Goal: Task Accomplishment & Management: Manage account settings

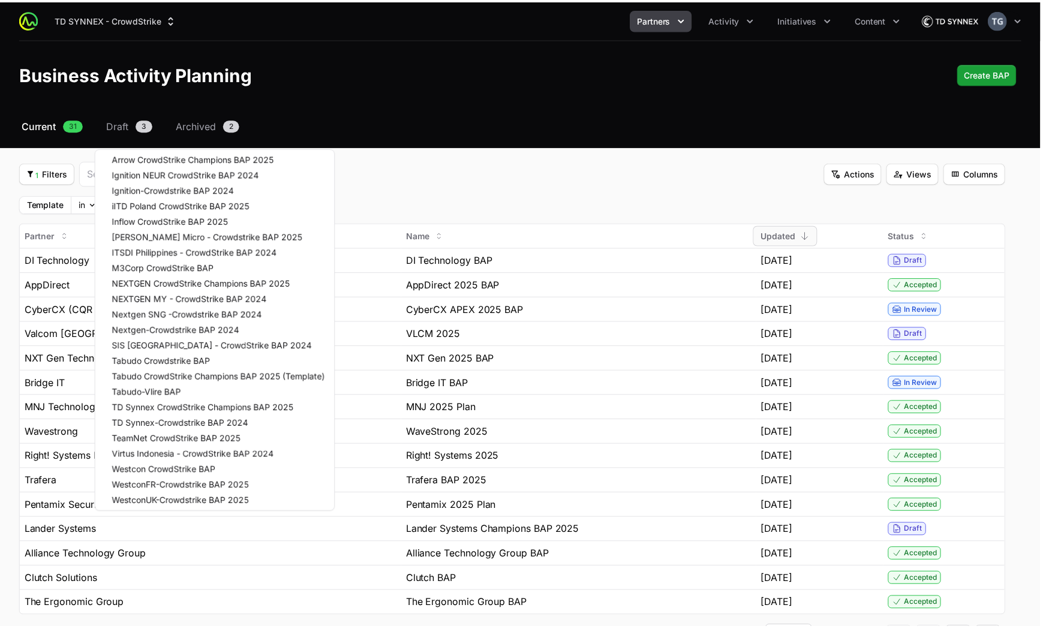
scroll to position [46, 0]
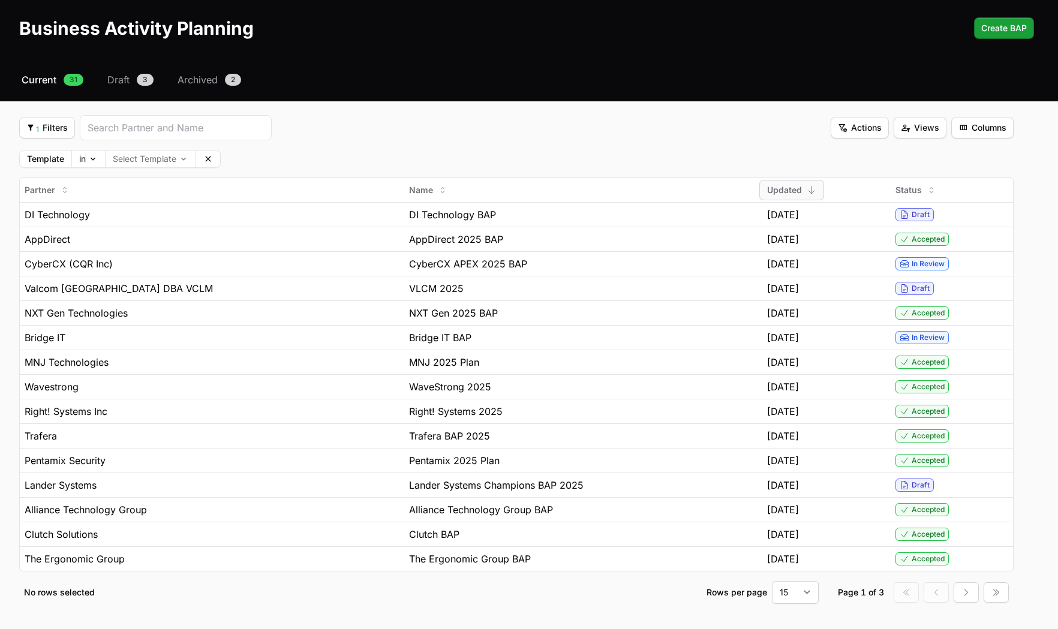
click at [716, 144] on html "TD SYNNEX - CrowdStrike Partners Activity Initiatives Content Open user menu Op…" at bounding box center [529, 313] width 1058 height 719
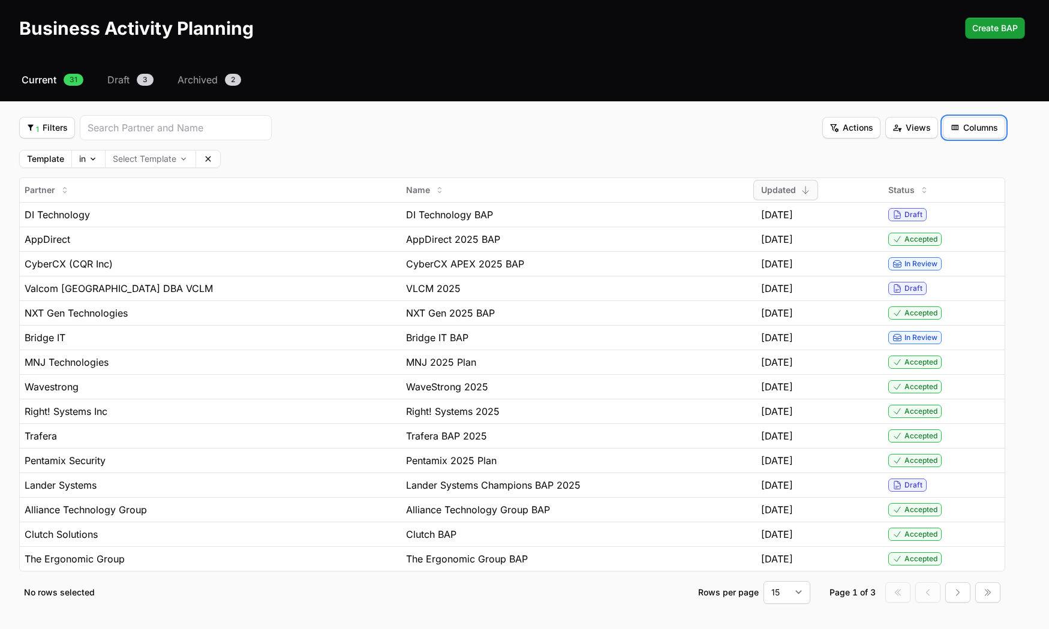
click at [955, 134] on button "Columns Columns" at bounding box center [974, 128] width 62 height 22
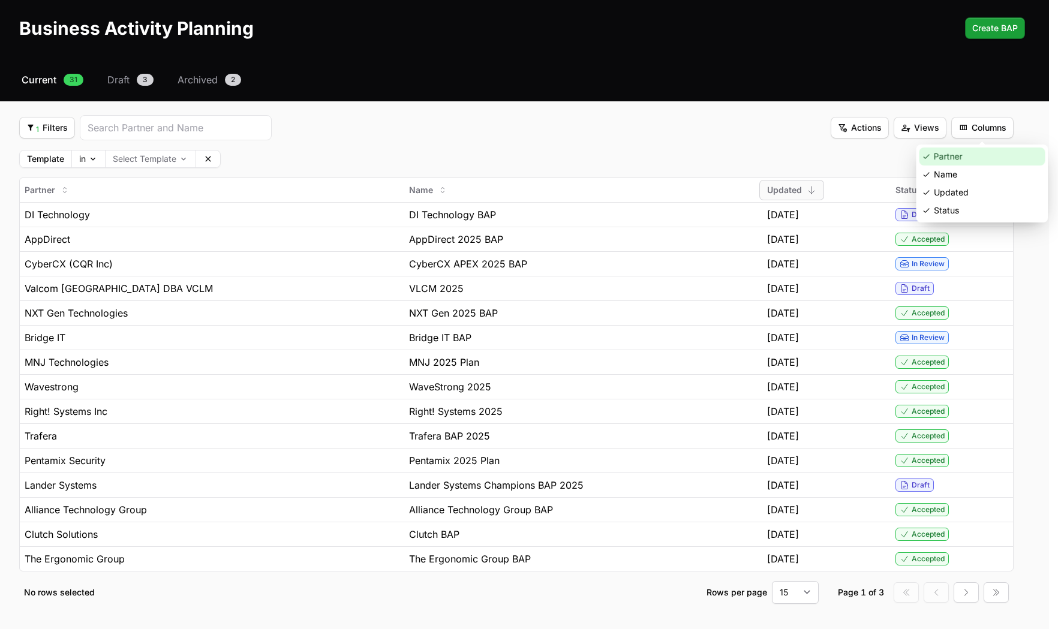
click at [957, 160] on div "Partner" at bounding box center [982, 157] width 126 height 18
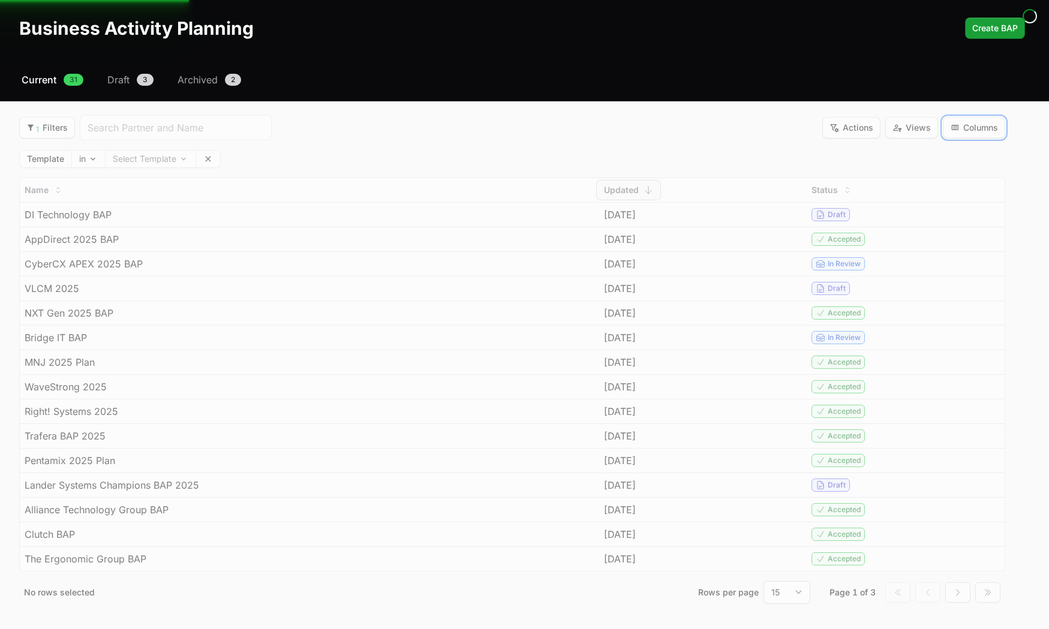
click at [987, 131] on span "Columns" at bounding box center [974, 128] width 48 height 14
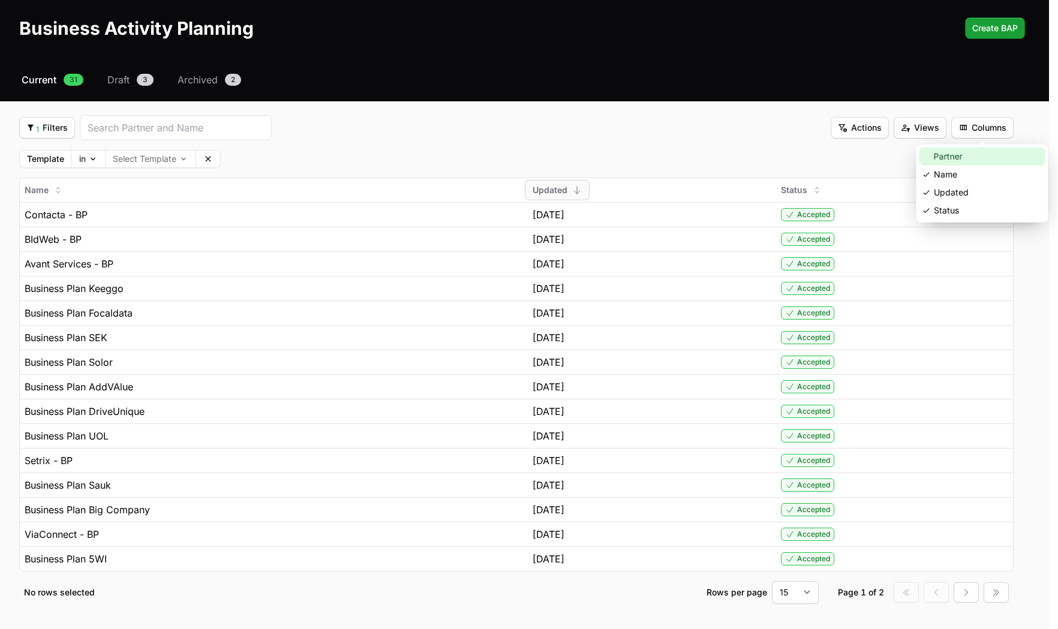
click at [954, 153] on div "Partner" at bounding box center [982, 157] width 126 height 18
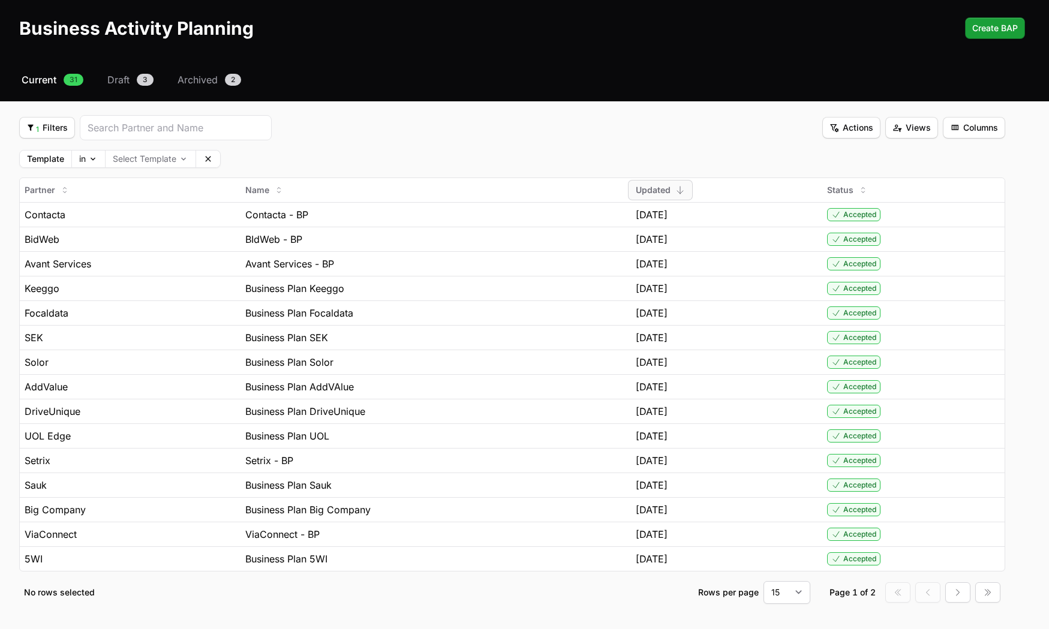
click at [782, 136] on div "1 Filters 1 Filters Actions Actions Views Views Columns Columns" at bounding box center [512, 127] width 986 height 25
click at [760, 145] on fieldset "1 Filters 1 Filters Actions Actions Views Views Columns Columns Template in Sel…" at bounding box center [512, 359] width 986 height 489
click at [205, 164] on button "Clear" at bounding box center [208, 159] width 24 height 17
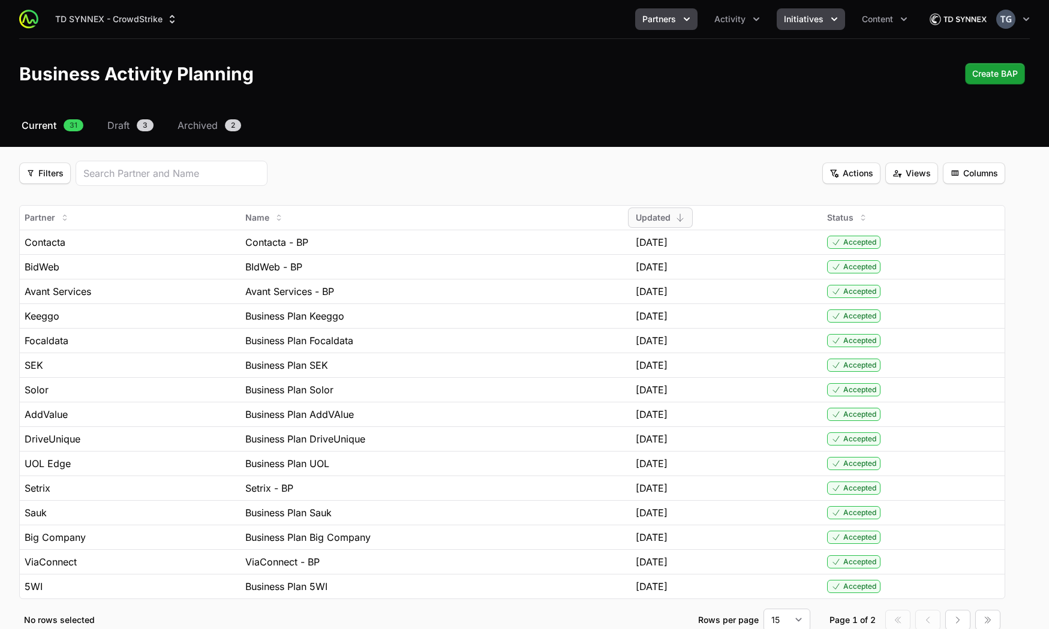
click at [801, 16] on span "Initiatives" at bounding box center [804, 19] width 40 height 12
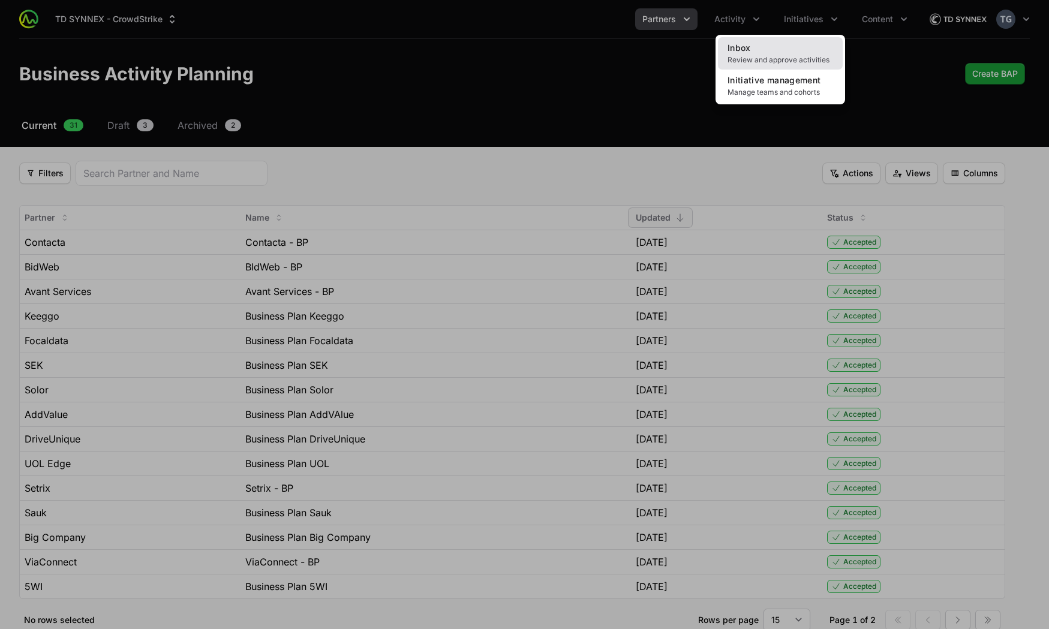
click at [781, 52] on link "Inbox Review and approve activities" at bounding box center [780, 53] width 125 height 32
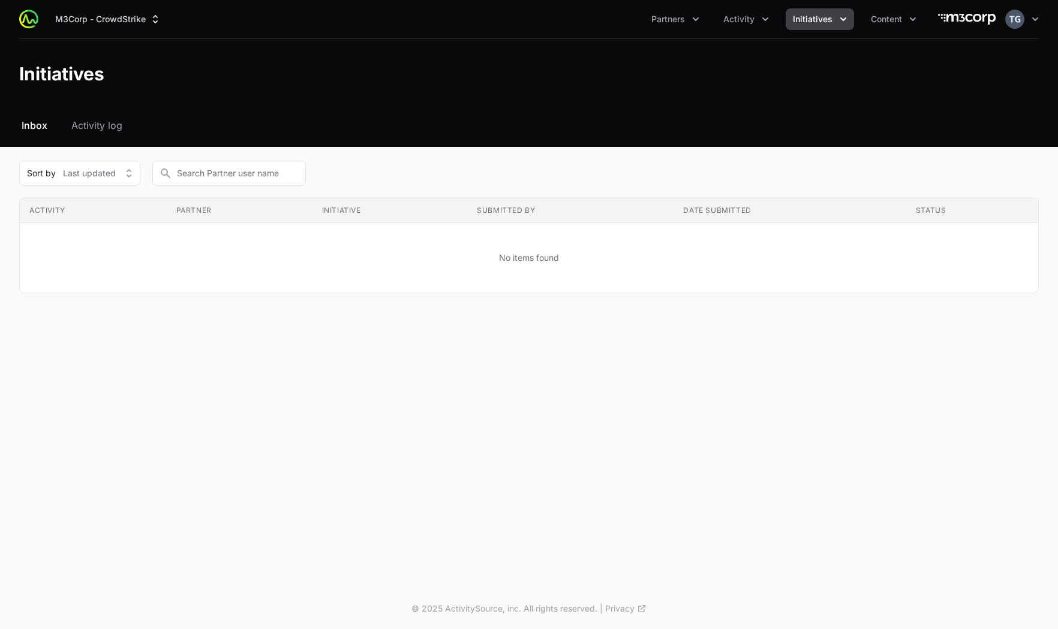
click at [95, 139] on div "Select a tab Inbox Activity log Inbox Activity log Sort by Last updated Activit…" at bounding box center [529, 220] width 1058 height 204
click at [99, 125] on span "Activity log" at bounding box center [96, 125] width 51 height 14
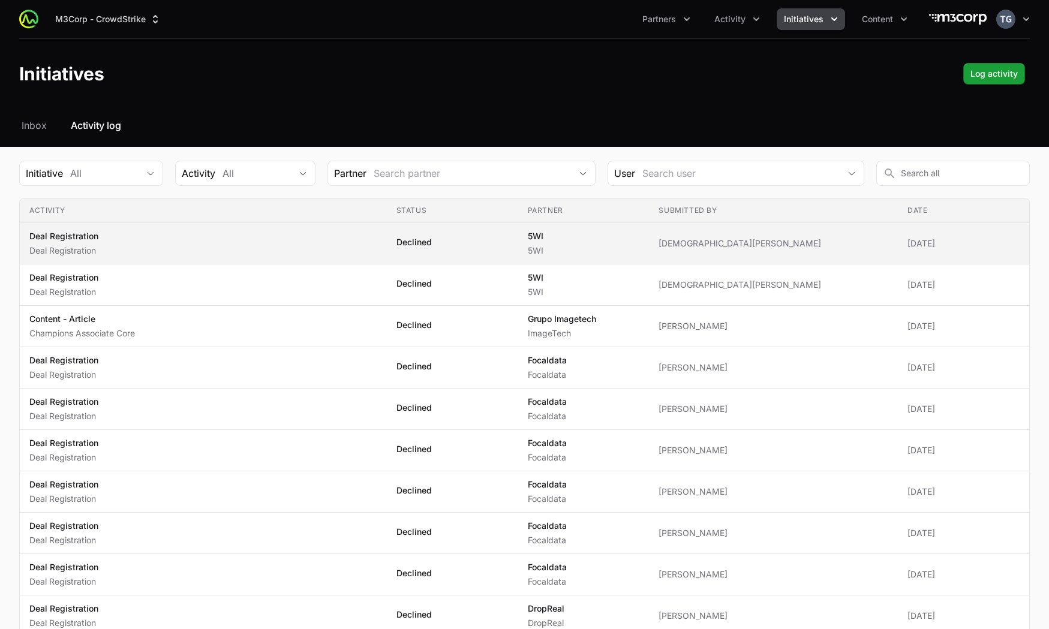
click at [509, 238] on span "Declined" at bounding box center [452, 243] width 112 height 14
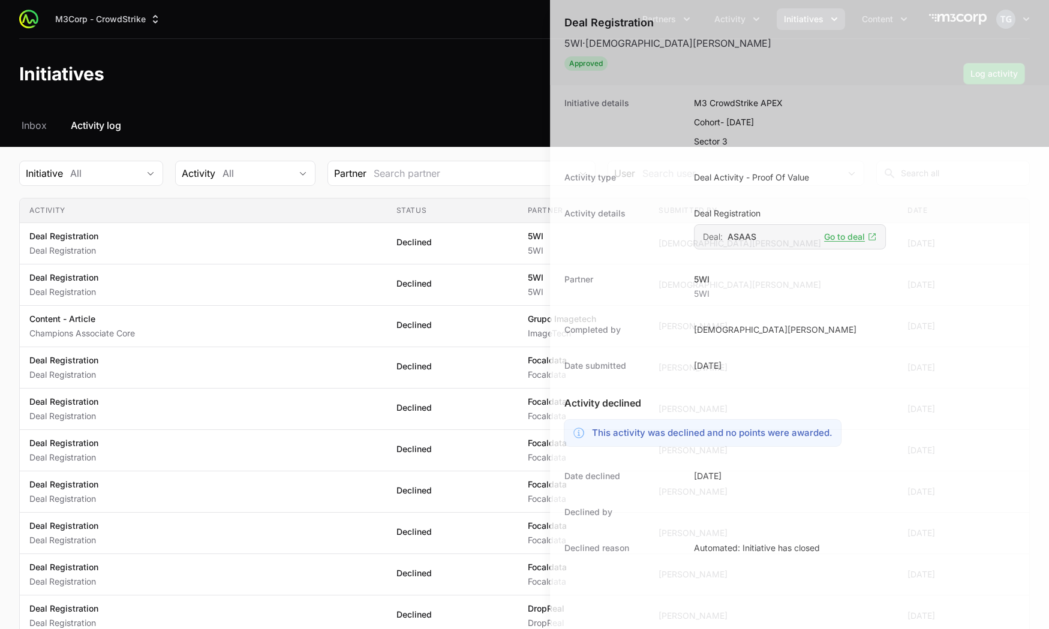
click at [474, 236] on div at bounding box center [524, 314] width 1049 height 629
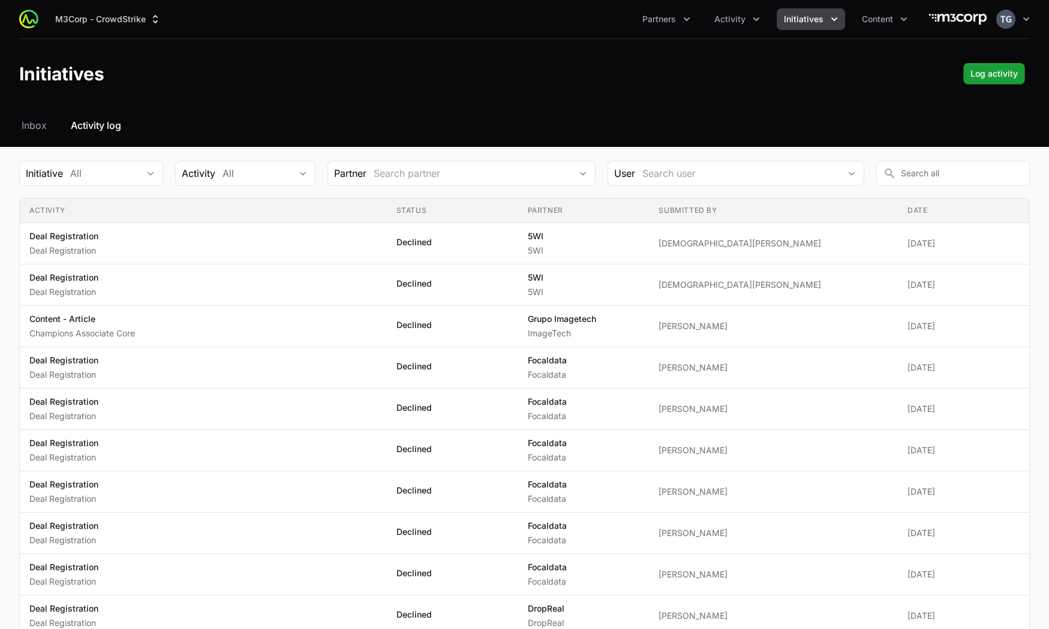
click at [809, 16] on span "Initiatives" at bounding box center [804, 19] width 40 height 12
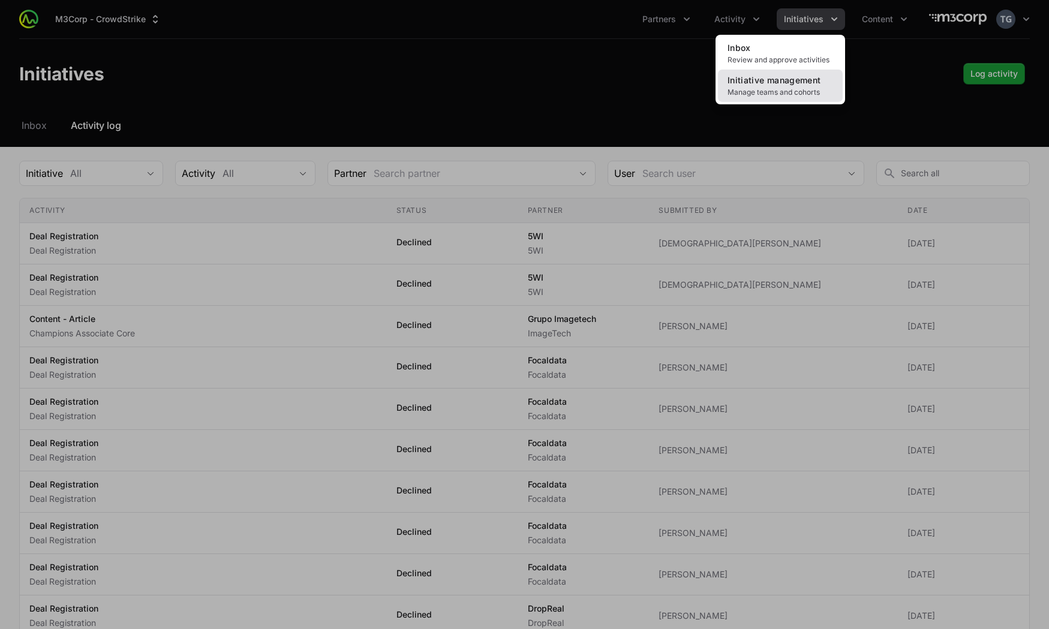
click at [792, 84] on span "Initiative management" at bounding box center [774, 80] width 93 height 10
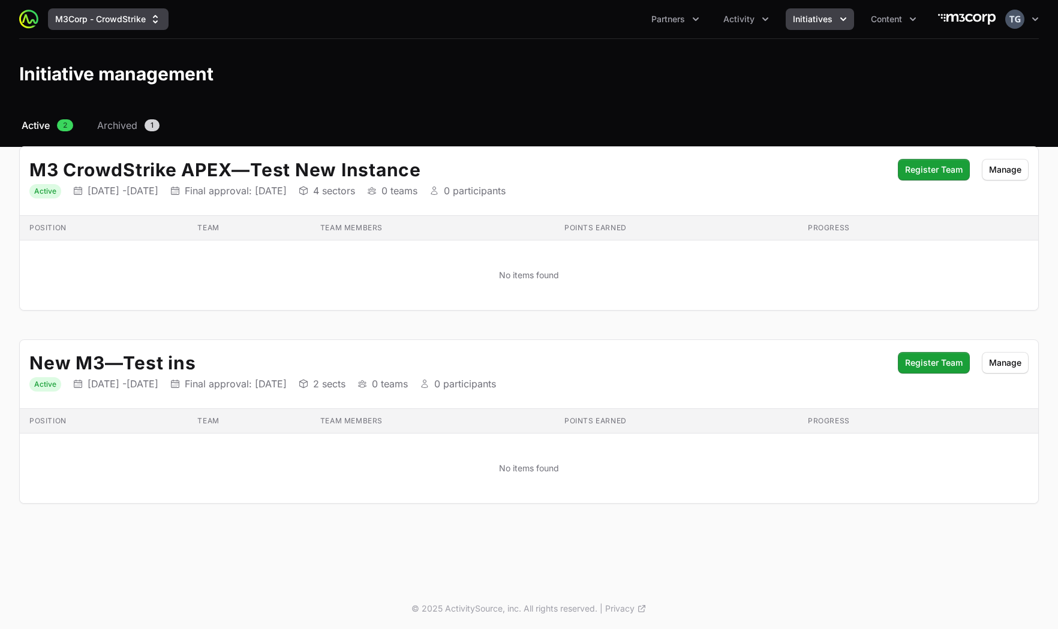
click at [152, 22] on icon "Supplier switch menu" at bounding box center [155, 19] width 12 height 12
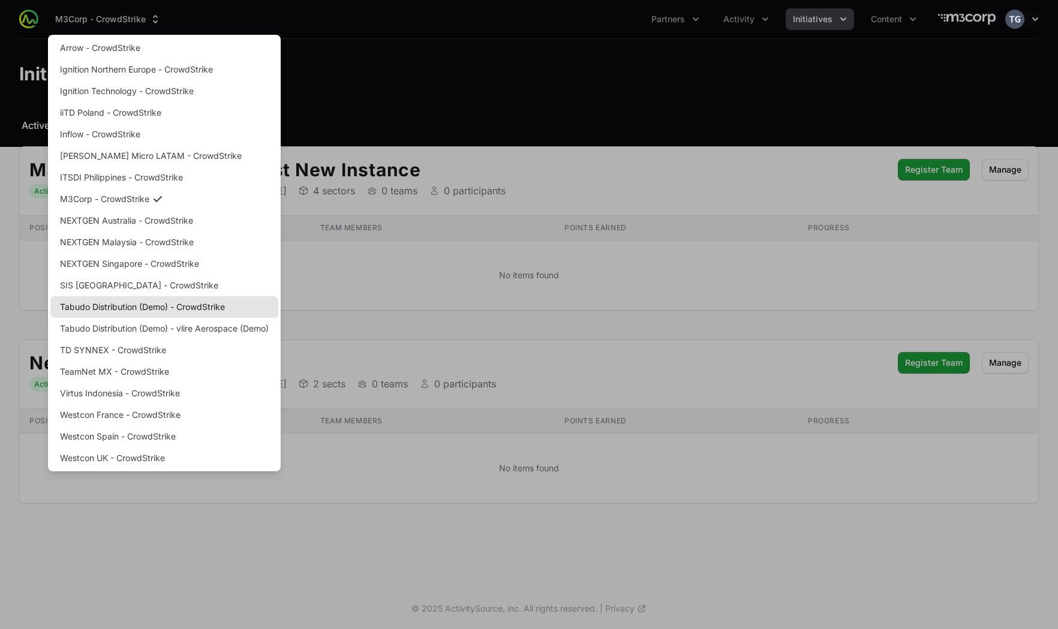
click at [208, 306] on link "Tabudo Distribution (Demo) - CrowdStrike" at bounding box center [164, 307] width 228 height 22
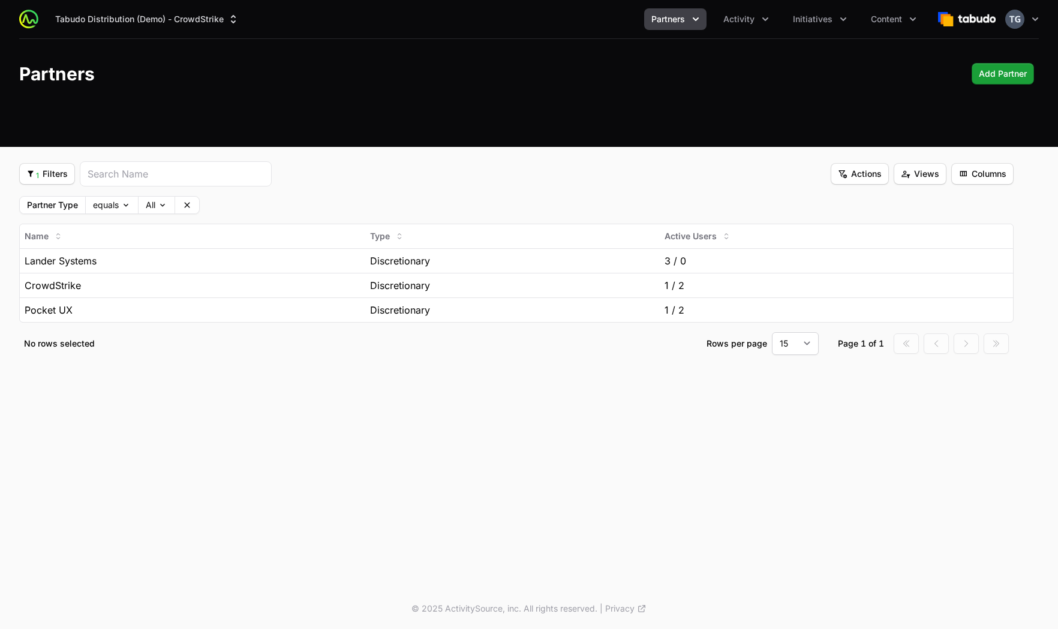
drag, startPoint x: 829, startPoint y: 0, endPoint x: 828, endPoint y: 7, distance: 6.6
click at [829, 1] on div "Tabudo Distribution (Demo) - CrowdStrike Partners Activity Initiatives Content …" at bounding box center [529, 19] width 1020 height 38
click at [826, 11] on button "Initiatives" at bounding box center [820, 19] width 68 height 22
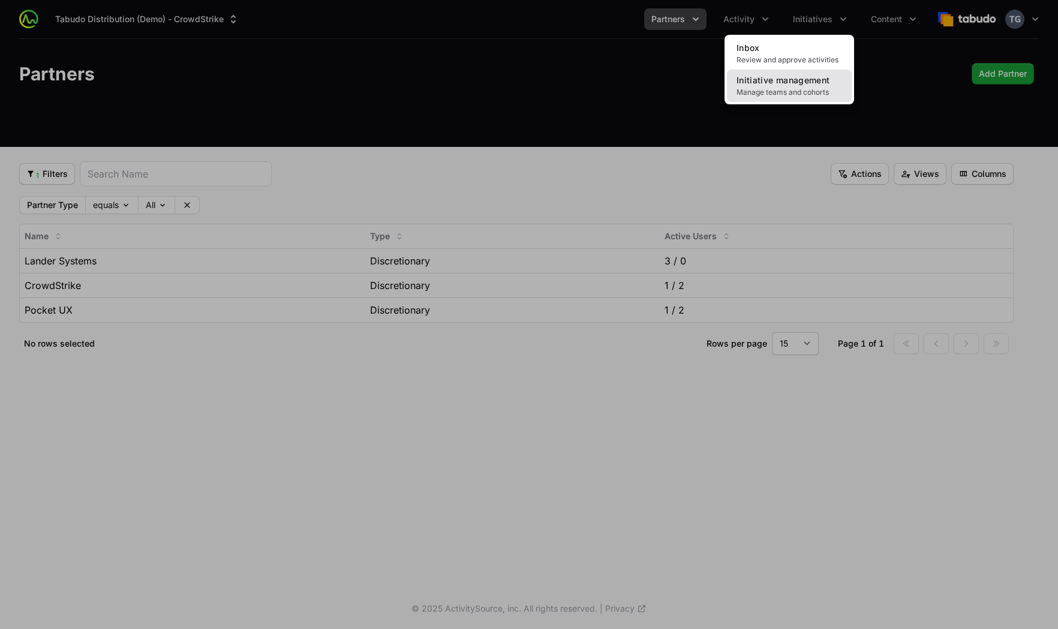
click at [813, 81] on span "Initiative management" at bounding box center [783, 80] width 93 height 10
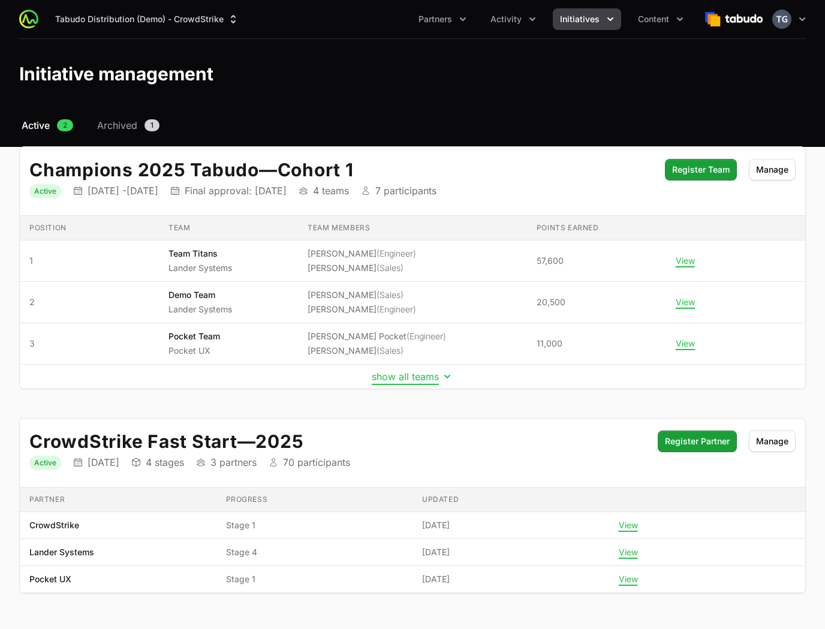
click at [427, 378] on button "show all teams" at bounding box center [413, 377] width 82 height 12
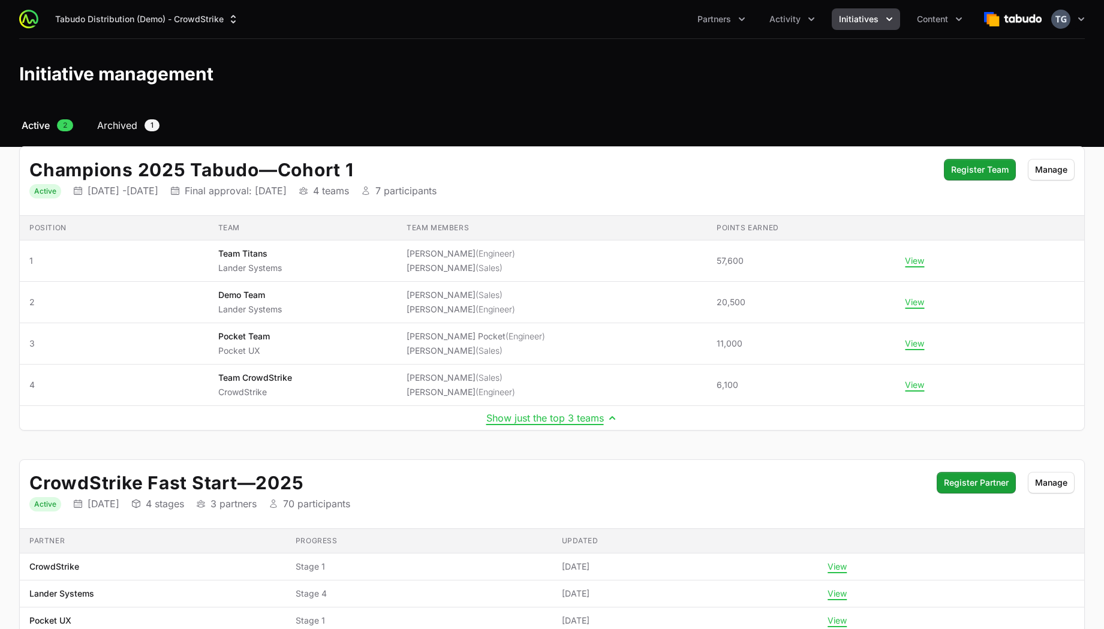
click at [130, 128] on span "Archived" at bounding box center [117, 125] width 40 height 14
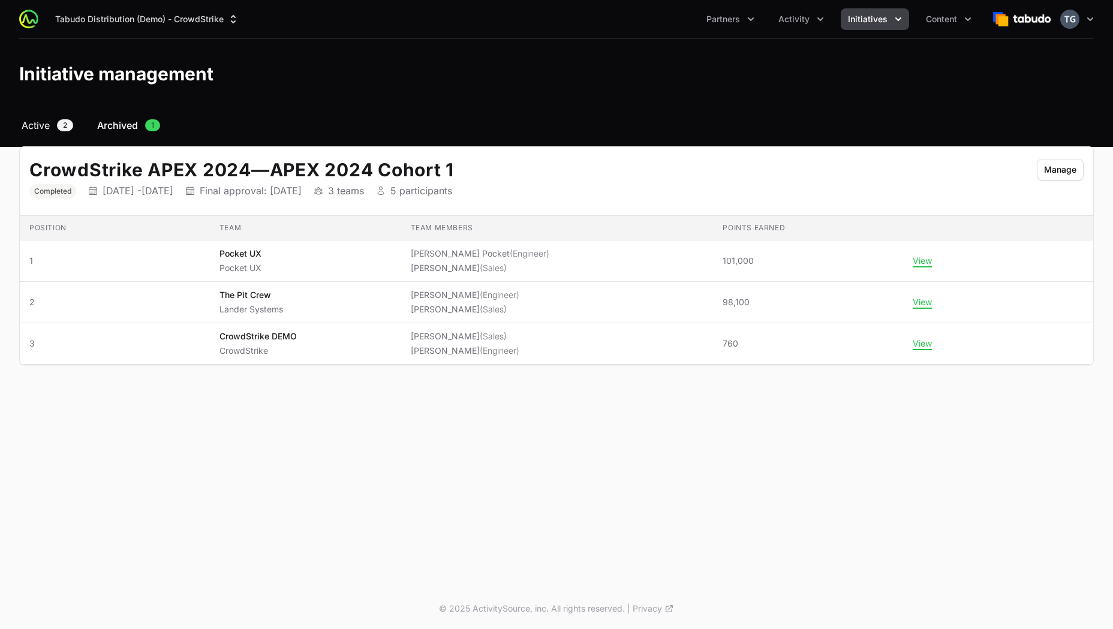
click at [44, 126] on span "Active" at bounding box center [36, 125] width 28 height 14
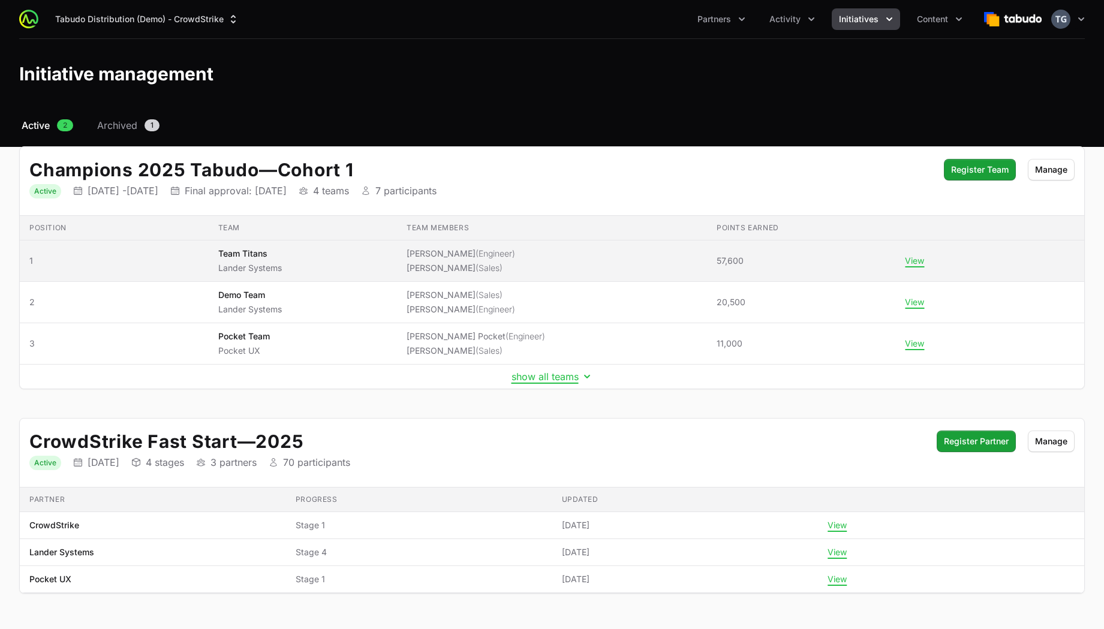
click at [371, 255] on span "Team Titans Lander Systems" at bounding box center [303, 261] width 170 height 26
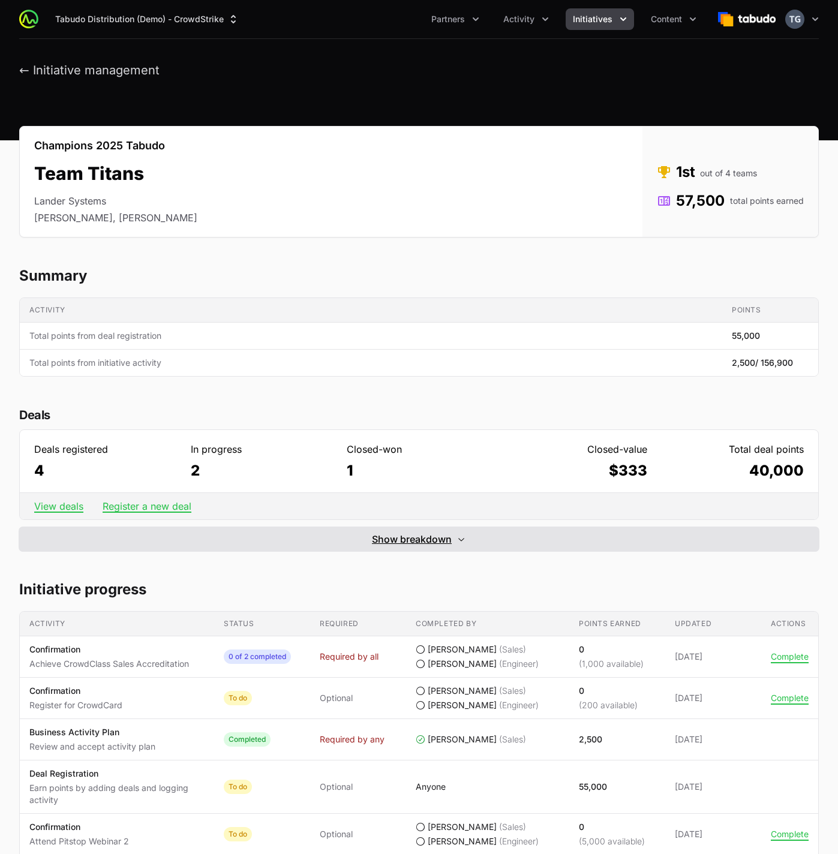
click at [419, 539] on span "Show breakdown" at bounding box center [412, 539] width 80 height 14
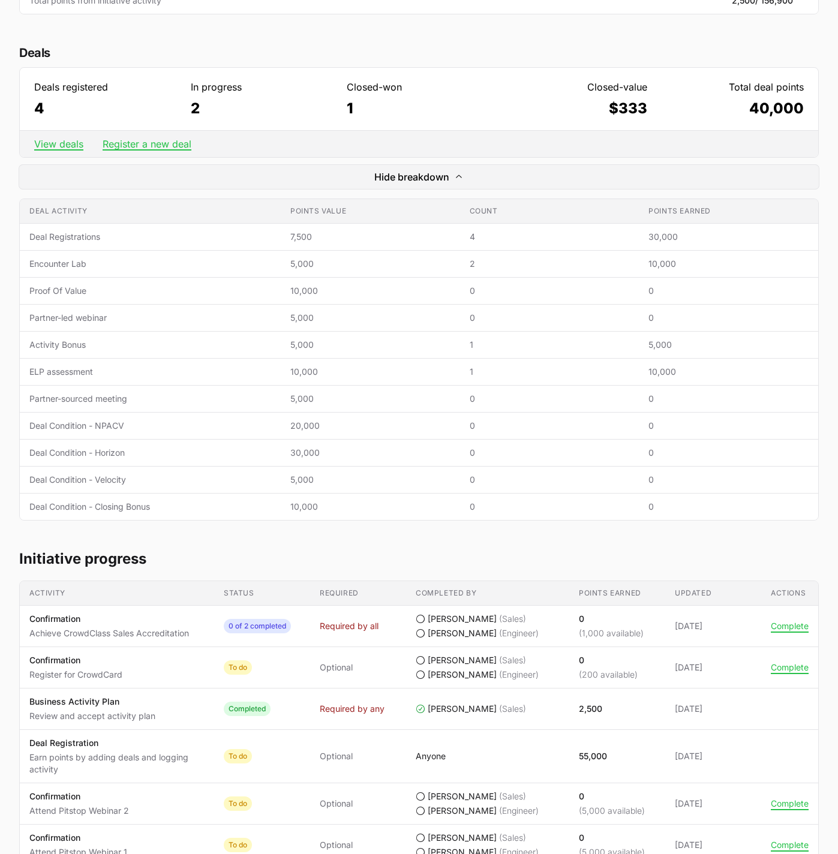
scroll to position [152, 0]
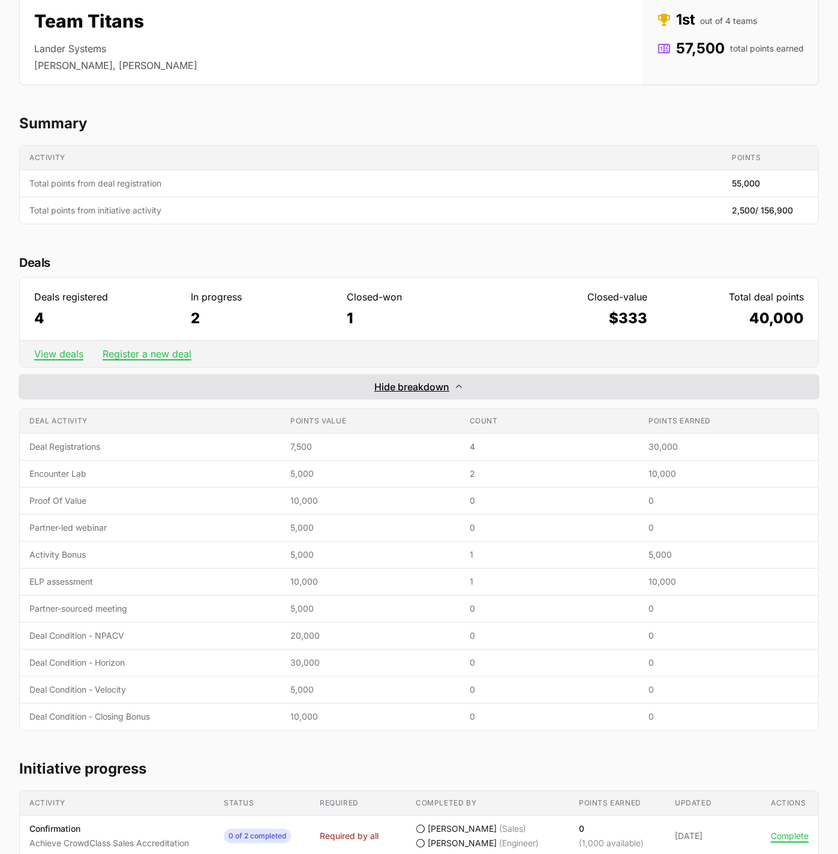
click at [436, 381] on span "Hide breakdown" at bounding box center [411, 387] width 75 height 14
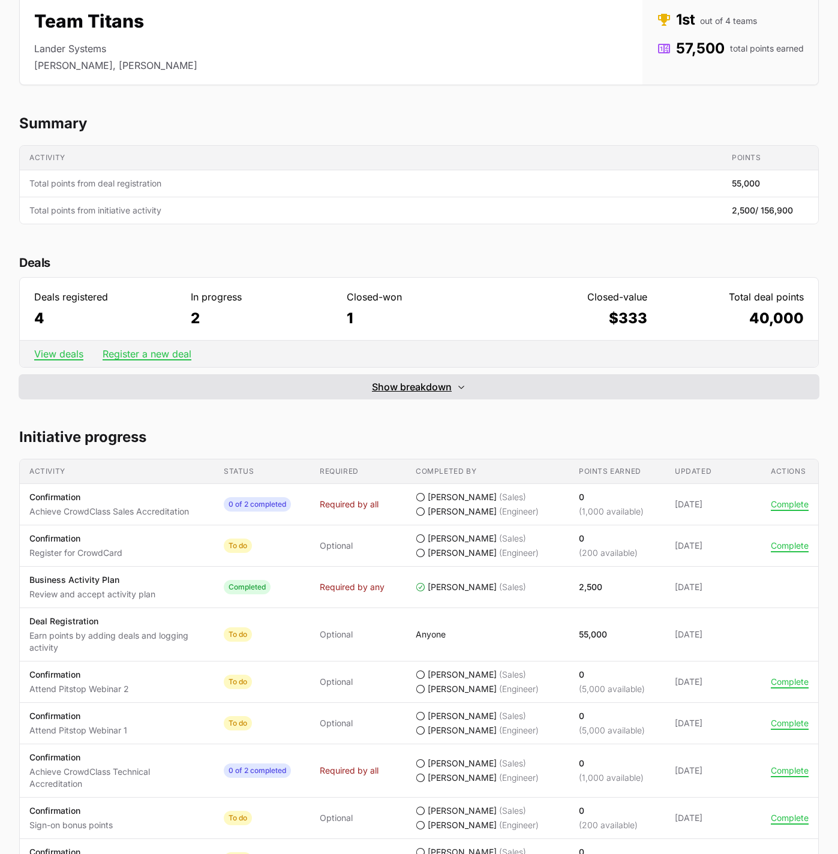
click at [403, 394] on button "Show breakdown Hide breakdown" at bounding box center [418, 387] width 799 height 24
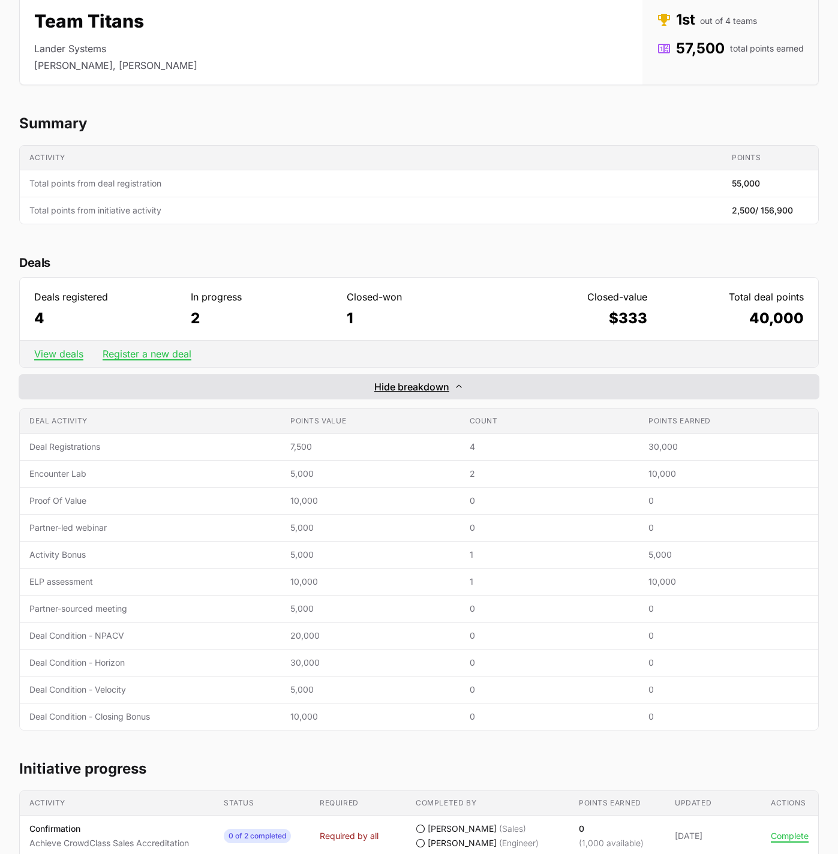
click at [405, 389] on span "Hide breakdown" at bounding box center [411, 387] width 75 height 14
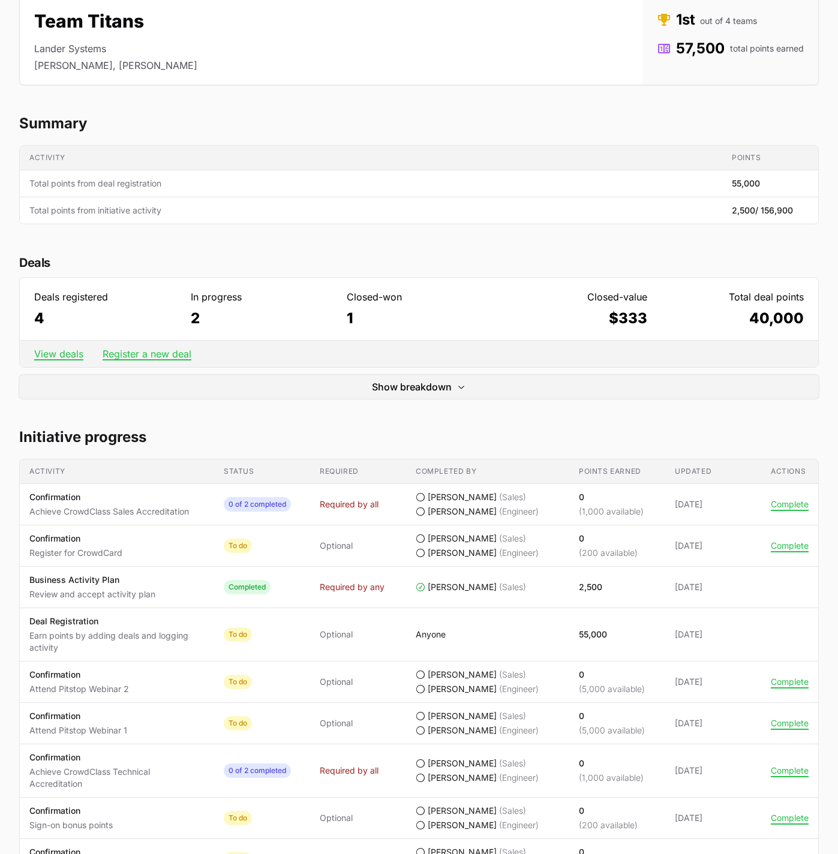
click at [374, 276] on div "Deals Deals registered 4 In progress 2 Closed-won 1 Closed-value $333 Total dea…" at bounding box center [418, 326] width 799 height 146
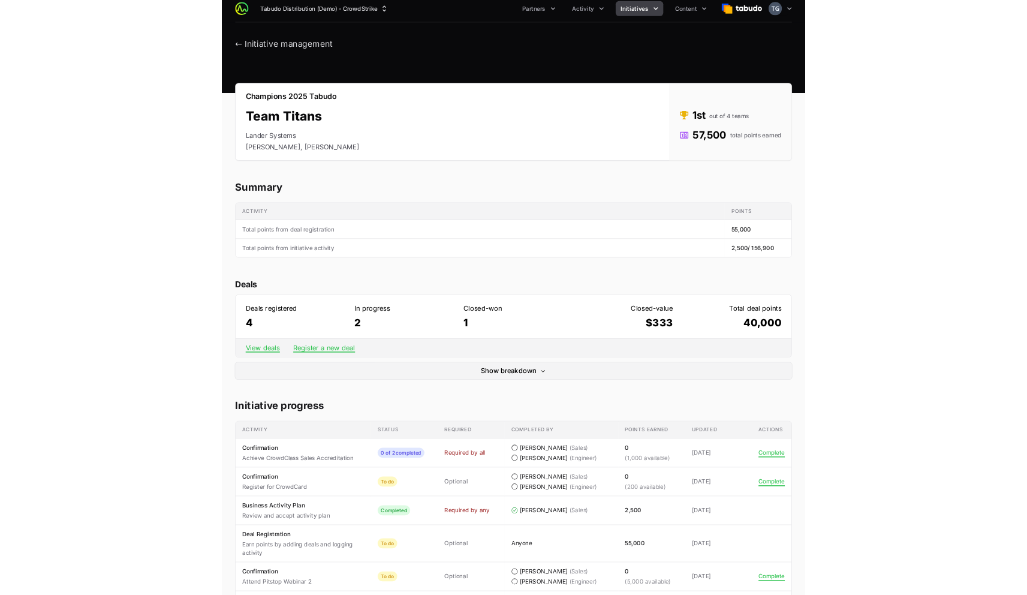
scroll to position [0, 0]
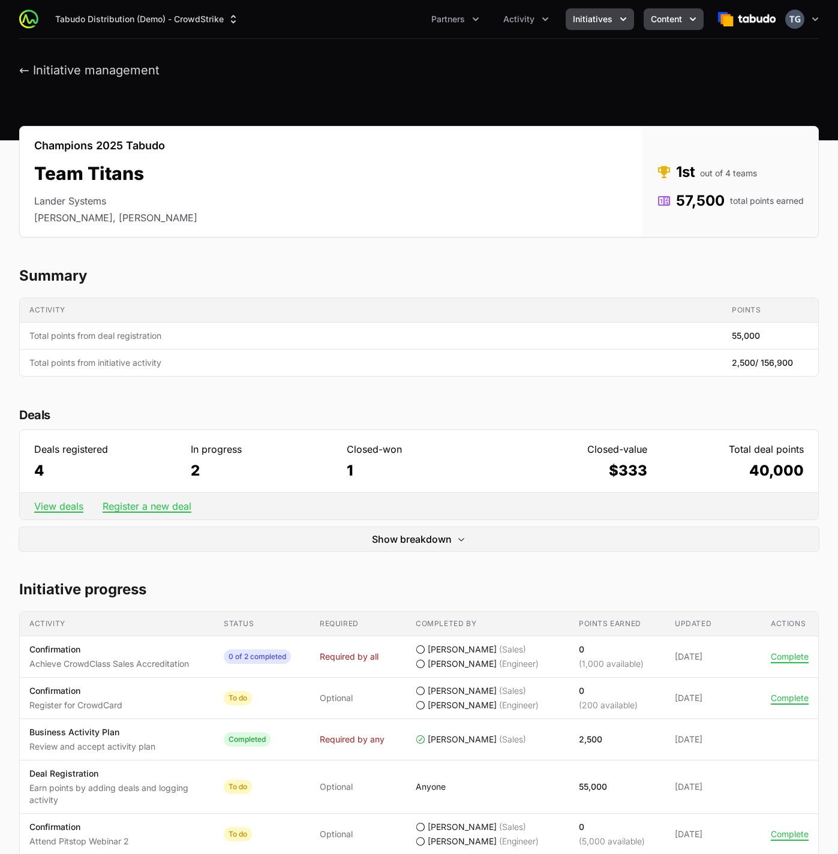
click at [673, 17] on span "Content" at bounding box center [666, 19] width 31 height 12
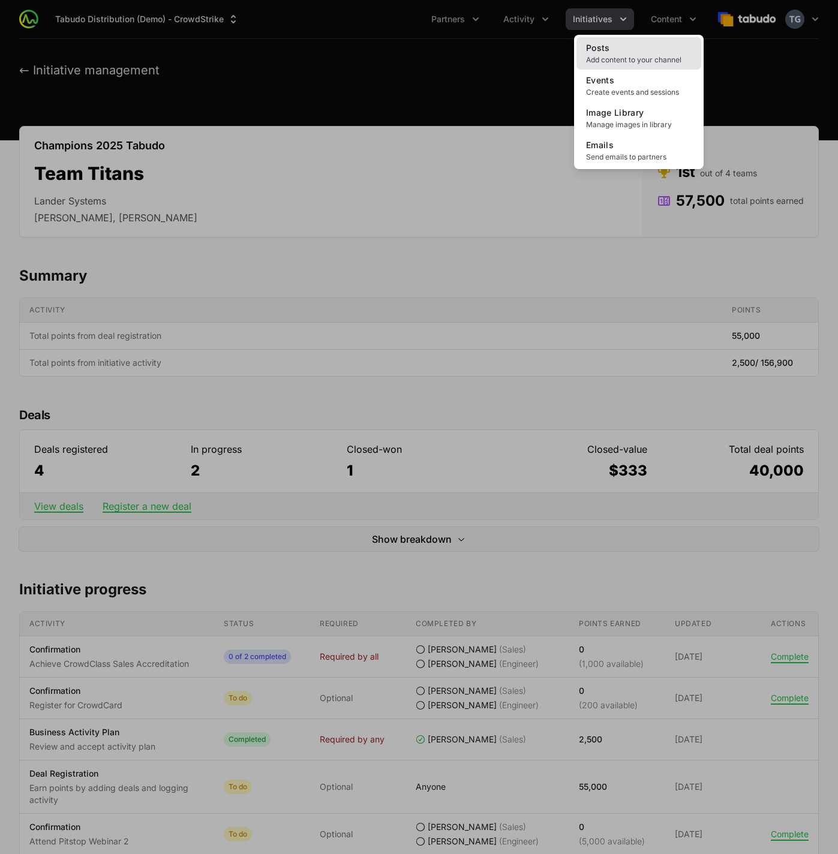
click at [624, 55] on link "Posts Add content to your channel" at bounding box center [638, 53] width 125 height 32
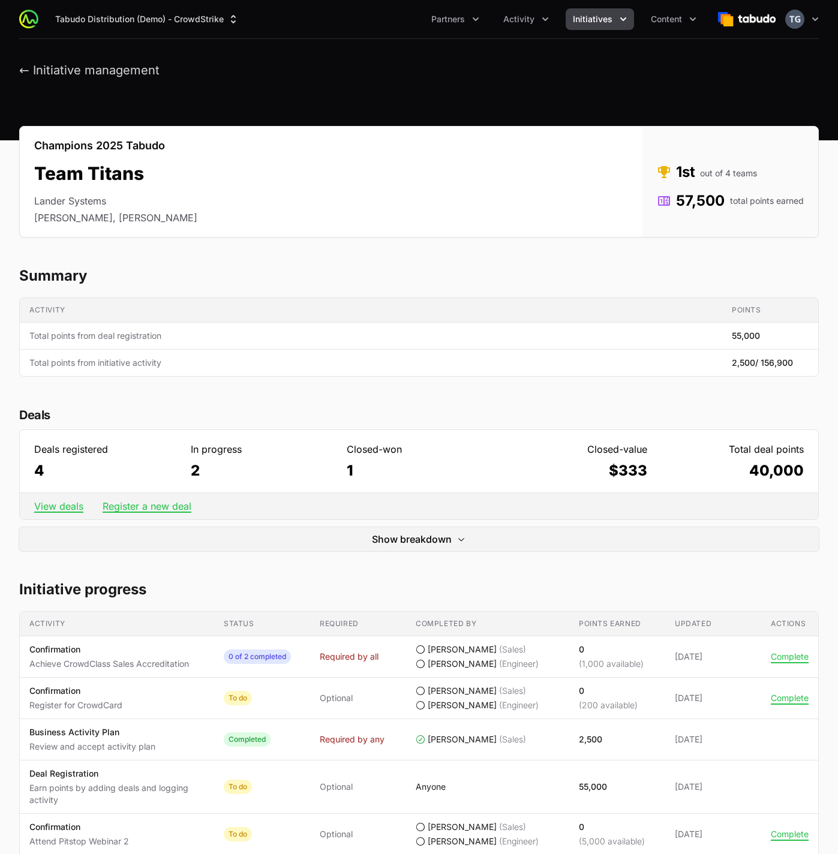
click at [620, 17] on icon "Initiatives menu" at bounding box center [623, 19] width 12 height 12
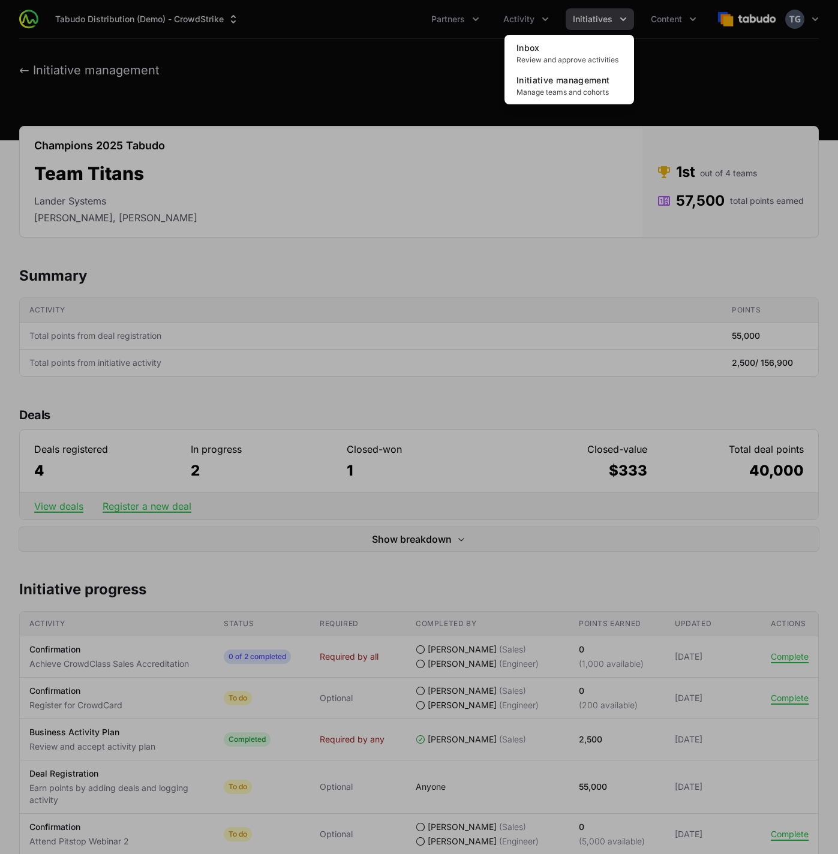
click at [691, 16] on div "Initiatives menu" at bounding box center [419, 427] width 838 height 854
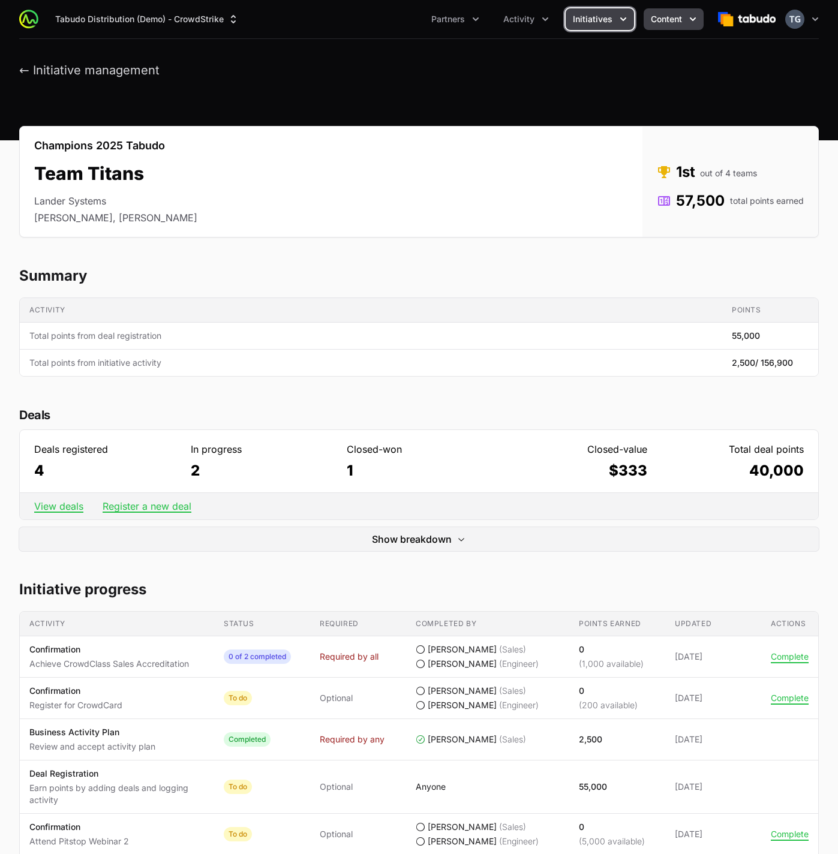
click at [682, 20] on button "Content" at bounding box center [674, 19] width 60 height 22
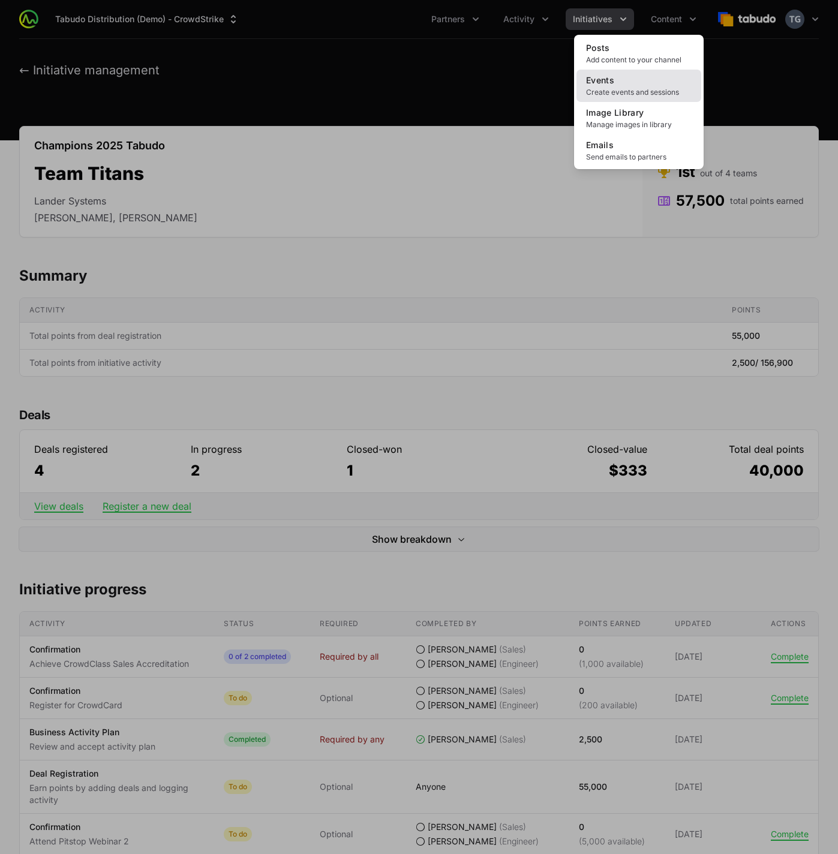
click at [650, 84] on link "Events Create events and sessions" at bounding box center [638, 86] width 125 height 32
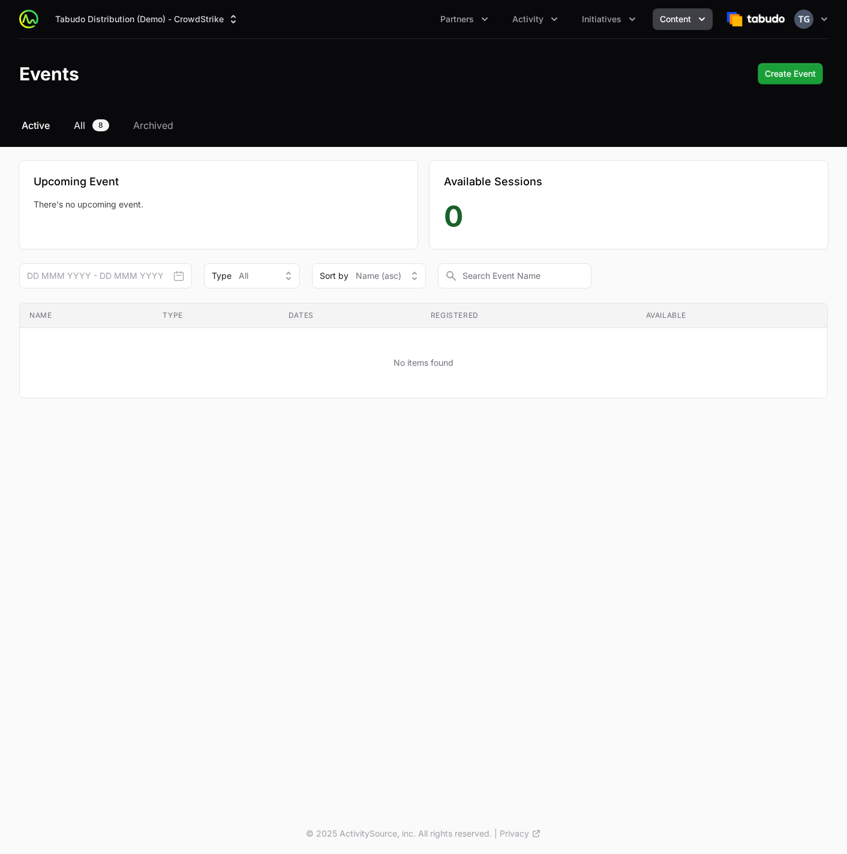
click at [98, 124] on span "8" at bounding box center [100, 125] width 17 height 12
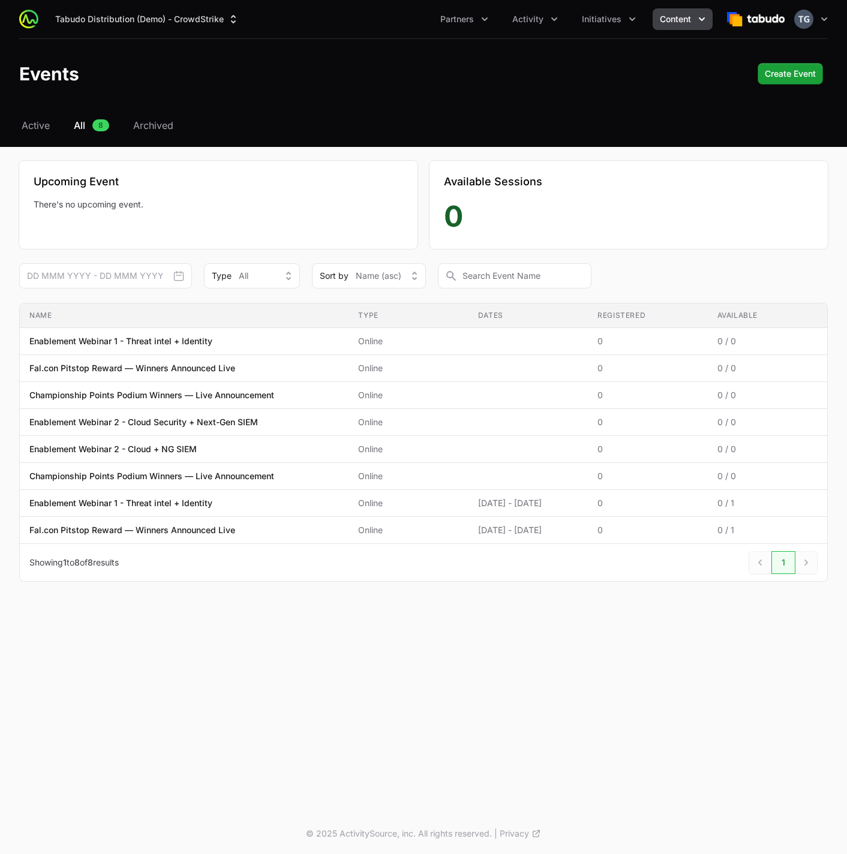
click at [688, 18] on span "Content" at bounding box center [675, 19] width 31 height 12
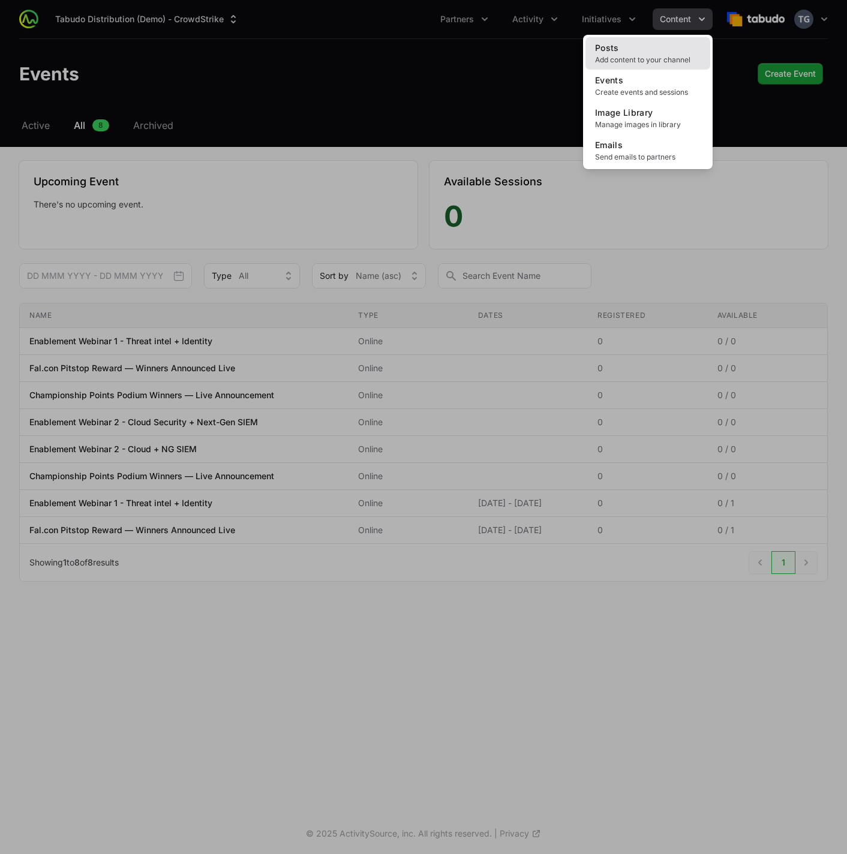
click at [675, 53] on link "Posts Add content to your channel" at bounding box center [647, 53] width 125 height 32
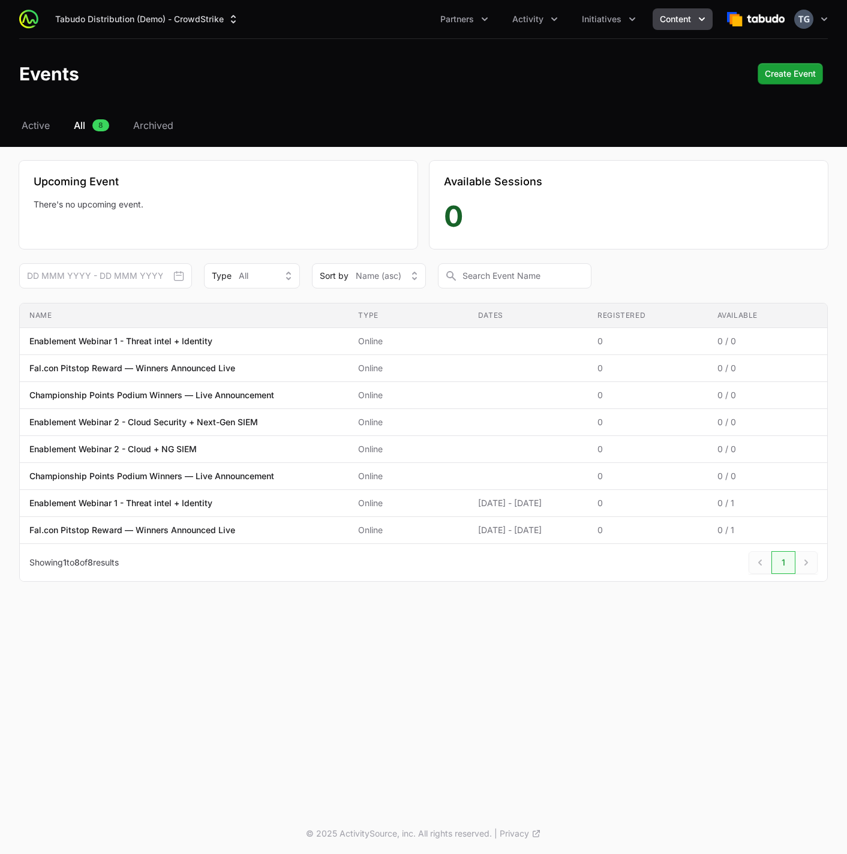
click at [671, 33] on div "Tabudo Distribution (Demo) - CrowdStrike Partners Activity Initiatives Content …" at bounding box center [423, 19] width 808 height 38
click at [672, 31] on div "Tabudo Distribution (Demo) - CrowdStrike Partners Activity Initiatives Content …" at bounding box center [423, 19] width 808 height 38
click at [674, 19] on span "Content" at bounding box center [675, 19] width 31 height 12
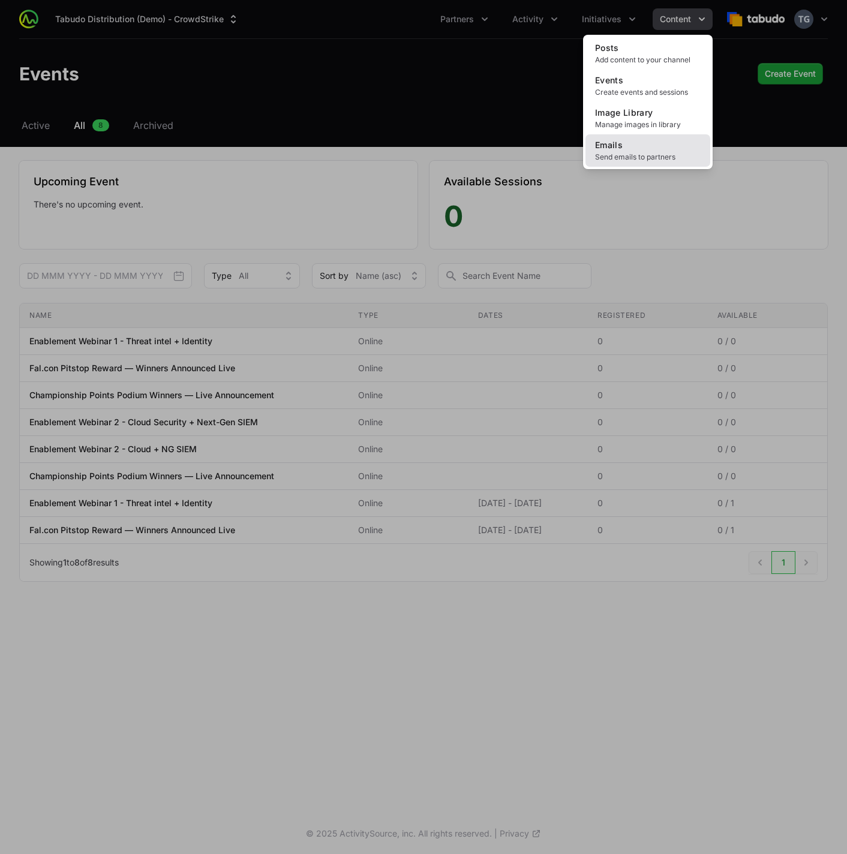
click at [630, 147] on link "Emails Send emails to partners" at bounding box center [647, 150] width 125 height 32
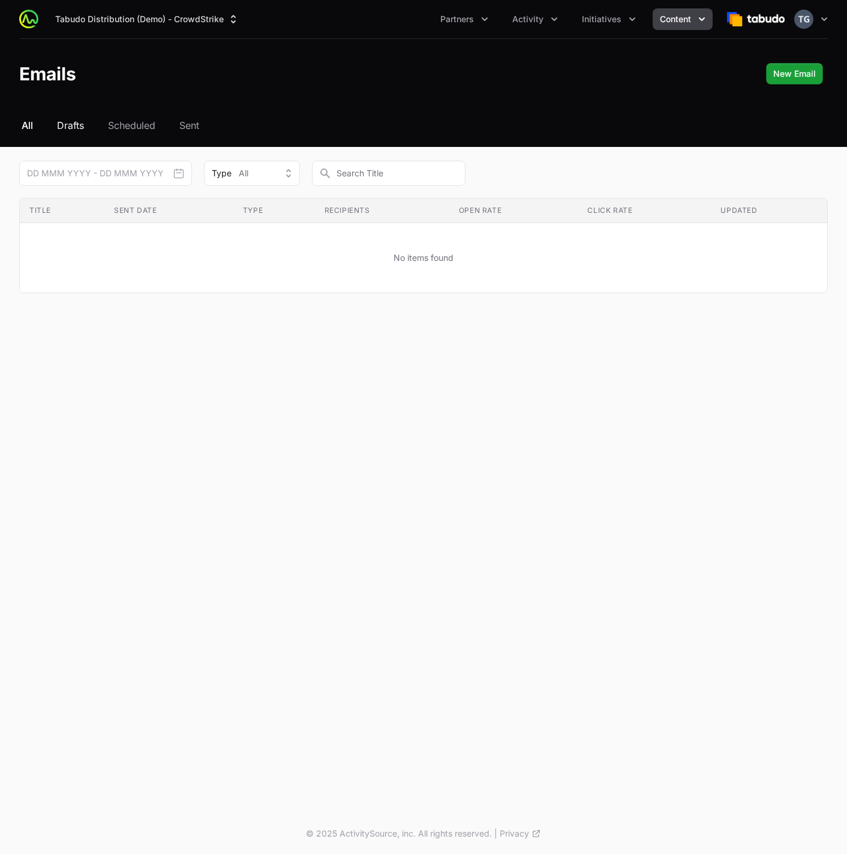
click at [83, 125] on span "Drafts" at bounding box center [70, 125] width 27 height 14
click at [131, 128] on span "Scheduled" at bounding box center [132, 125] width 47 height 14
click at [476, 19] on button "Partners" at bounding box center [464, 19] width 62 height 22
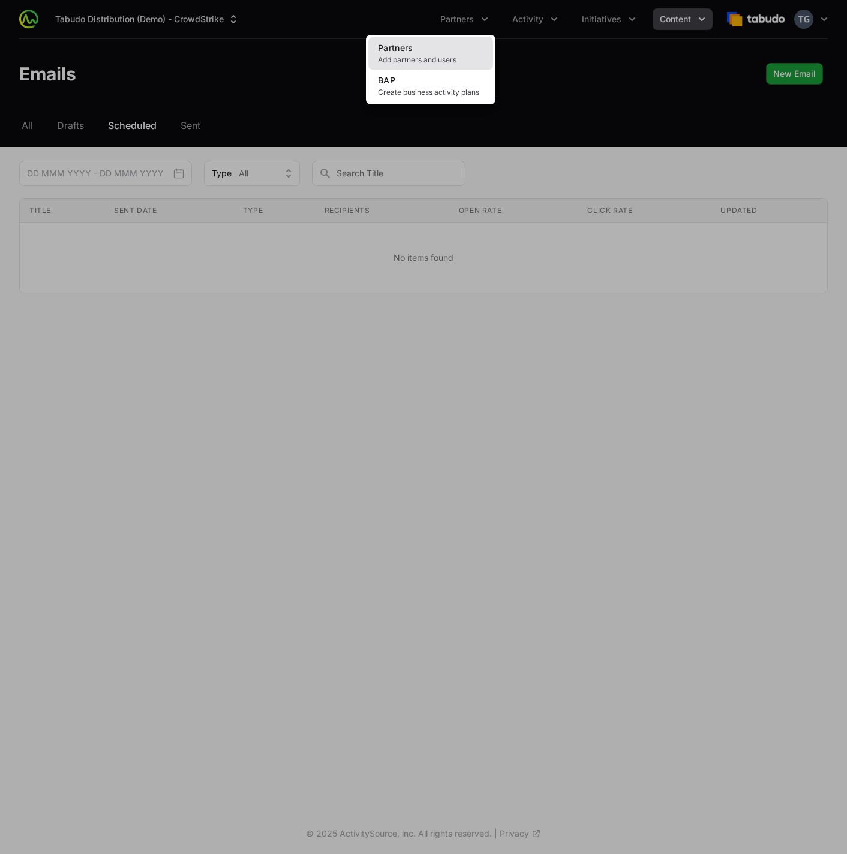
click at [454, 53] on link "Partners Add partners and users" at bounding box center [430, 53] width 125 height 32
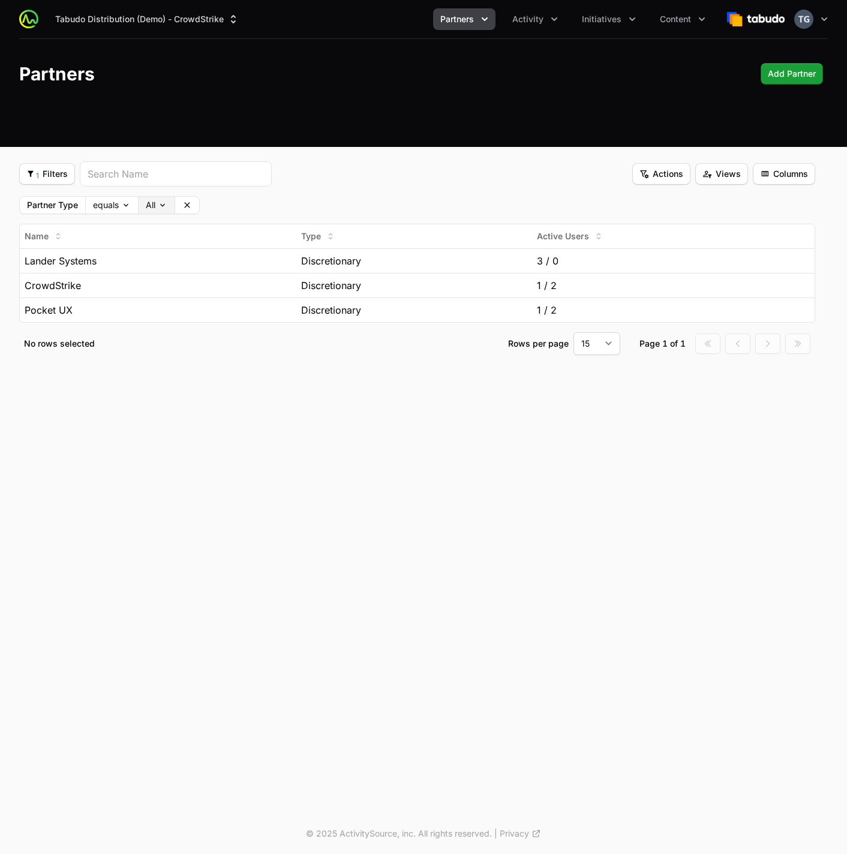
click at [155, 205] on body "Tabudo Distribution (Demo) - CrowdStrike Partners Activity Initiatives Content …" at bounding box center [423, 427] width 847 height 854
click at [151, 203] on body "Tabudo Distribution (Demo) - CrowdStrike Partners Activity Initiatives Content …" at bounding box center [423, 427] width 847 height 854
click at [189, 208] on icon at bounding box center [187, 205] width 10 height 10
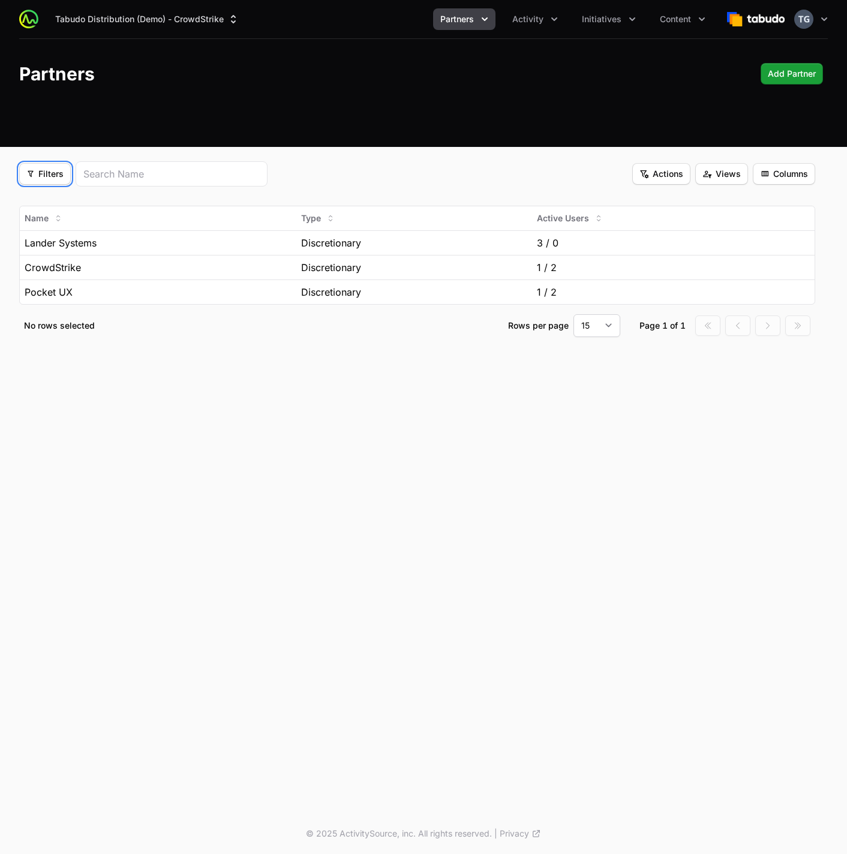
click at [44, 169] on span "Filters" at bounding box center [44, 174] width 37 height 14
click at [345, 174] on html "Tabudo Distribution (Demo) - CrowdStrike Partners Activity Initiatives Content …" at bounding box center [423, 427] width 847 height 854
drag, startPoint x: 41, startPoint y: 164, endPoint x: 41, endPoint y: 182, distance: 18.0
click at [41, 165] on button "Filters Filters" at bounding box center [45, 174] width 52 height 22
click at [51, 199] on div "Partner Type" at bounding box center [66, 203] width 126 height 18
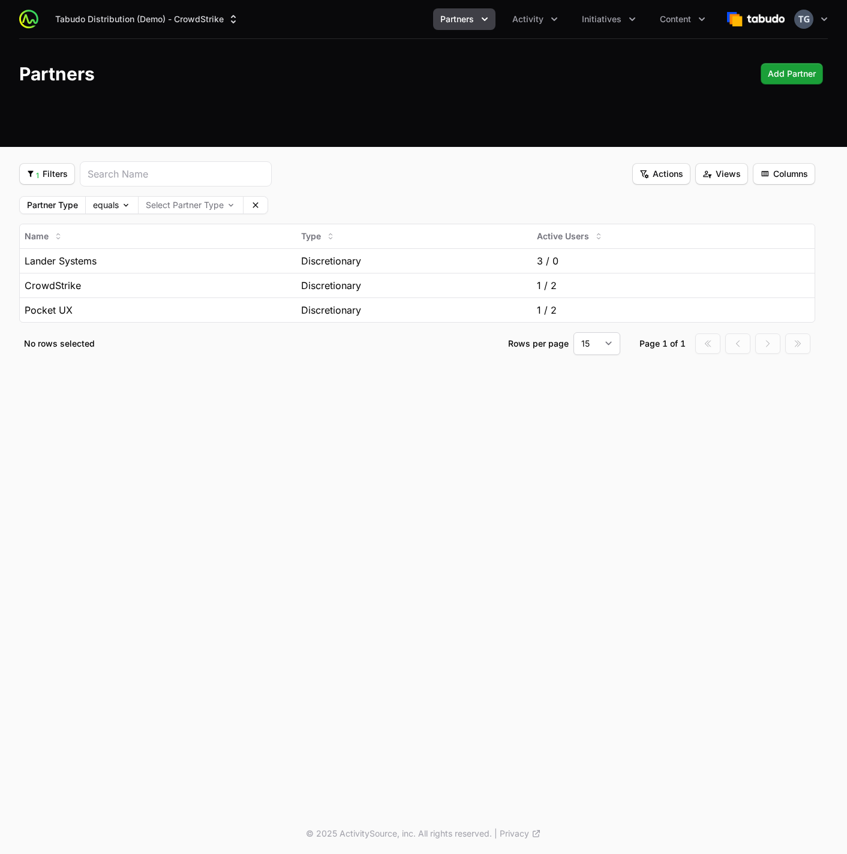
click at [381, 199] on div "Partner Type equals Select Partner Type Clear" at bounding box center [417, 205] width 796 height 18
click at [41, 169] on span "1 Filters" at bounding box center [46, 174] width 41 height 14
click at [140, 157] on html "Tabudo Distribution (Demo) - CrowdStrike Partners Activity Initiatives Content …" at bounding box center [423, 427] width 847 height 854
click at [579, 207] on div "Partner Type equals Select Partner Type Clear" at bounding box center [417, 205] width 796 height 18
click at [707, 180] on span "Views" at bounding box center [721, 174] width 38 height 14
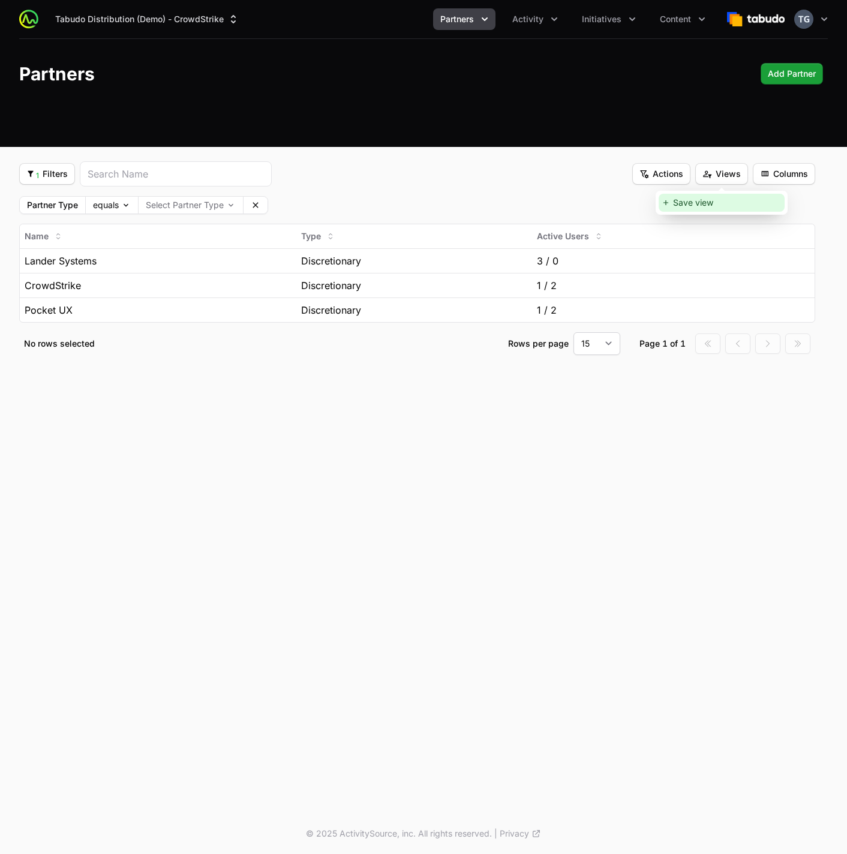
click at [697, 206] on div "Save view" at bounding box center [722, 203] width 126 height 18
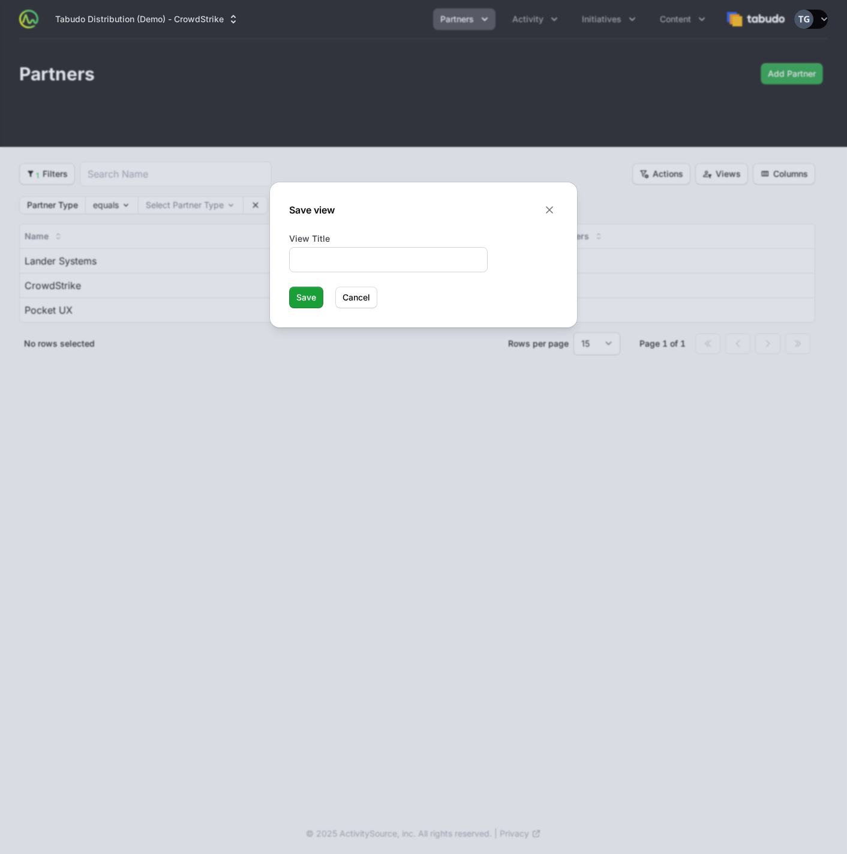
drag, startPoint x: 408, startPoint y: 279, endPoint x: 407, endPoint y: 264, distance: 15.7
click at [408, 279] on form "View Title Save Save Cancel Cancel" at bounding box center [423, 271] width 269 height 76
click at [407, 263] on input "View Title" at bounding box center [388, 260] width 183 height 14
type input "Test view"
click at [289, 287] on button "Save Save" at bounding box center [306, 298] width 34 height 22
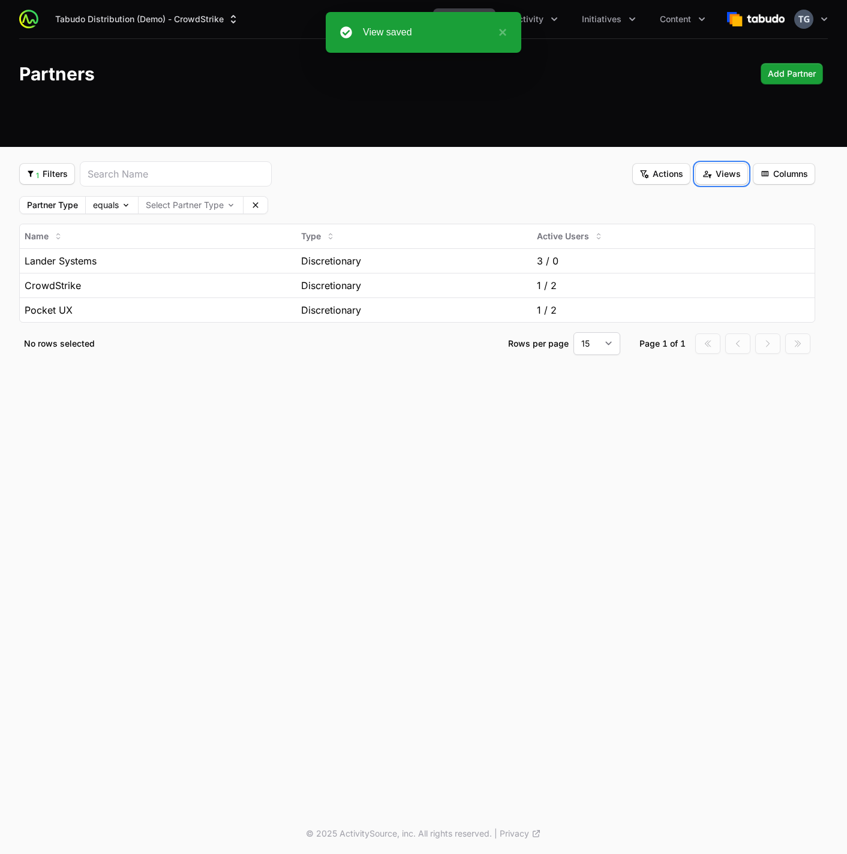
click at [717, 173] on span "Views" at bounding box center [721, 174] width 38 height 14
click at [699, 206] on div "Test view" at bounding box center [722, 203] width 126 height 18
click at [186, 206] on icon at bounding box center [187, 205] width 10 height 10
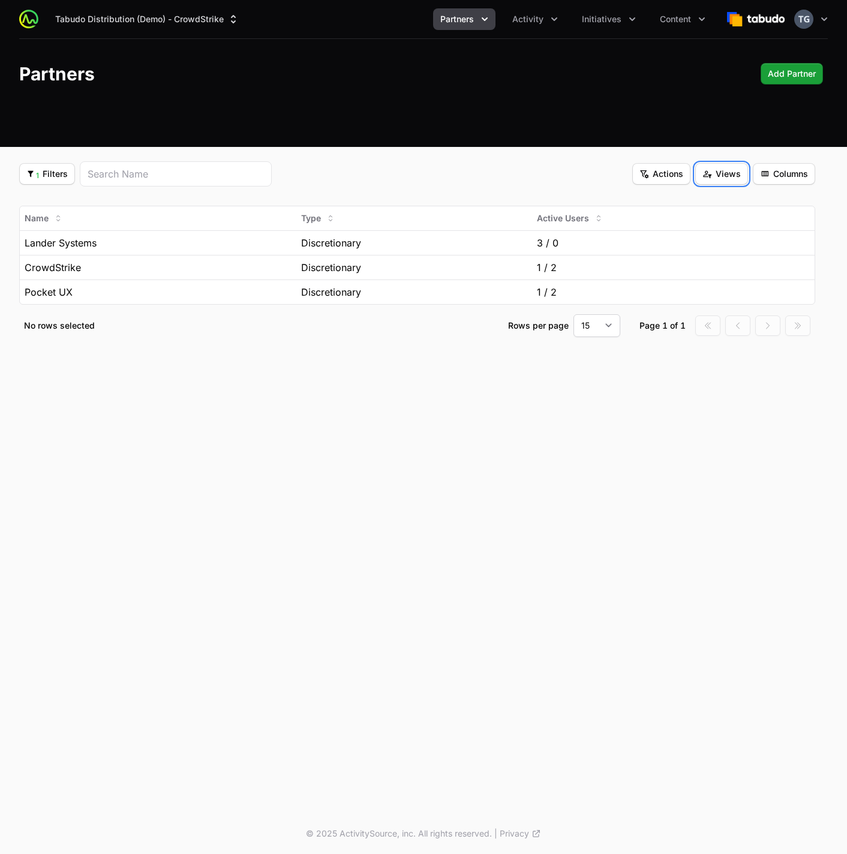
drag, startPoint x: 729, startPoint y: 170, endPoint x: 723, endPoint y: 183, distance: 14.0
click at [729, 171] on span "Views" at bounding box center [721, 174] width 38 height 14
click at [708, 206] on div "Test view" at bounding box center [722, 203] width 126 height 18
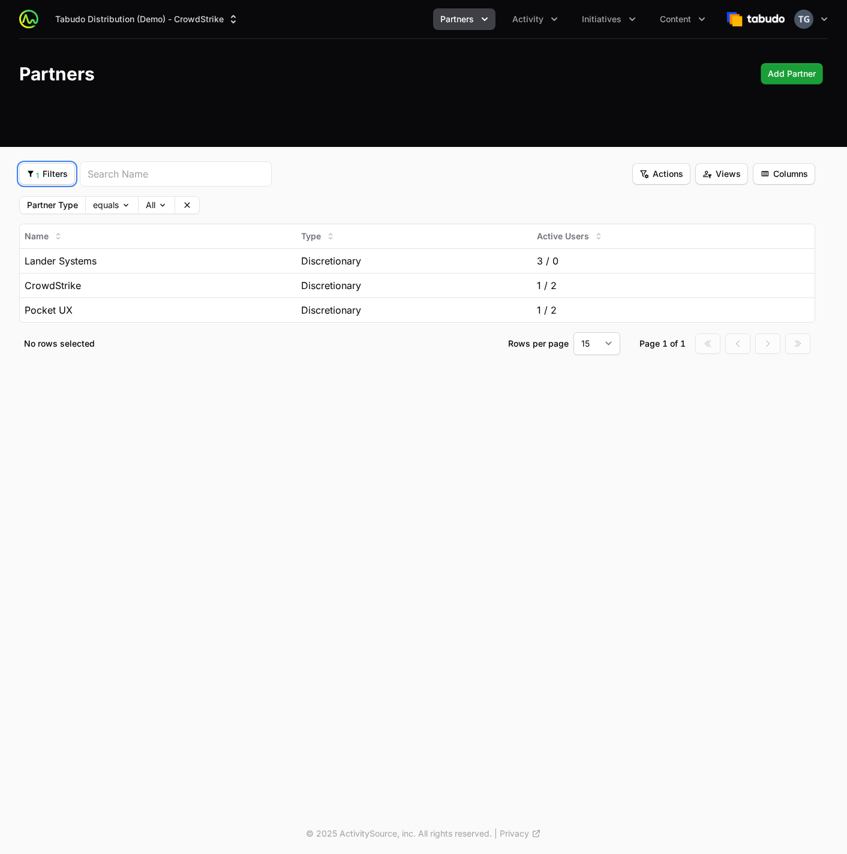
drag, startPoint x: 43, startPoint y: 178, endPoint x: 61, endPoint y: 178, distance: 18.6
click at [44, 179] on span "1 Filters" at bounding box center [46, 174] width 41 height 14
drag, startPoint x: 53, startPoint y: 173, endPoint x: 124, endPoint y: 170, distance: 70.2
click at [53, 173] on html "Tabudo Distribution (Demo) - CrowdStrike Partners Activity Initiatives Content …" at bounding box center [423, 427] width 847 height 854
click at [794, 179] on span "Columns" at bounding box center [784, 174] width 48 height 14
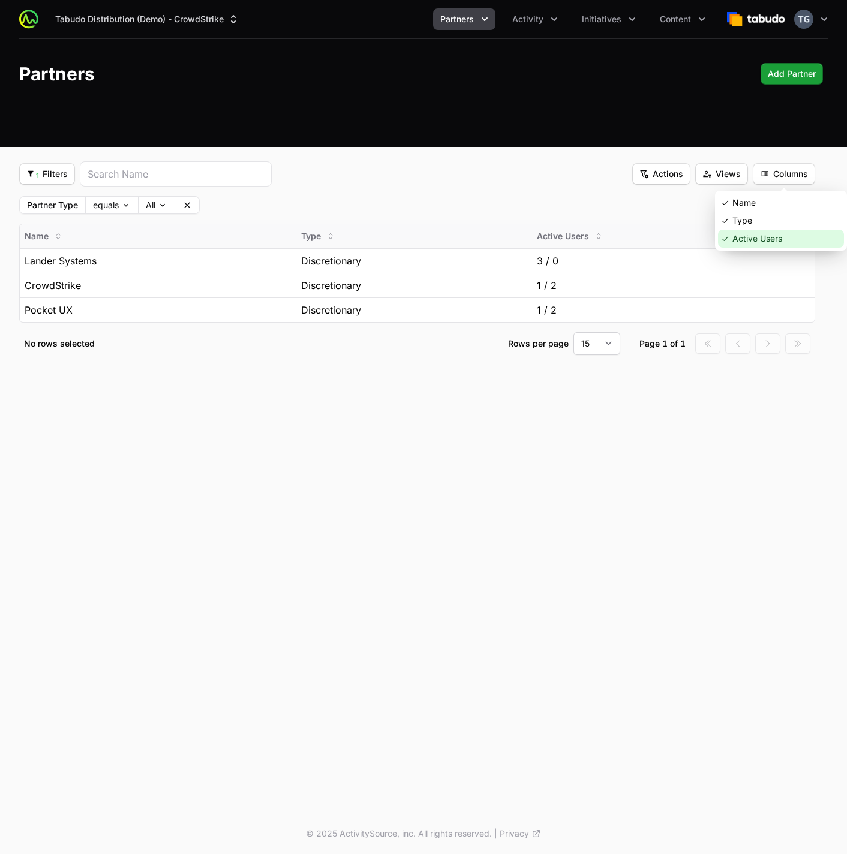
click at [775, 242] on div "Active Users" at bounding box center [781, 239] width 126 height 18
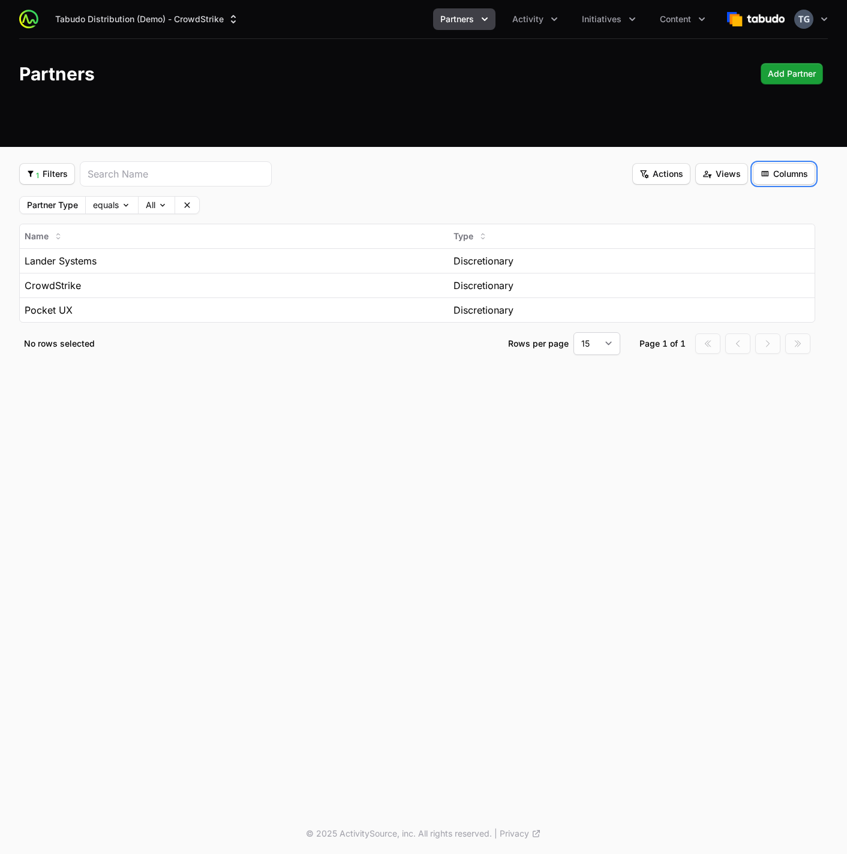
click at [762, 183] on button "Columns Columns" at bounding box center [784, 174] width 62 height 22
click at [751, 205] on div "Name" at bounding box center [781, 203] width 126 height 18
click at [617, 227] on div "Type" at bounding box center [417, 236] width 785 height 19
click at [350, 259] on div "Discretionary" at bounding box center [417, 261] width 785 height 14
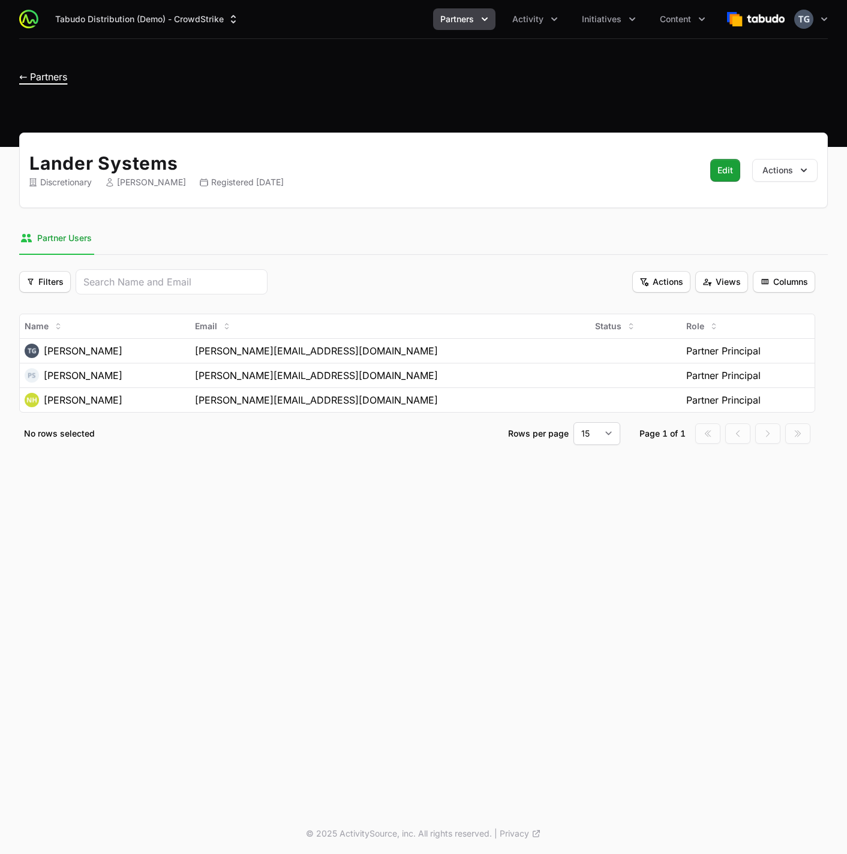
drag, startPoint x: 52, startPoint y: 65, endPoint x: 56, endPoint y: 71, distance: 7.7
click at [52, 66] on h1 "← Partners" at bounding box center [43, 74] width 48 height 22
click at [56, 71] on span "← Partners" at bounding box center [43, 77] width 48 height 12
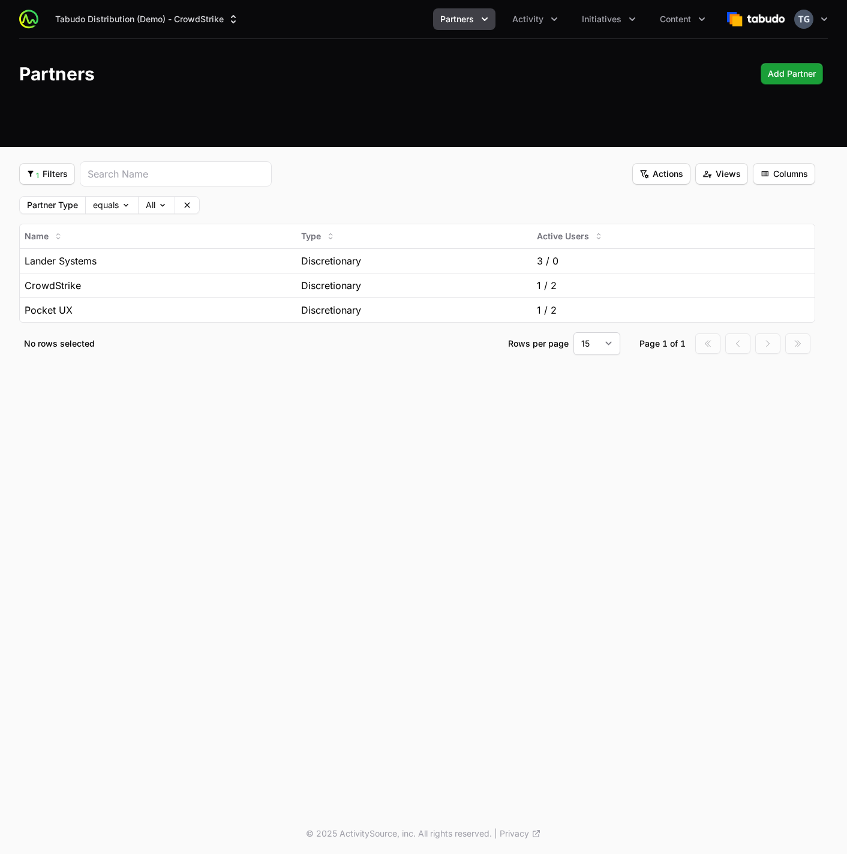
click at [780, 146] on div "Tabudo Distribution (Demo) - CrowdStrike Partners Activity Initiatives Content …" at bounding box center [423, 73] width 847 height 147
click at [773, 161] on div "Tabudo Distribution (Demo) - CrowdStrike Partners Activity Initiatives Content …" at bounding box center [423, 192] width 847 height 384
click at [772, 168] on span "Columns" at bounding box center [784, 174] width 48 height 14
click at [758, 249] on div "Name Type Active Users" at bounding box center [781, 221] width 132 height 60
click at [759, 243] on div "Active Users" at bounding box center [781, 239] width 126 height 18
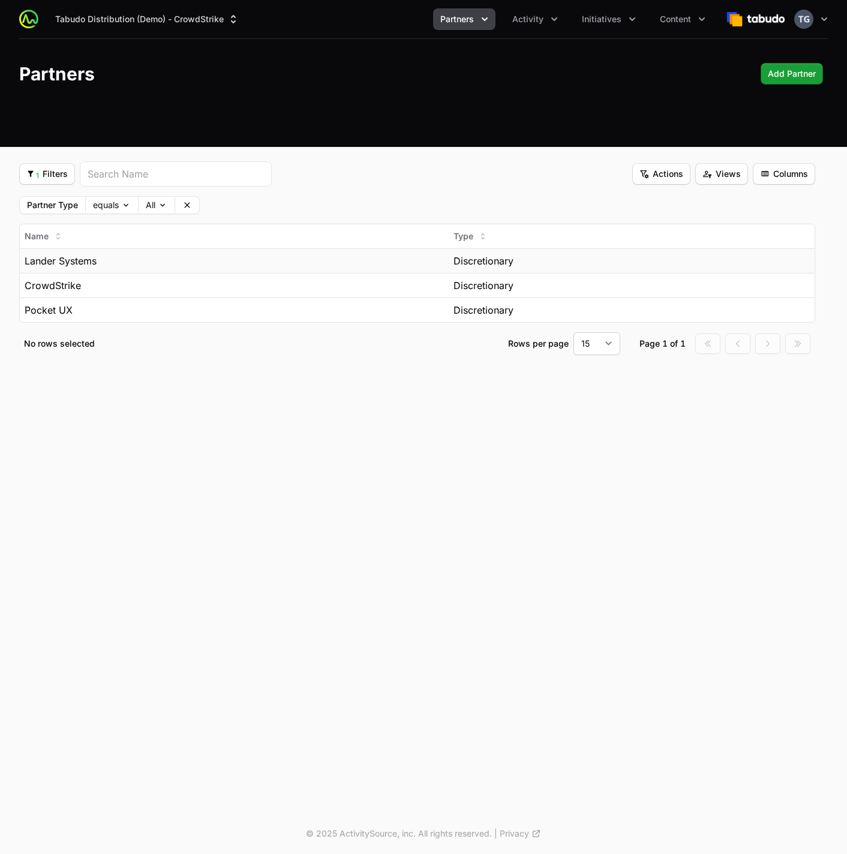
click at [216, 267] on div "Lander Systems" at bounding box center [234, 261] width 419 height 14
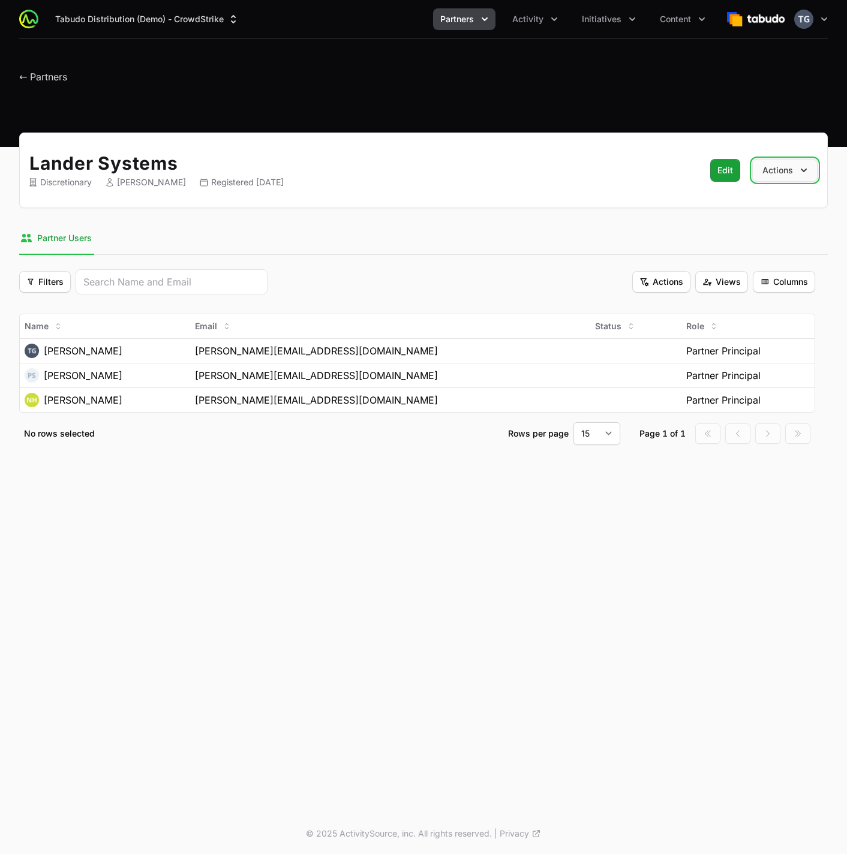
click at [784, 164] on button "Actions" at bounding box center [784, 170] width 65 height 23
click at [540, 217] on div "Lander Systems Discretionary Timothy Greig Registered September 13th 2024 Edit …" at bounding box center [423, 303] width 847 height 341
click at [45, 67] on h1 "← Partners" at bounding box center [43, 74] width 48 height 22
click at [49, 78] on span "← Partners" at bounding box center [43, 77] width 48 height 12
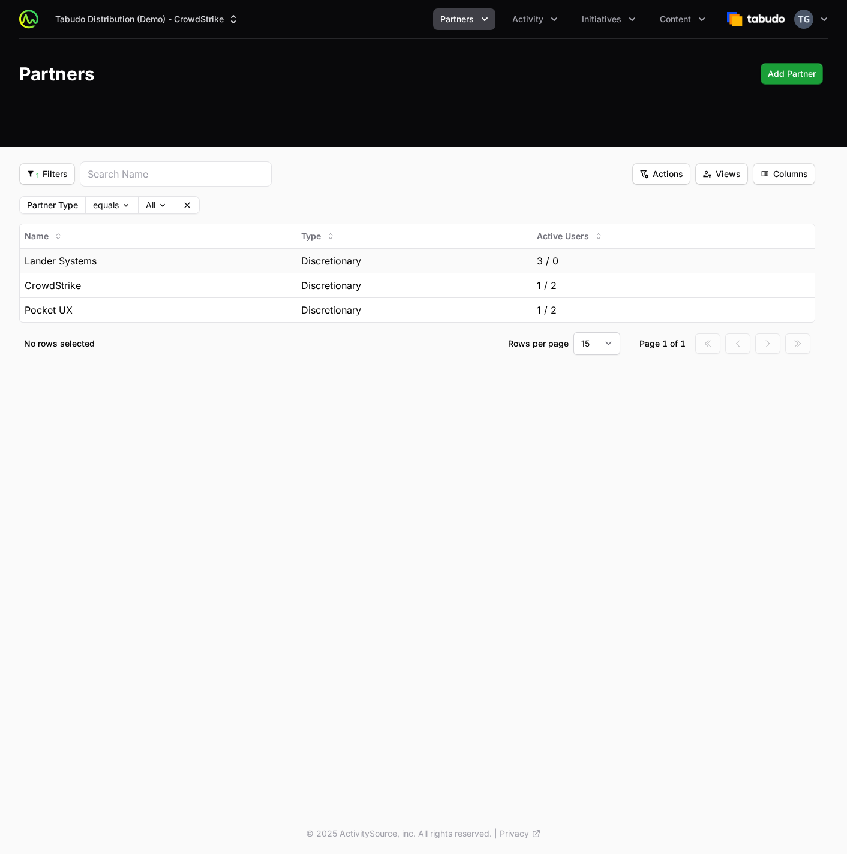
click at [666, 259] on div "3 / 0" at bounding box center [673, 261] width 273 height 14
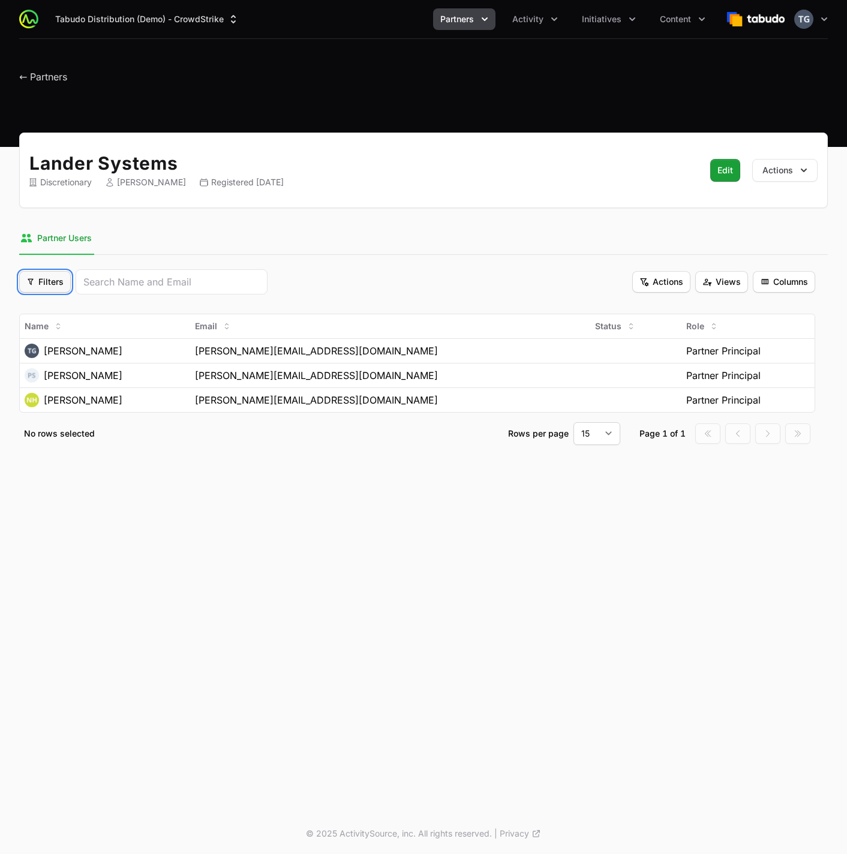
click at [53, 279] on span "Filters" at bounding box center [44, 282] width 37 height 14
click at [99, 309] on div "Status" at bounding box center [66, 311] width 126 height 18
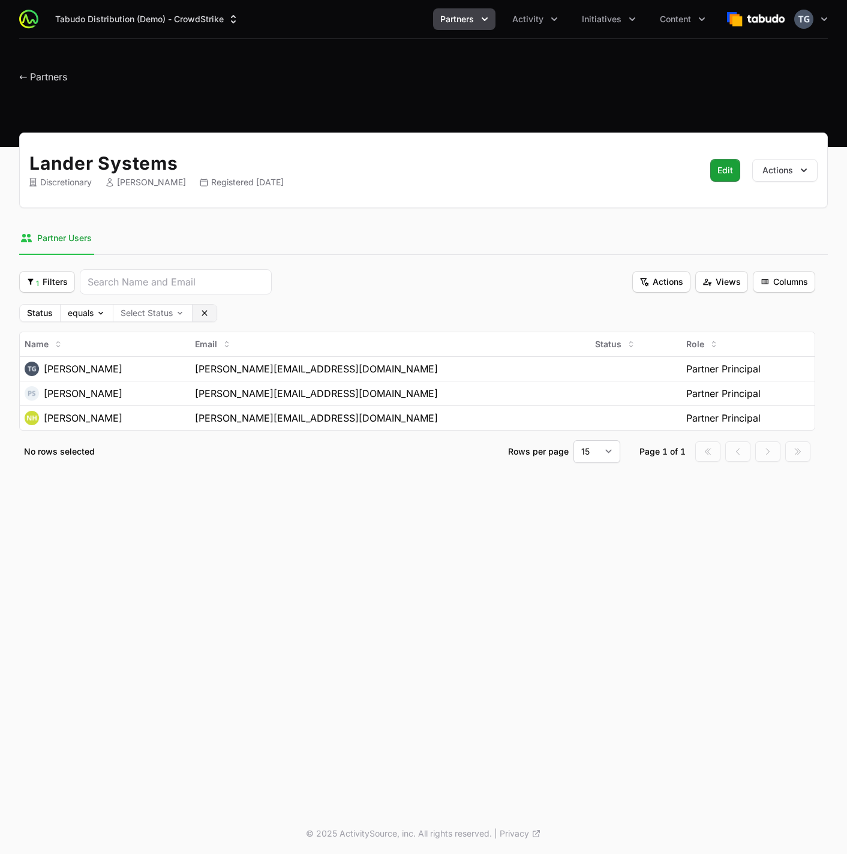
click at [203, 314] on icon at bounding box center [204, 312] width 5 height 5
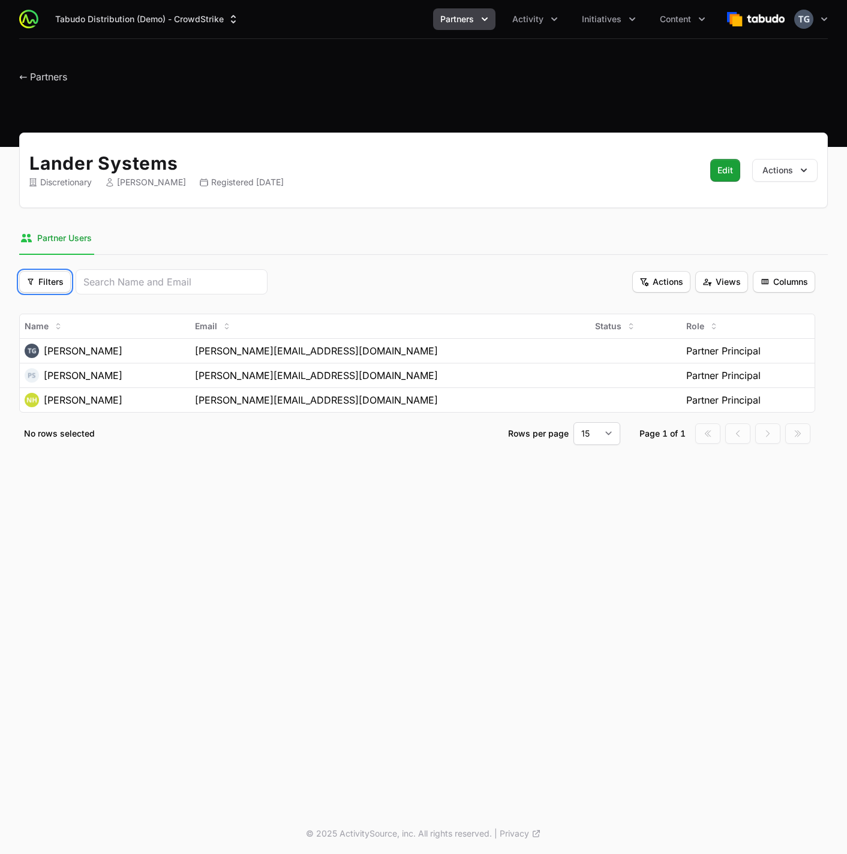
click at [46, 290] on button "Filters Filters" at bounding box center [45, 282] width 52 height 22
click at [91, 332] on div "Role" at bounding box center [66, 329] width 126 height 18
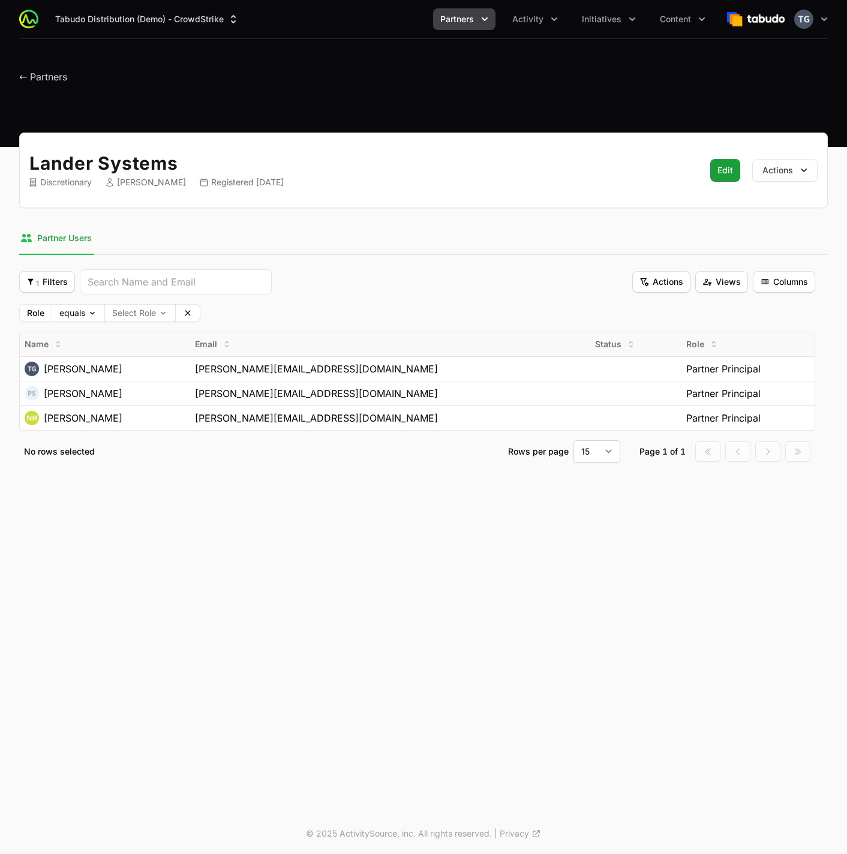
click at [193, 321] on button "Clear" at bounding box center [188, 313] width 24 height 17
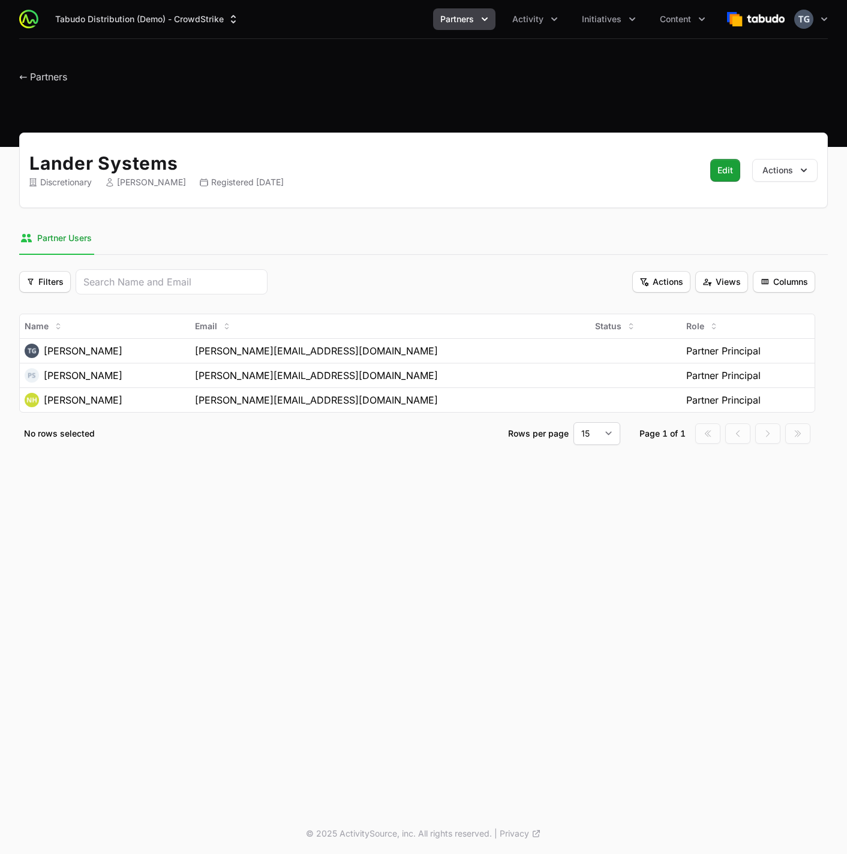
click at [306, 269] on div "Filters Filters Actions Actions Views Views Columns Columns" at bounding box center [417, 281] width 796 height 25
click at [574, 354] on td "timothy@landersystems.com" at bounding box center [390, 350] width 400 height 25
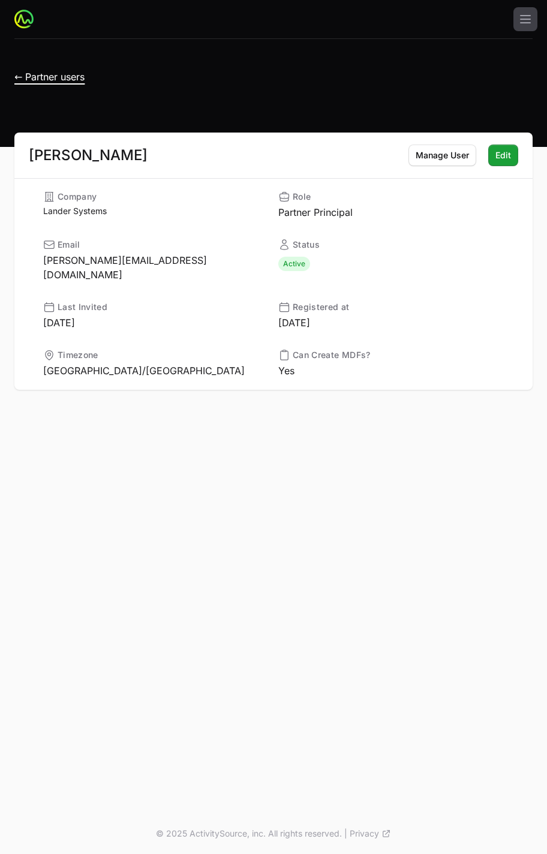
click at [40, 73] on span "← Partner users" at bounding box center [49, 77] width 70 height 12
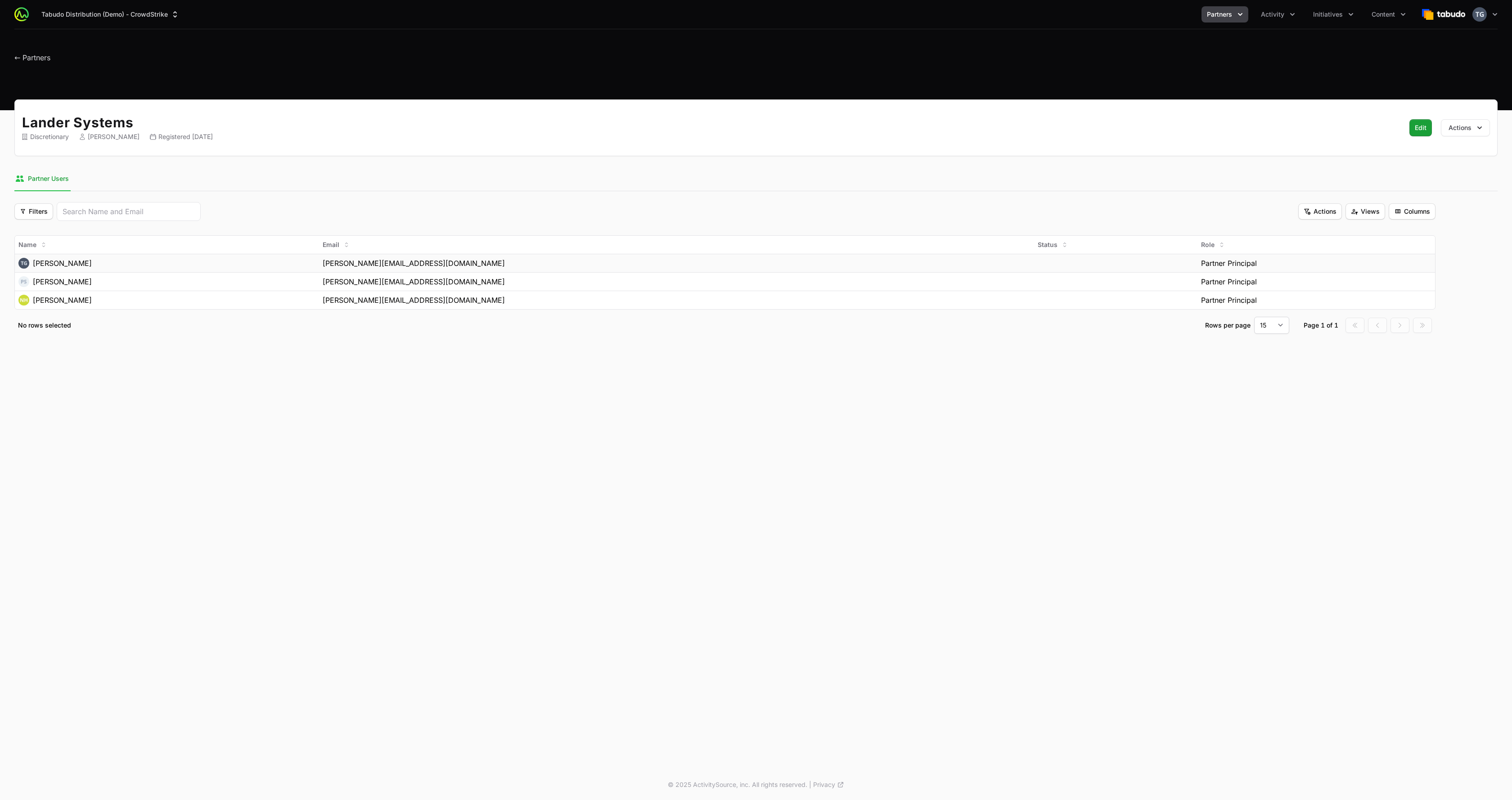
click at [479, 266] on span "timothy@landersystems.com" at bounding box center [413, 263] width 182 height 11
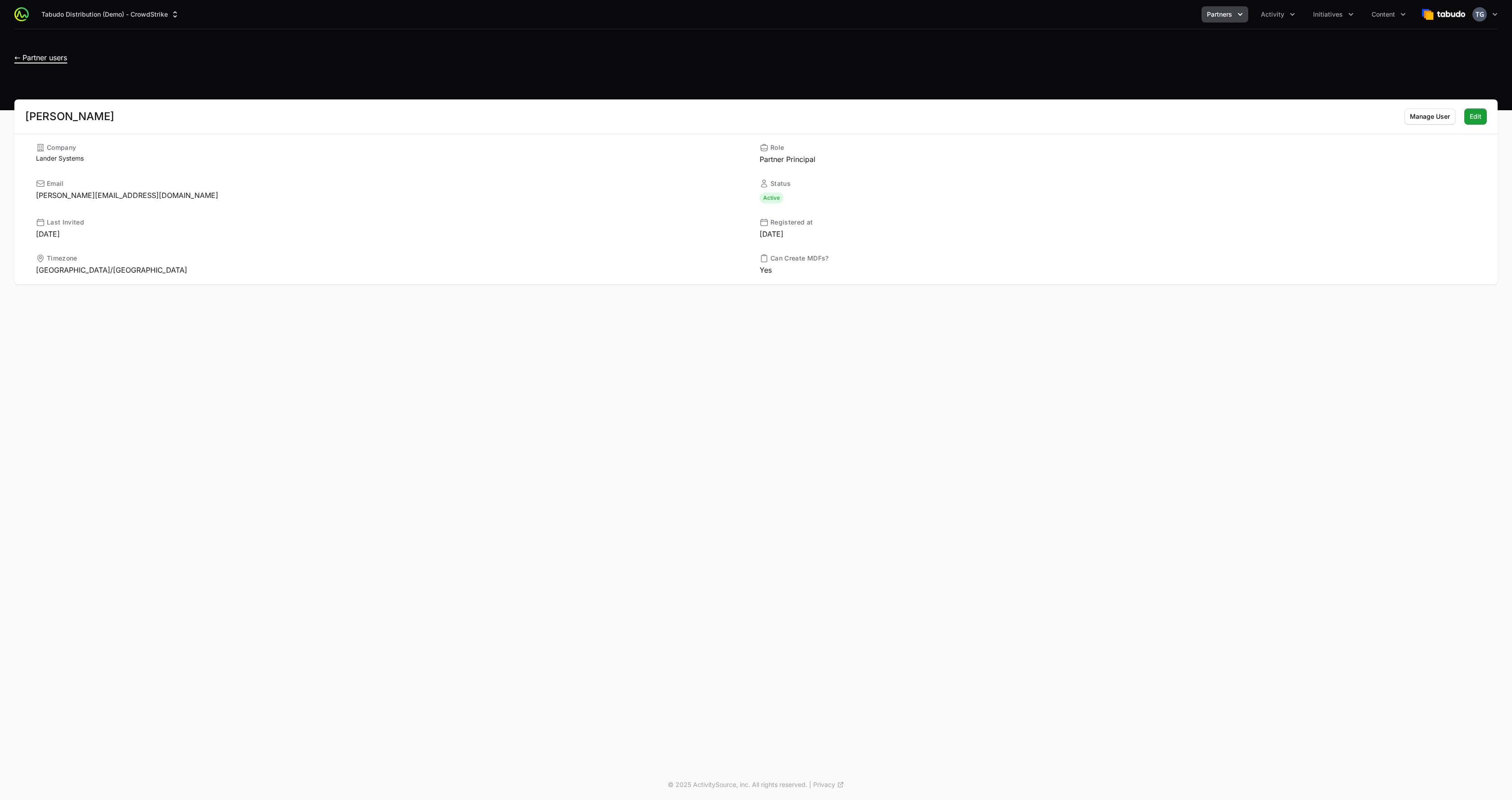
click at [22, 59] on span "← Partner users" at bounding box center [41, 58] width 53 height 9
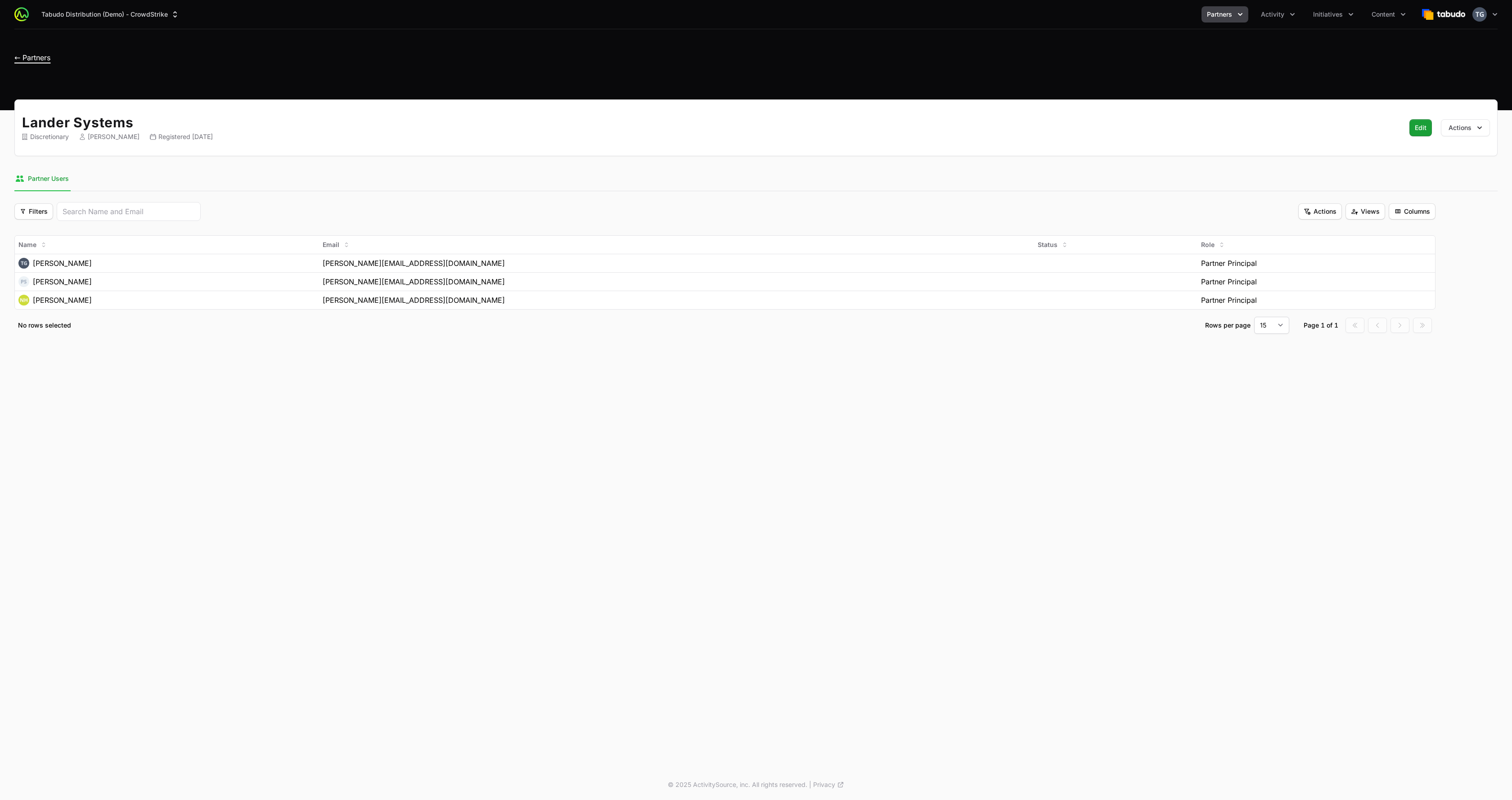
click at [30, 60] on span "← Partners" at bounding box center [32, 58] width 36 height 9
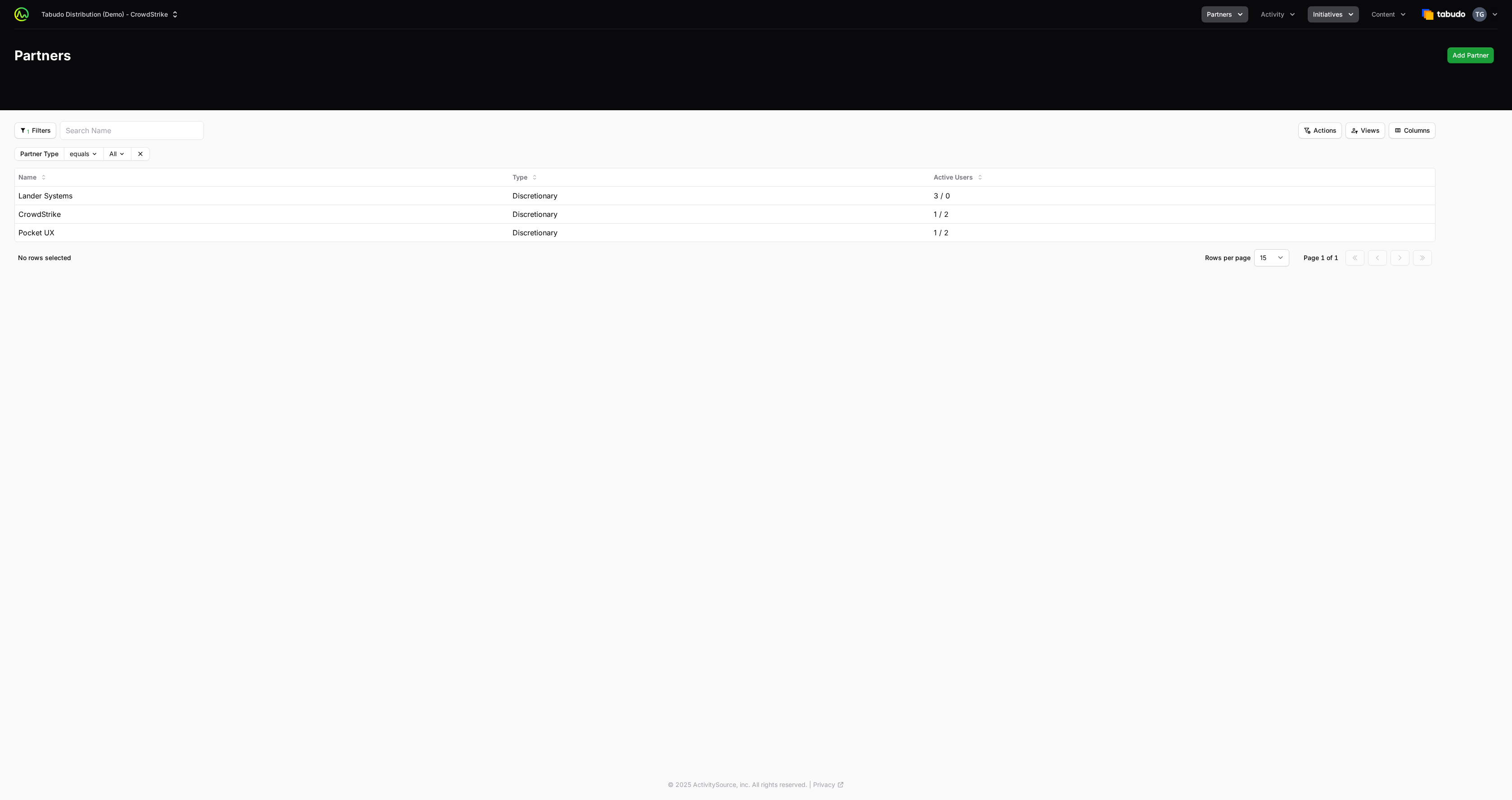
click at [793, 22] on button "Initiatives" at bounding box center [1333, 14] width 51 height 17
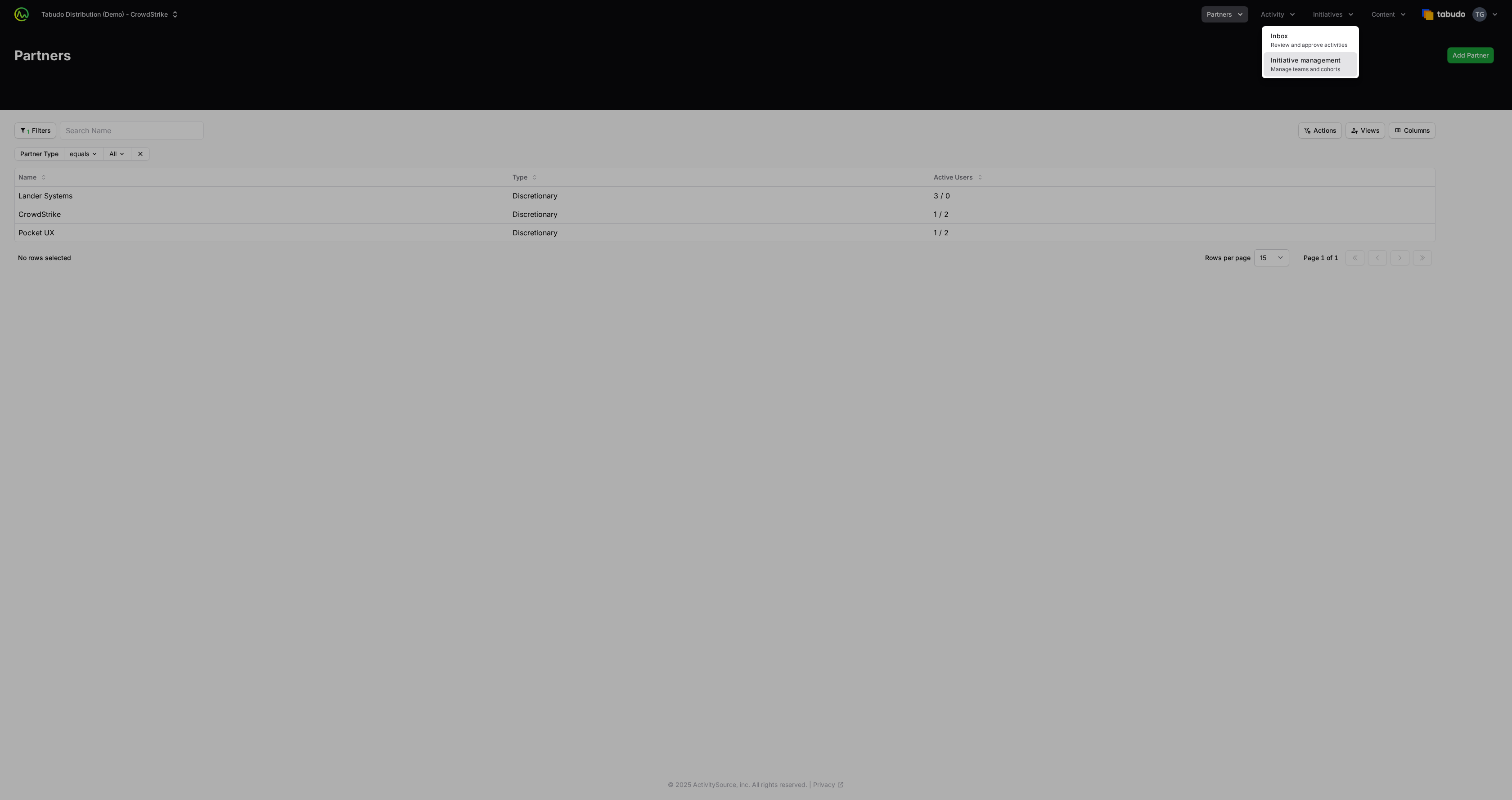
click at [793, 66] on span "Manage teams and cohorts" at bounding box center [1311, 70] width 80 height 8
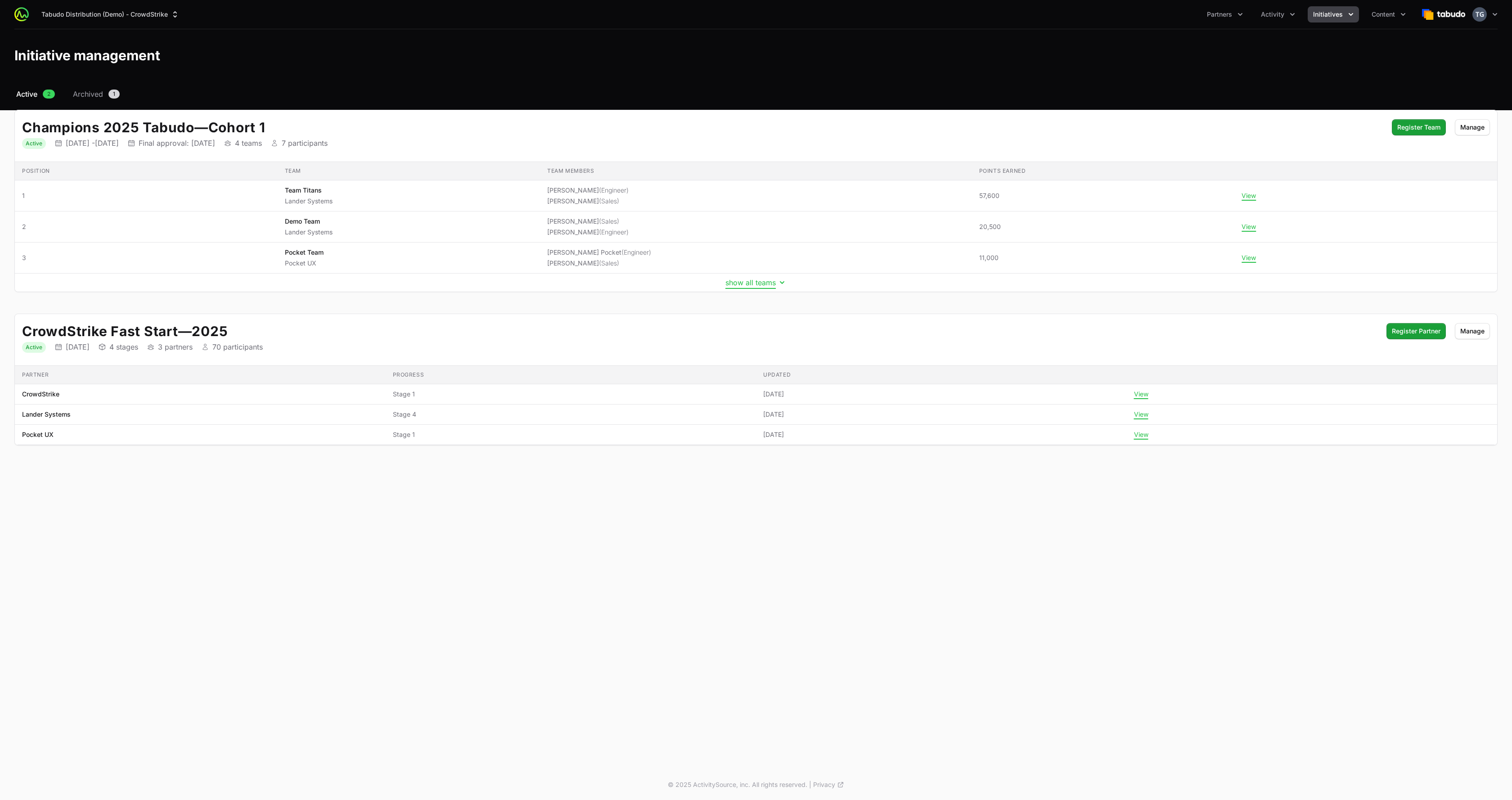
click at [731, 281] on button "show all teams" at bounding box center [756, 283] width 62 height 9
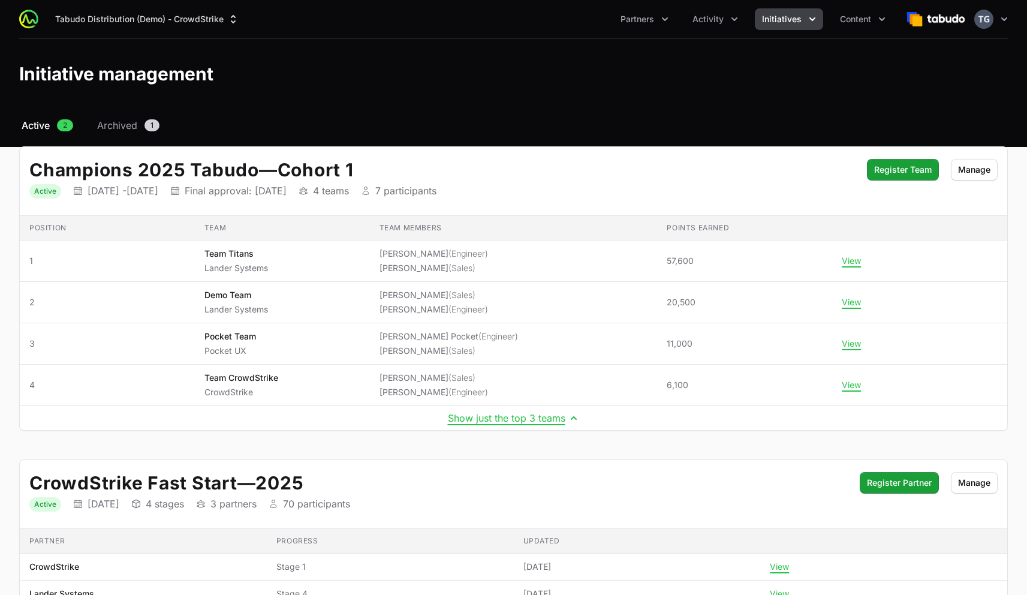
click at [653, 38] on div "Tabudo Distribution (Demo) - CrowdStrike Partners Activity Initiatives Content …" at bounding box center [513, 19] width 989 height 38
click at [647, 29] on button "Partners" at bounding box center [645, 19] width 62 height 22
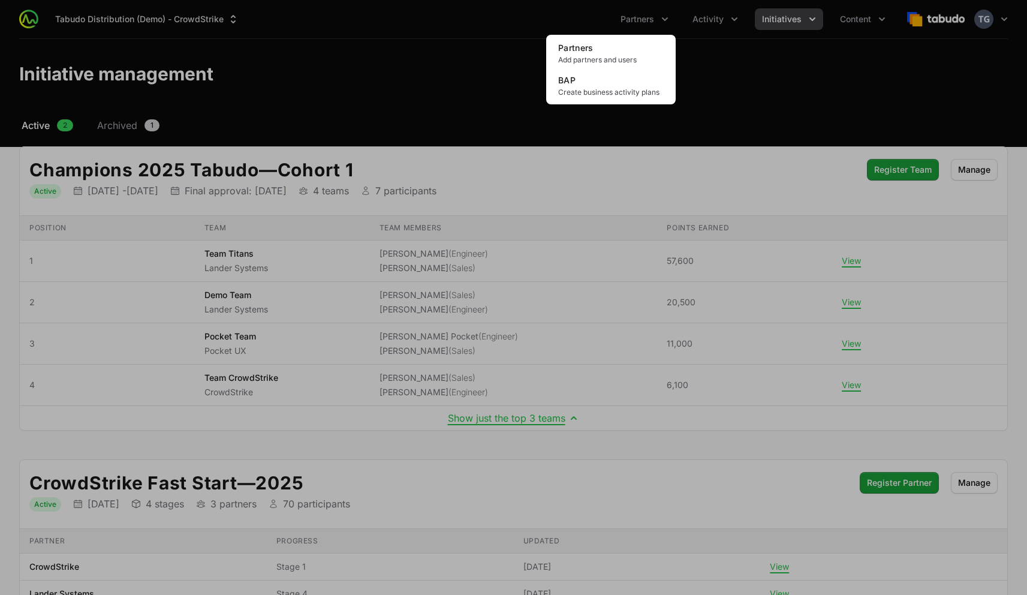
click at [728, 21] on div "Partners menu" at bounding box center [513, 297] width 1027 height 595
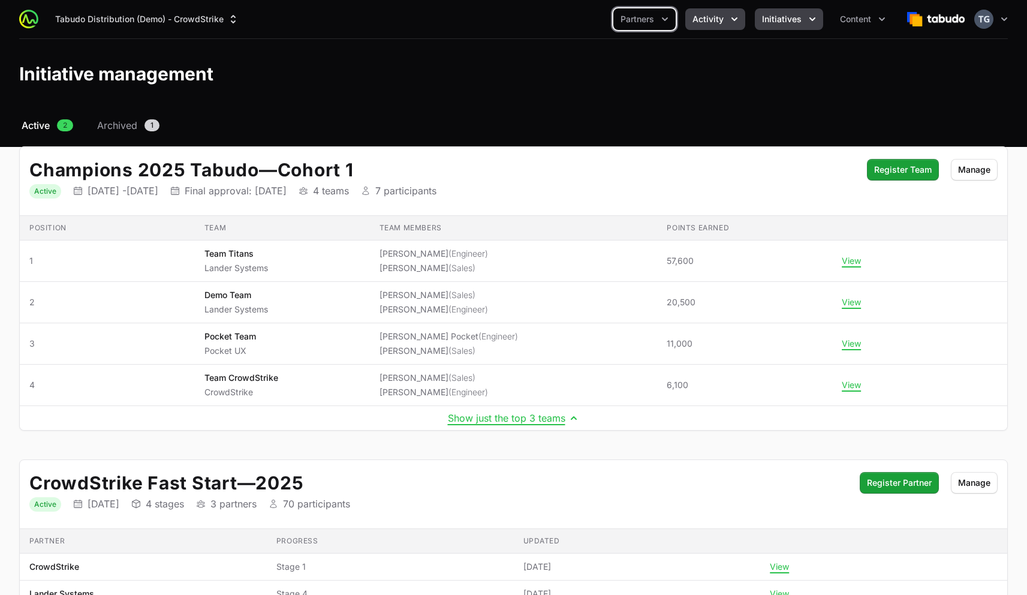
click at [725, 21] on button "Activity" at bounding box center [716, 19] width 60 height 22
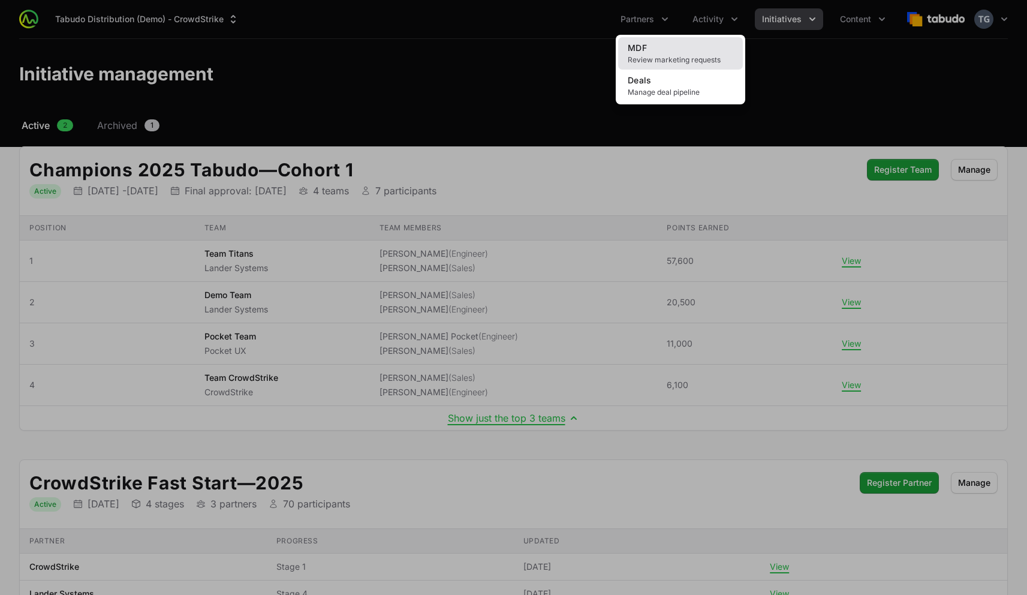
click at [688, 58] on span "Review marketing requests" at bounding box center [681, 60] width 106 height 10
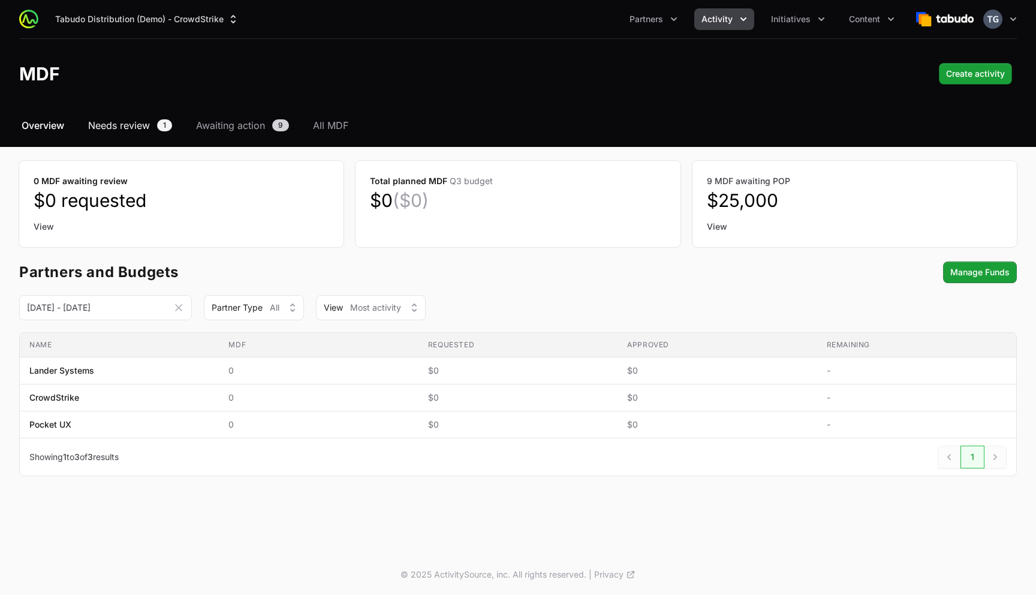
click at [128, 125] on span "Needs review" at bounding box center [119, 125] width 62 height 14
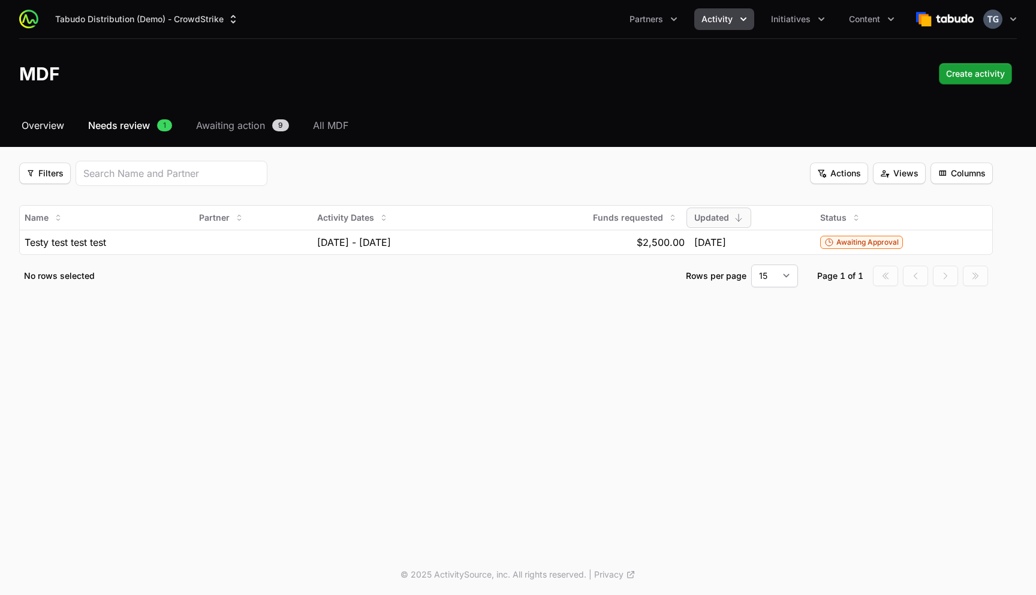
click at [47, 127] on span "Overview" at bounding box center [43, 125] width 43 height 14
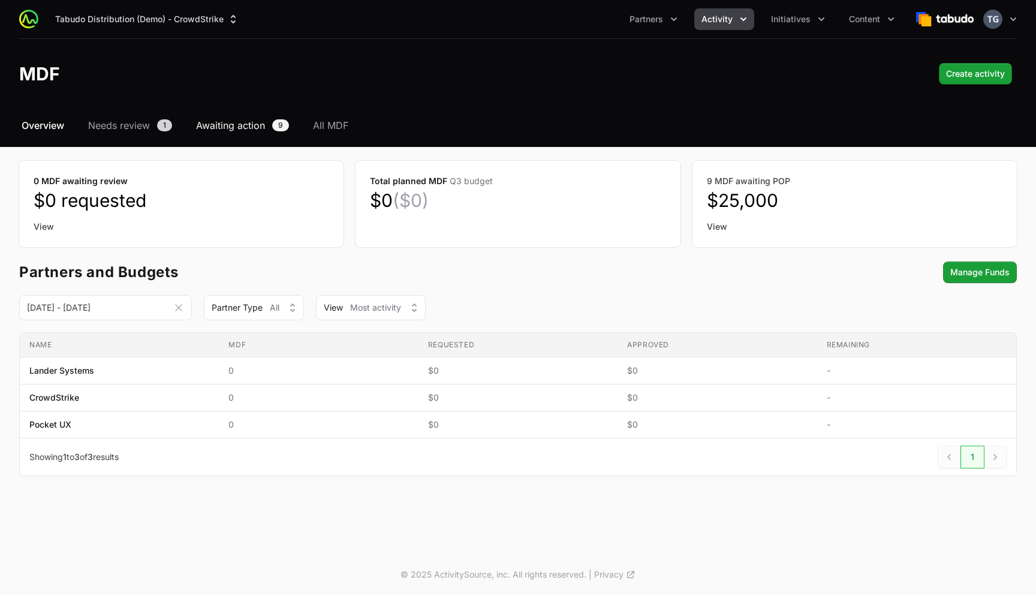
click at [230, 130] on span "Awaiting action" at bounding box center [230, 125] width 69 height 14
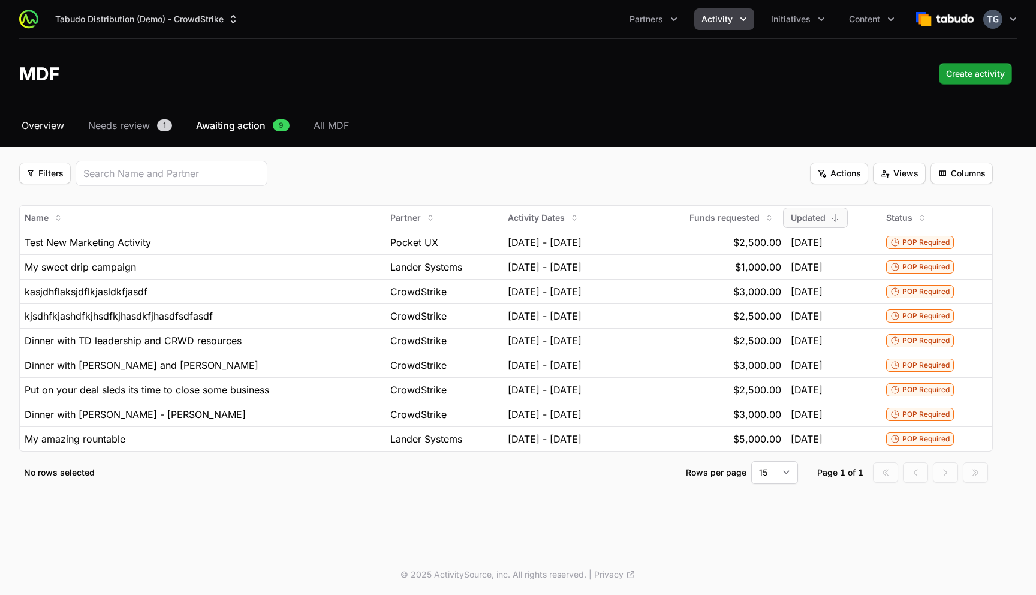
click at [34, 122] on span "Overview" at bounding box center [43, 125] width 43 height 14
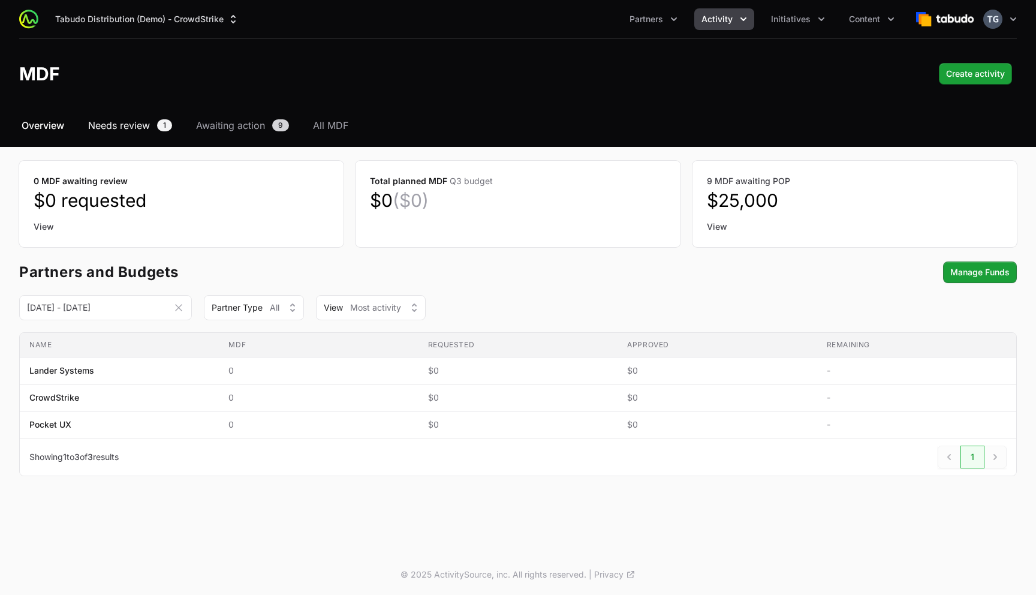
click at [131, 131] on span "Needs review" at bounding box center [119, 125] width 62 height 14
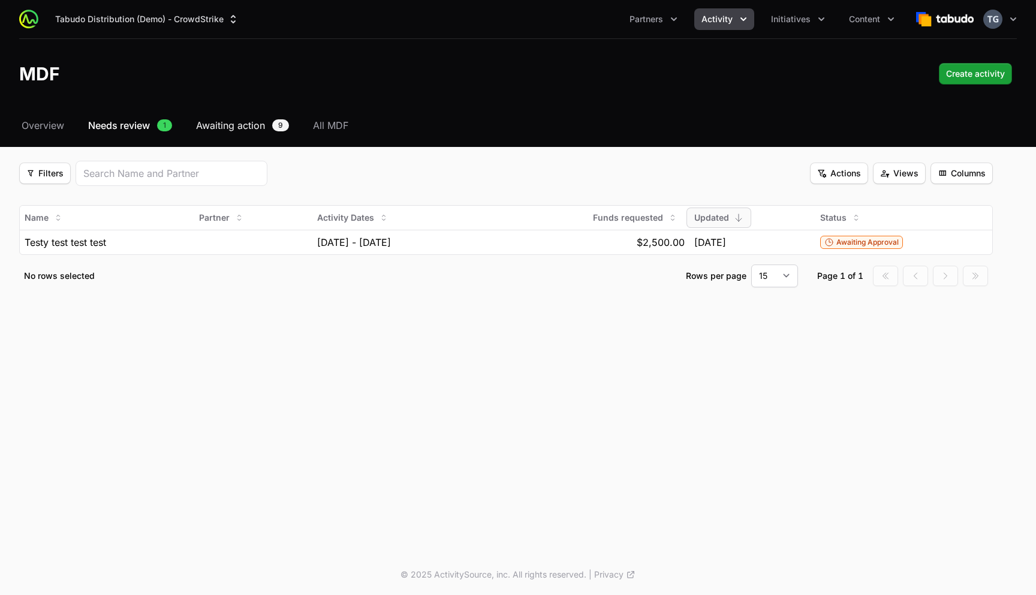
click at [221, 126] on span "Awaiting action" at bounding box center [230, 125] width 69 height 14
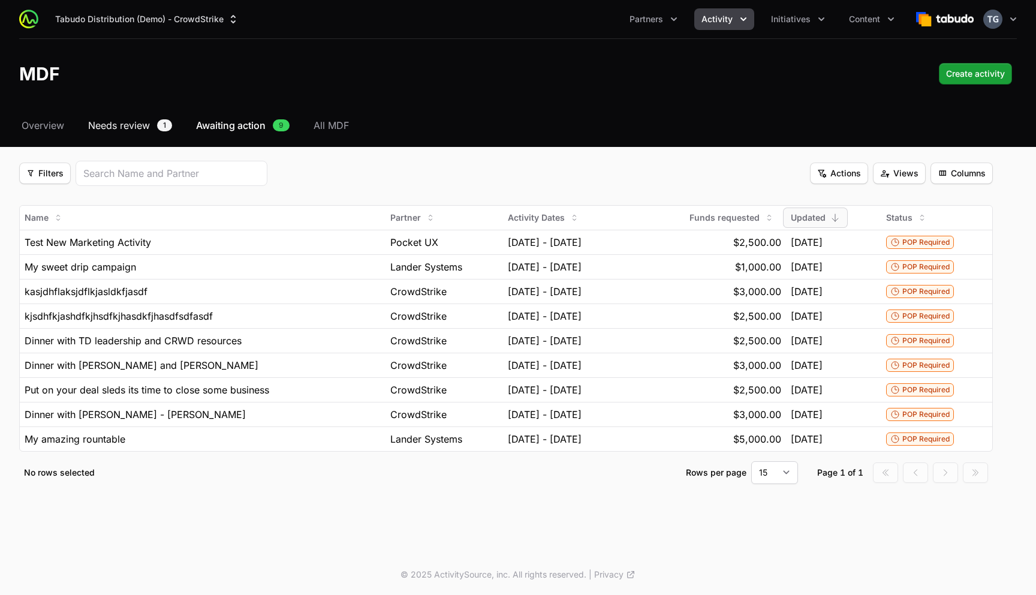
click at [91, 120] on span "Needs review" at bounding box center [119, 125] width 62 height 14
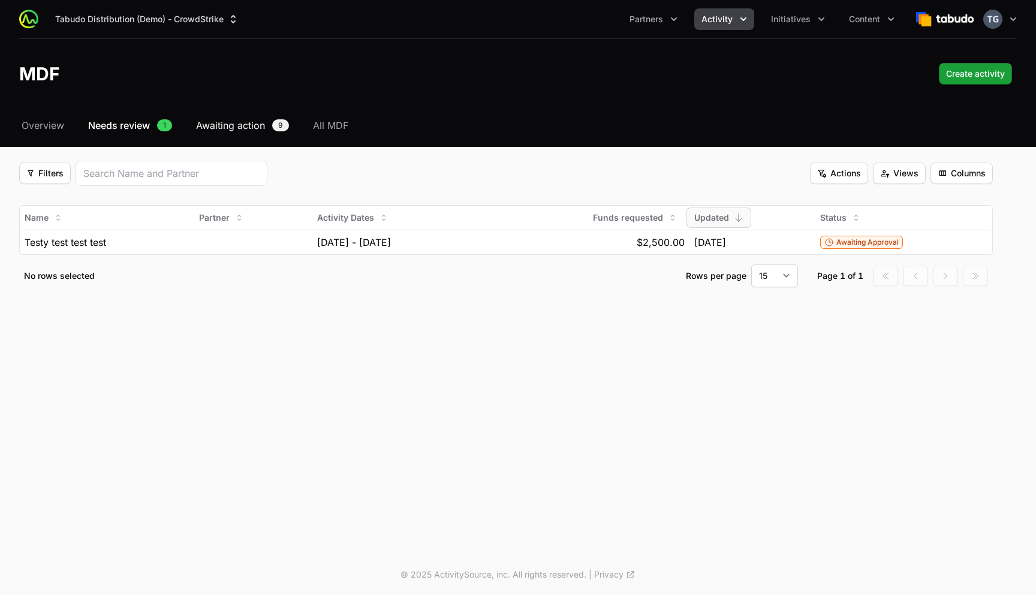
click at [247, 128] on span "Awaiting action" at bounding box center [230, 125] width 69 height 14
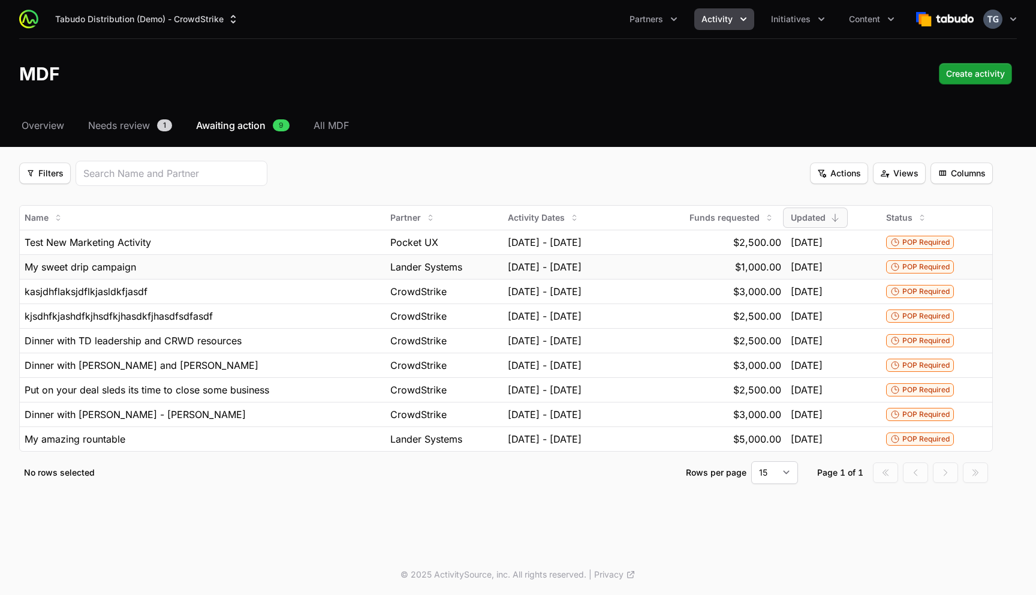
click at [296, 271] on div "My sweet drip campaign" at bounding box center [203, 267] width 356 height 14
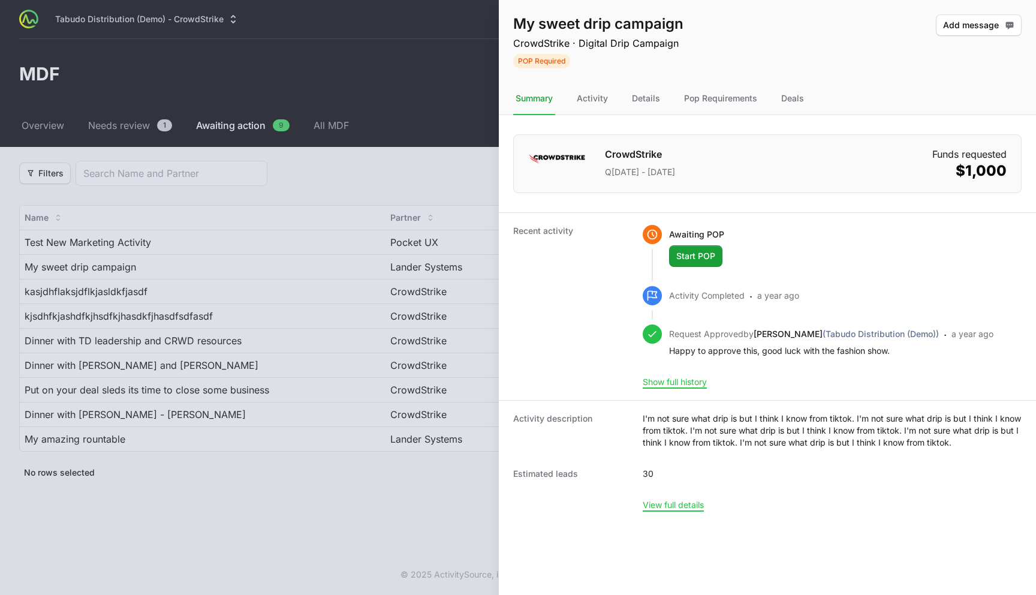
click at [371, 175] on div at bounding box center [518, 297] width 1036 height 595
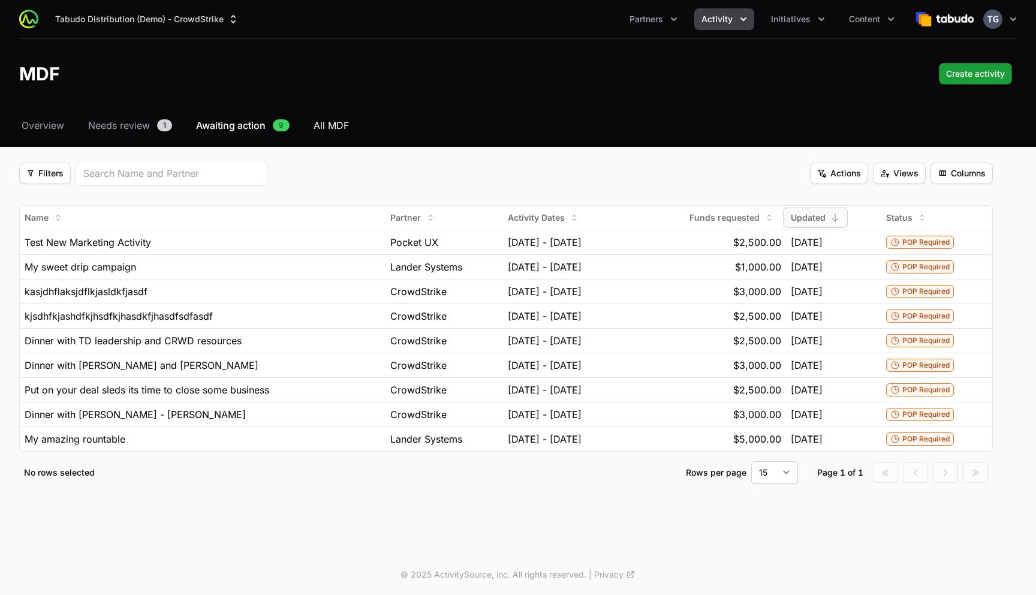
click at [330, 127] on span "All MDF" at bounding box center [331, 125] width 35 height 14
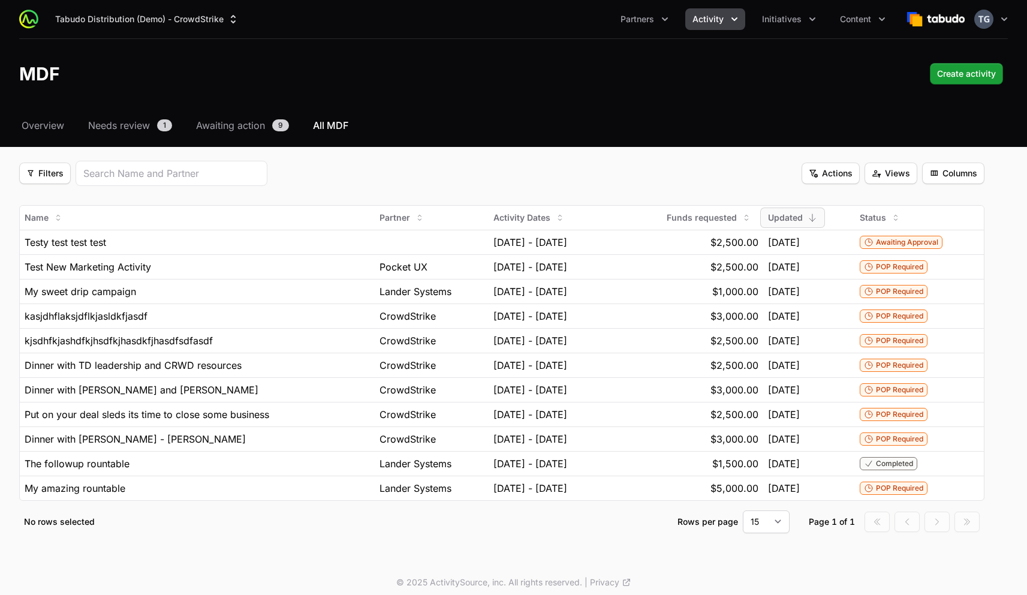
click at [722, 23] on span "Activity" at bounding box center [708, 19] width 31 height 12
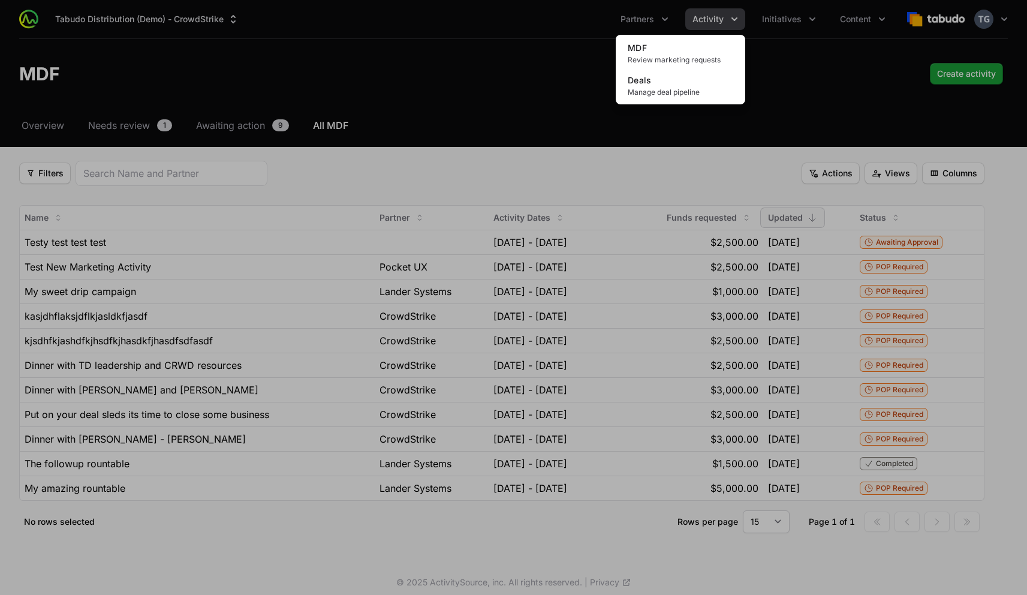
click at [723, 20] on div "Activity menu" at bounding box center [513, 297] width 1027 height 595
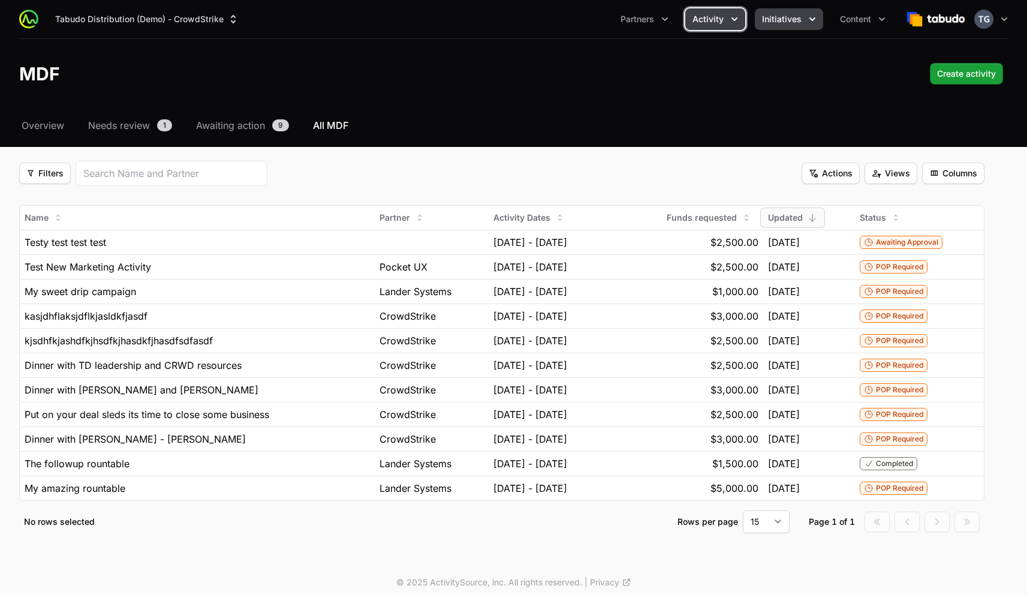
click at [780, 17] on span "Initiatives" at bounding box center [782, 19] width 40 height 12
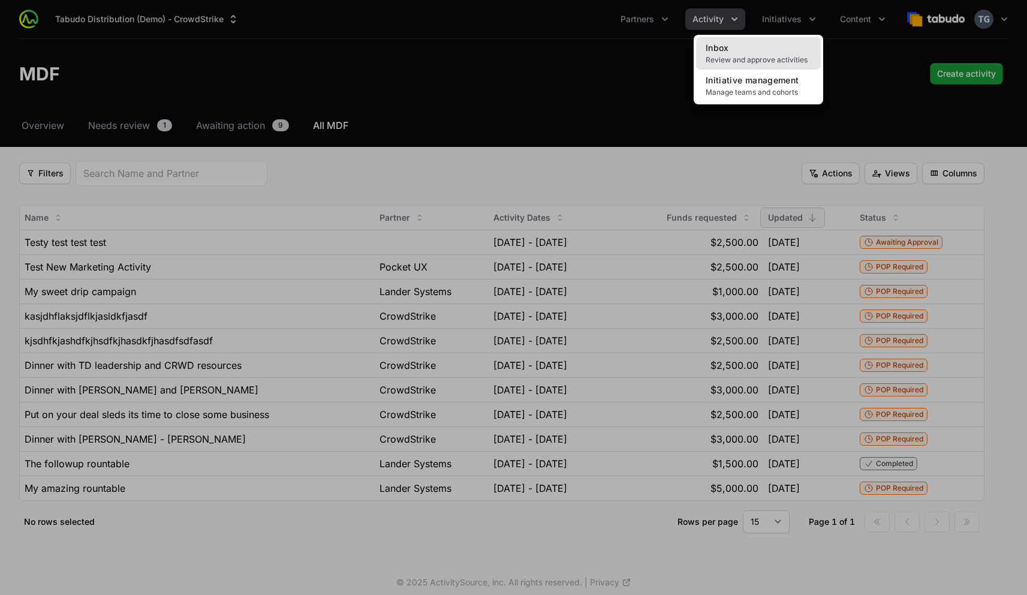
click at [761, 53] on link "Inbox Review and approve activities" at bounding box center [758, 53] width 125 height 32
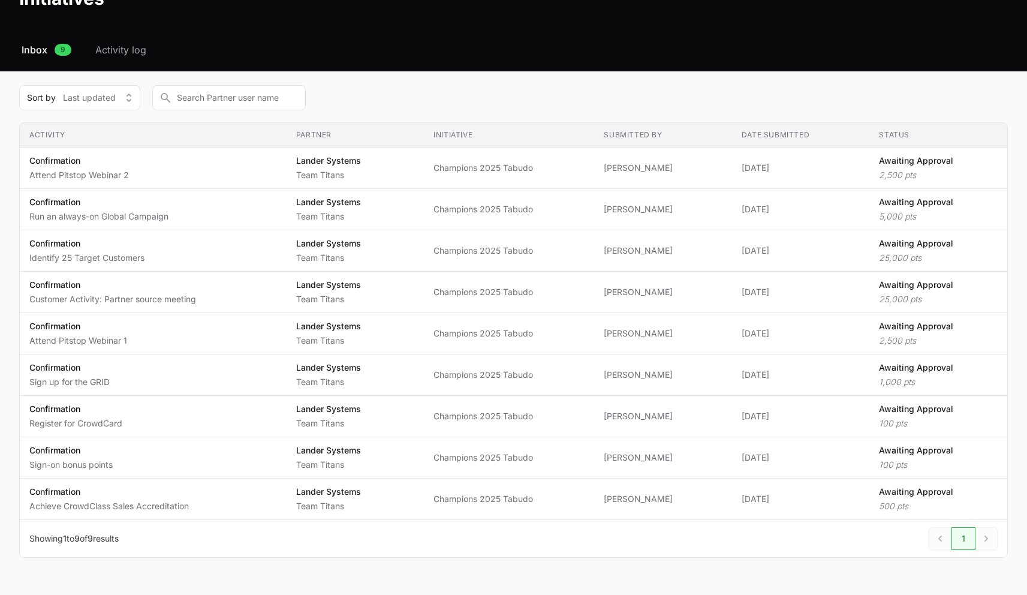
scroll to position [74, 0]
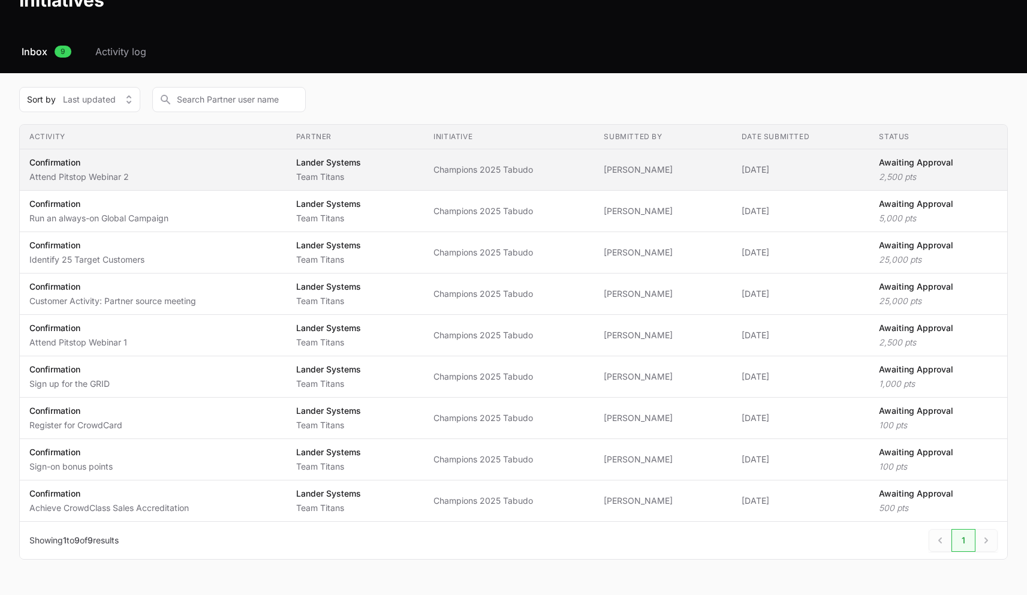
click at [518, 169] on span "Champions 2025 Tabudo" at bounding box center [509, 170] width 151 height 12
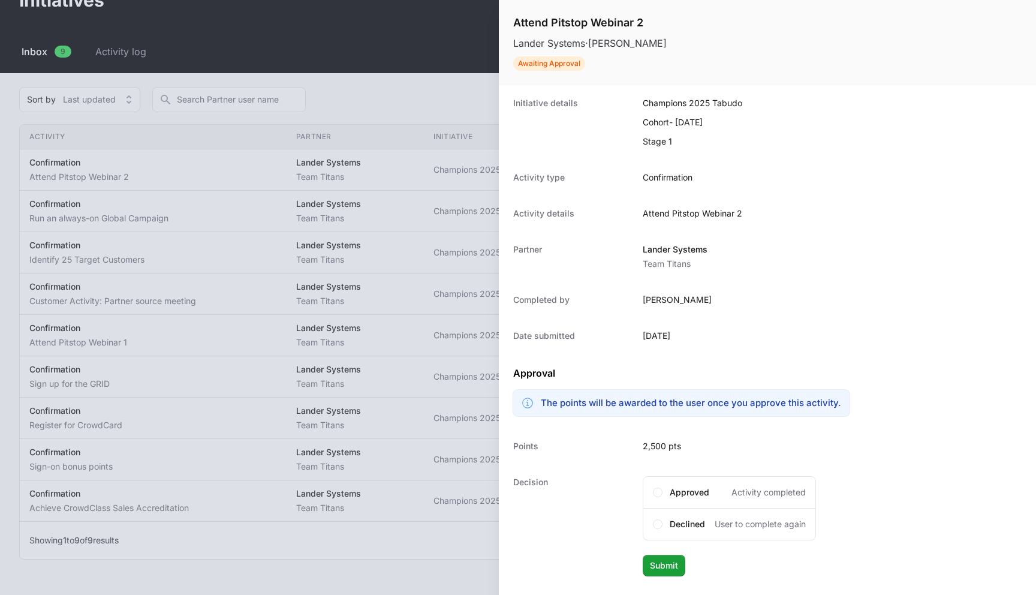
click at [441, 139] on div at bounding box center [518, 297] width 1036 height 595
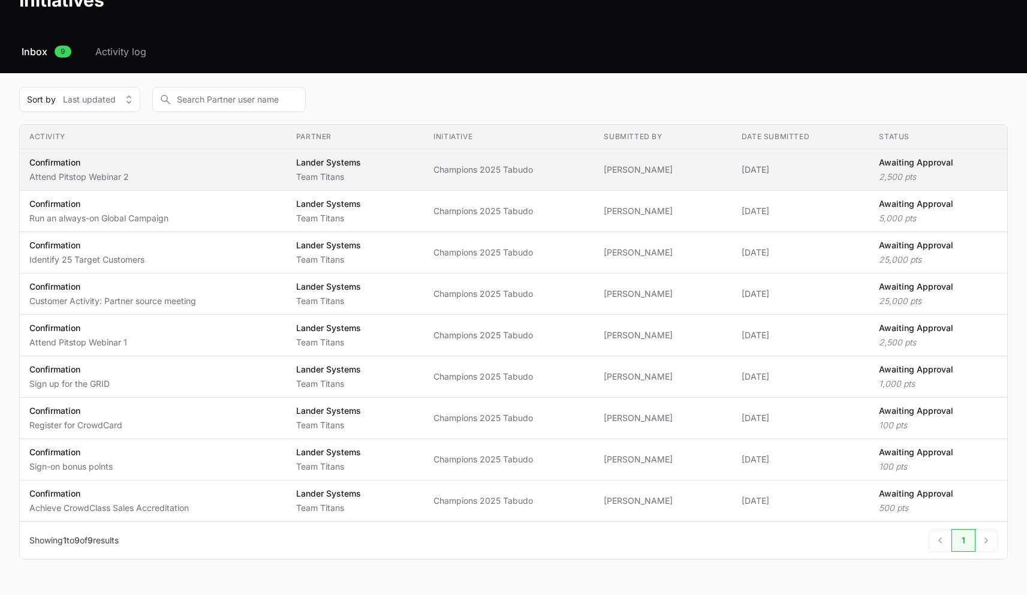
click at [450, 173] on span "Champions 2025 Tabudo" at bounding box center [509, 170] width 151 height 12
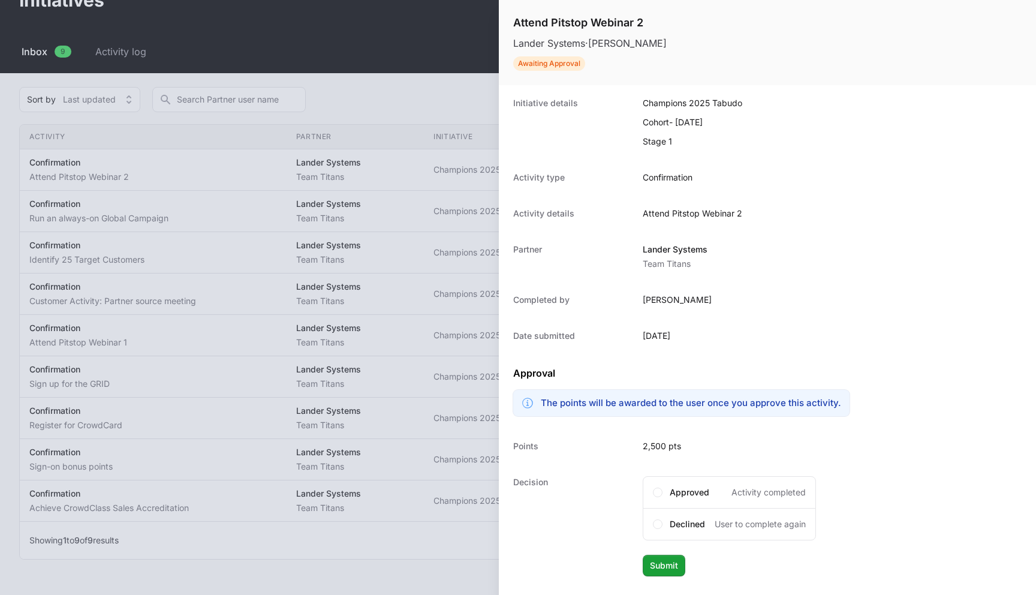
click at [386, 64] on div at bounding box center [518, 297] width 1036 height 595
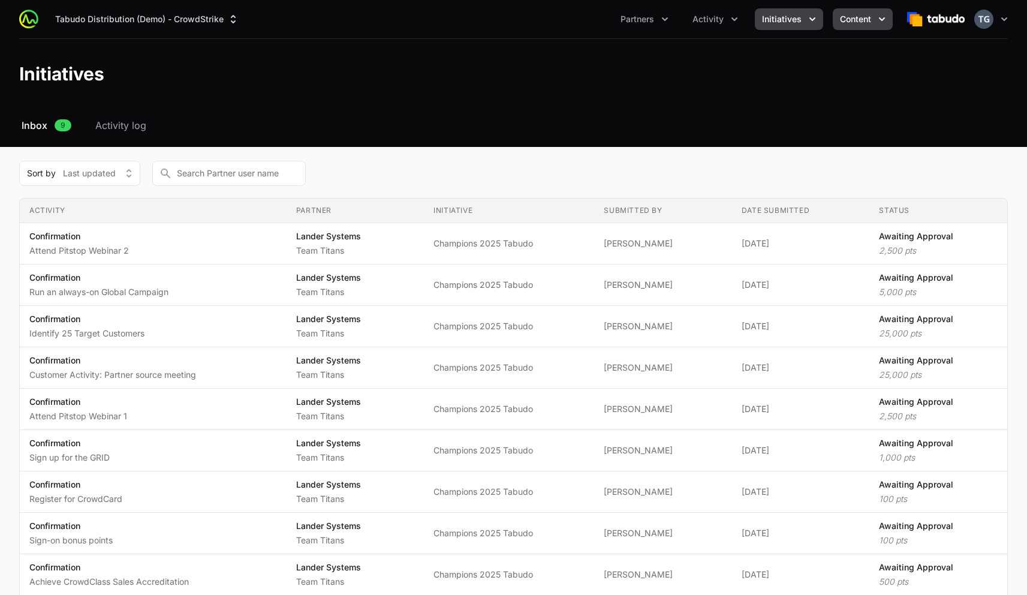
click at [860, 22] on span "Content" at bounding box center [855, 19] width 31 height 12
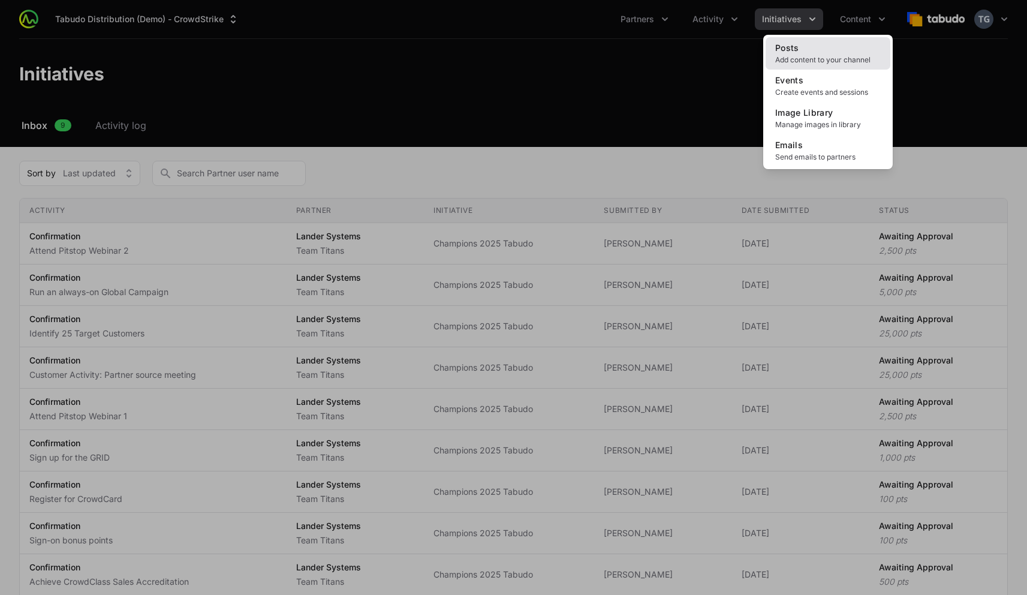
click at [819, 48] on link "Posts Add content to your channel" at bounding box center [828, 53] width 125 height 32
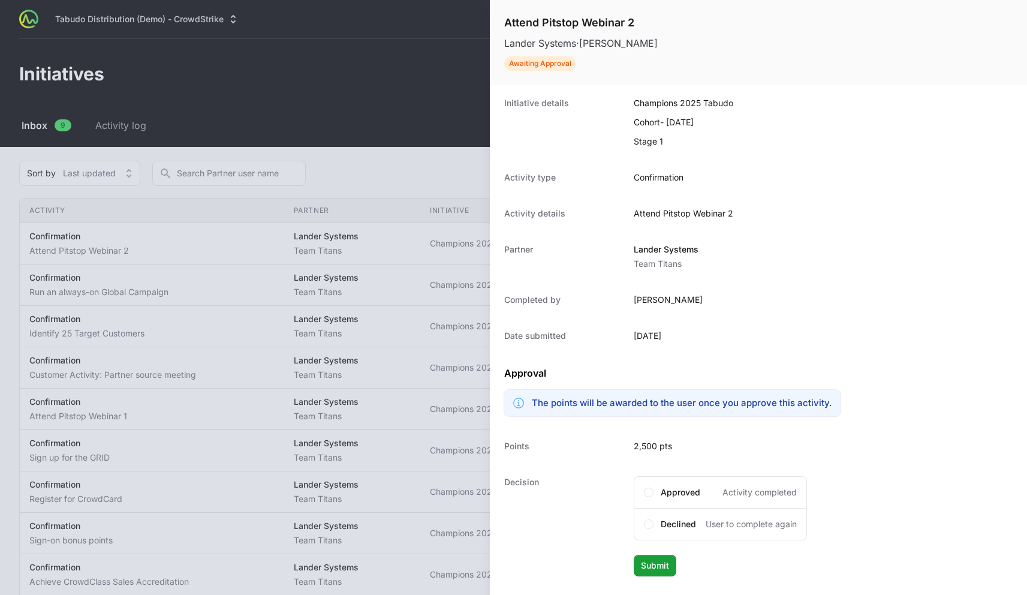
click at [409, 112] on div at bounding box center [513, 297] width 1027 height 595
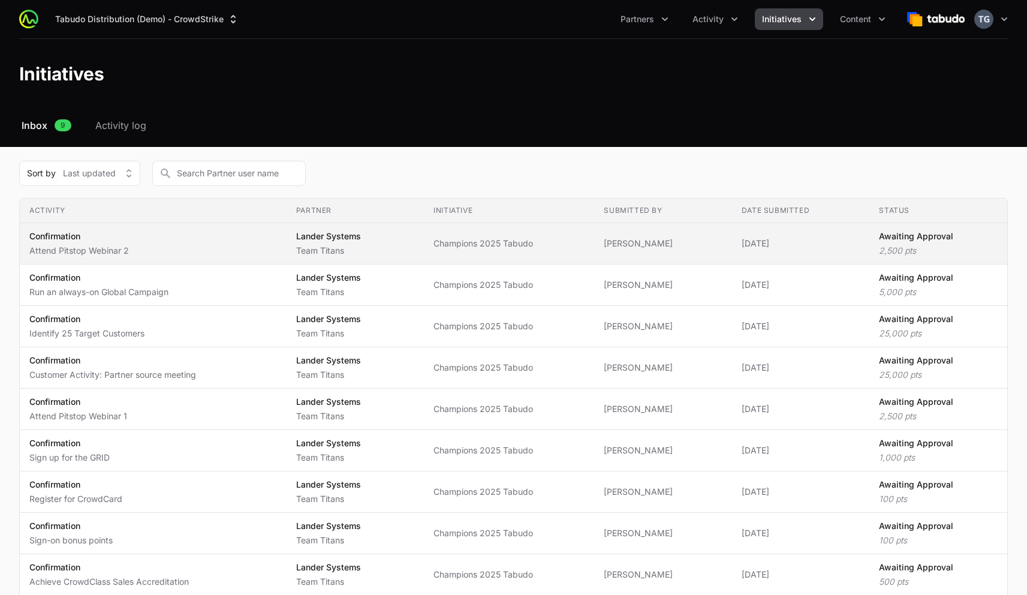
click at [432, 244] on td "Initiative Champions 2025 Tabudo" at bounding box center [509, 243] width 170 height 41
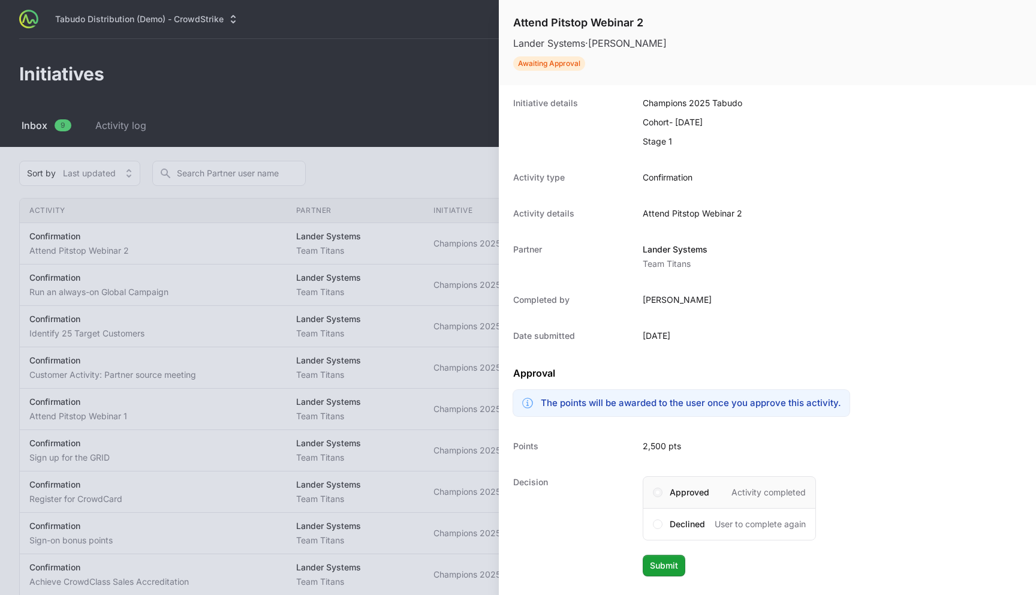
click at [659, 492] on span at bounding box center [658, 493] width 4 height 4
click at [665, 575] on button "Submit Submit" at bounding box center [664, 566] width 43 height 22
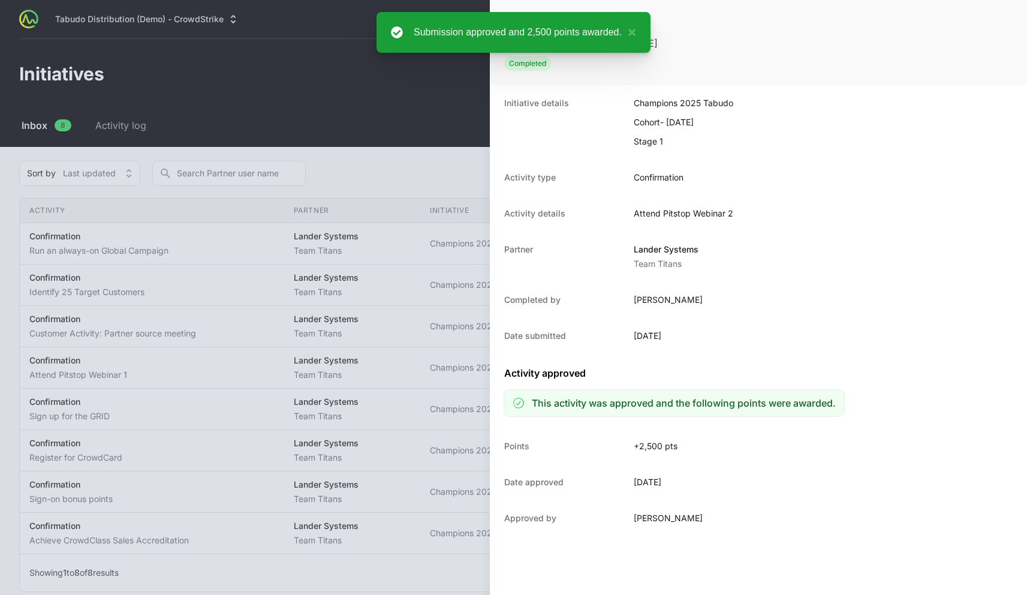
click at [357, 137] on div at bounding box center [513, 297] width 1027 height 595
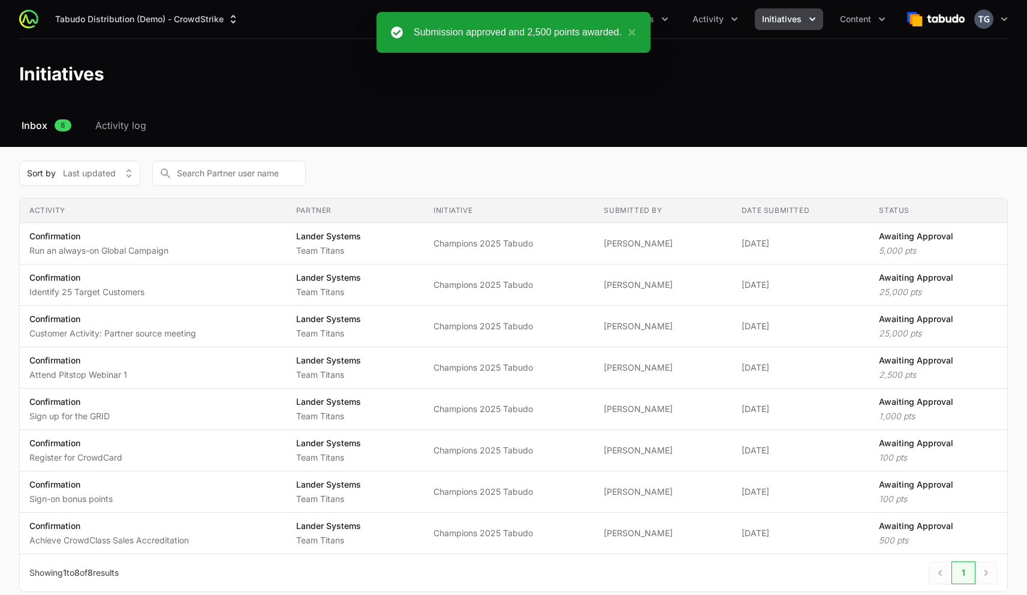
click at [661, 85] on header "Initiatives" at bounding box center [513, 74] width 1027 height 70
click at [708, 29] on button "Activity" at bounding box center [716, 19] width 60 height 22
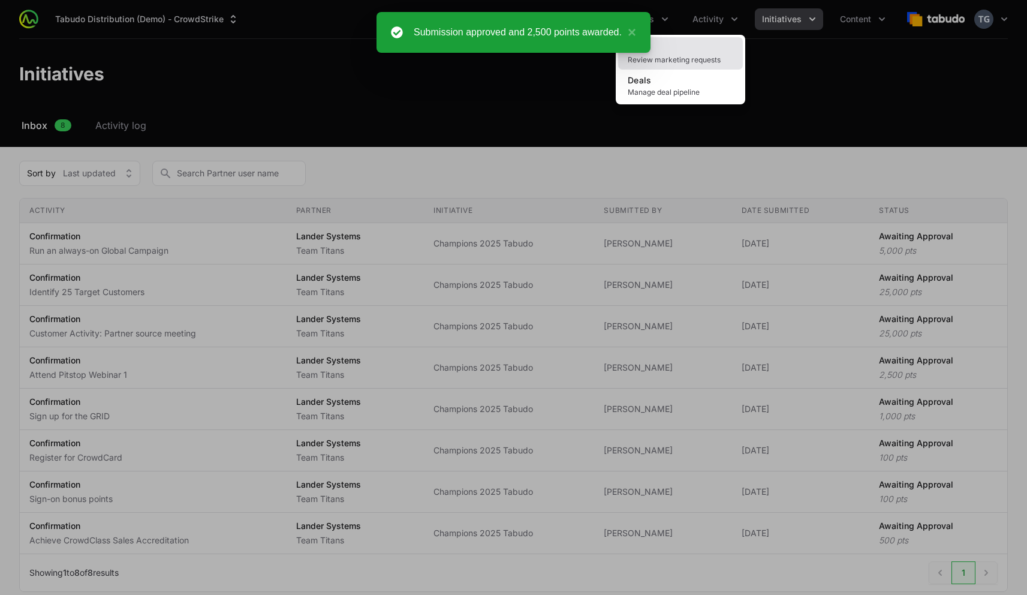
click at [694, 53] on link "MDF Review marketing requests" at bounding box center [680, 53] width 125 height 32
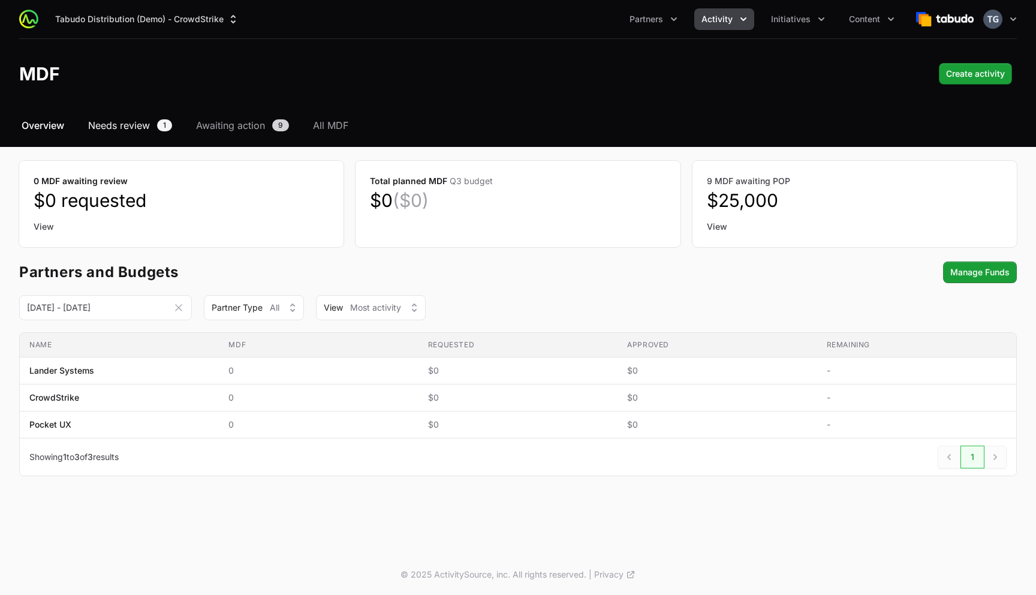
drag, startPoint x: 124, startPoint y: 109, endPoint x: 124, endPoint y: 119, distance: 9.6
click at [124, 111] on div "Tabudo Distribution (Demo) - CrowdStrike Partners Activity Initiatives Content …" at bounding box center [518, 73] width 1036 height 147
click at [122, 124] on span "Needs review" at bounding box center [119, 125] width 62 height 14
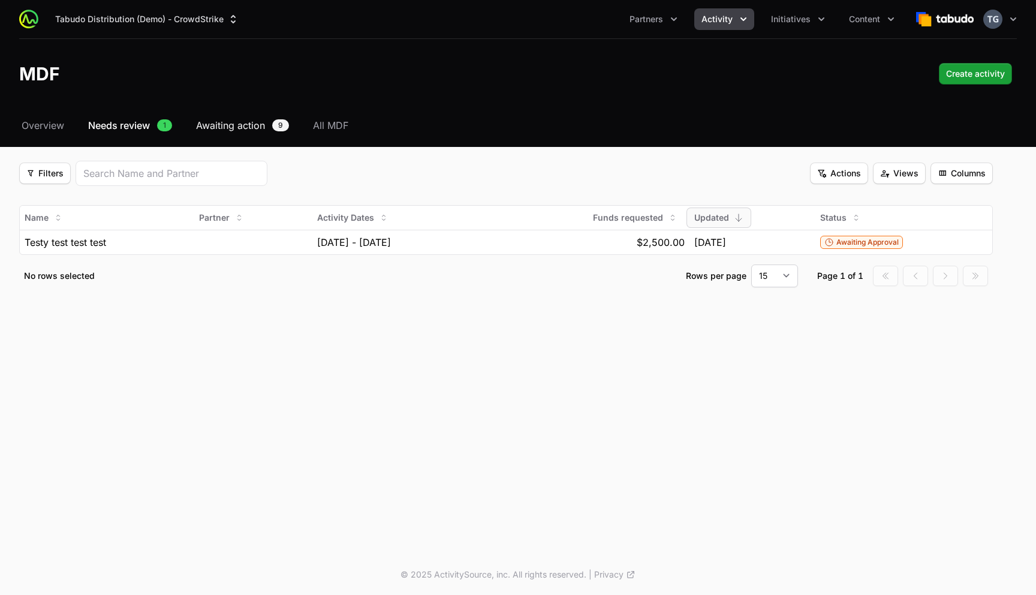
click at [253, 131] on span "Awaiting action" at bounding box center [230, 125] width 69 height 14
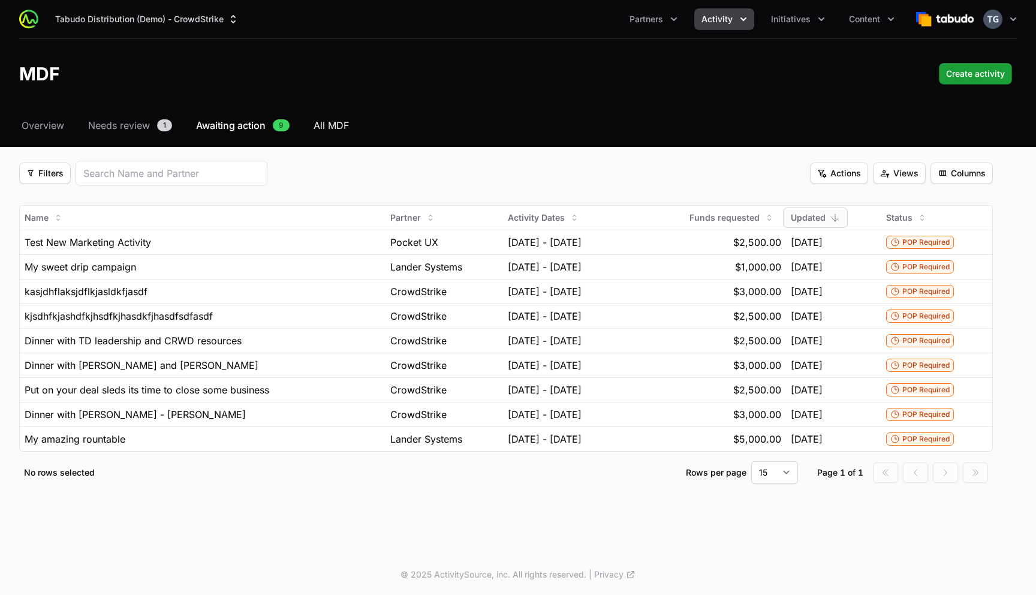
click at [339, 124] on span "All MDF" at bounding box center [331, 125] width 35 height 14
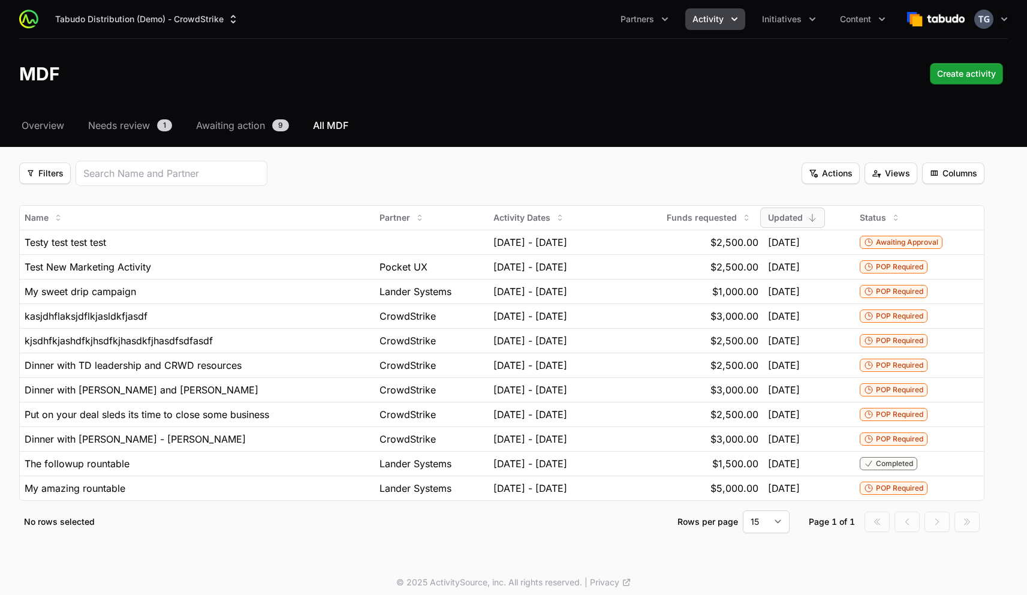
click at [729, 20] on icon "Activity menu" at bounding box center [735, 19] width 12 height 12
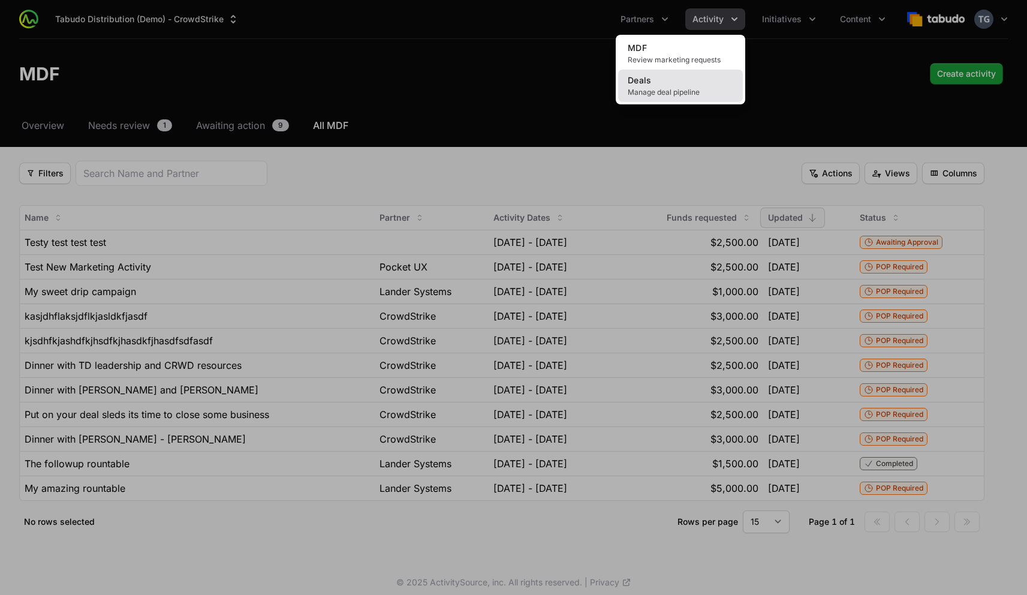
click at [698, 86] on link "Deals Manage deal pipeline" at bounding box center [680, 86] width 125 height 32
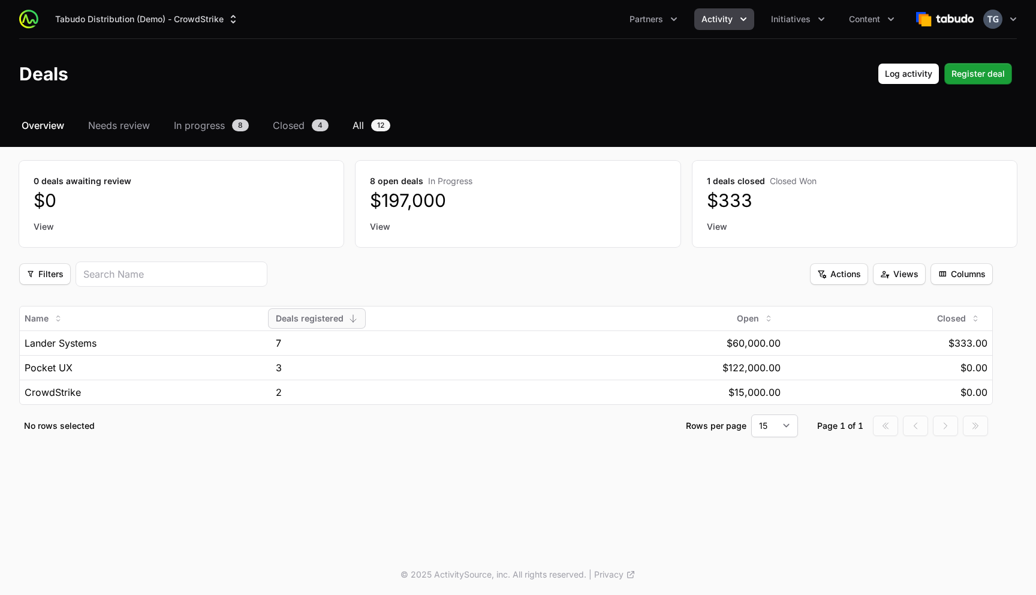
click at [362, 127] on span "All" at bounding box center [358, 125] width 11 height 14
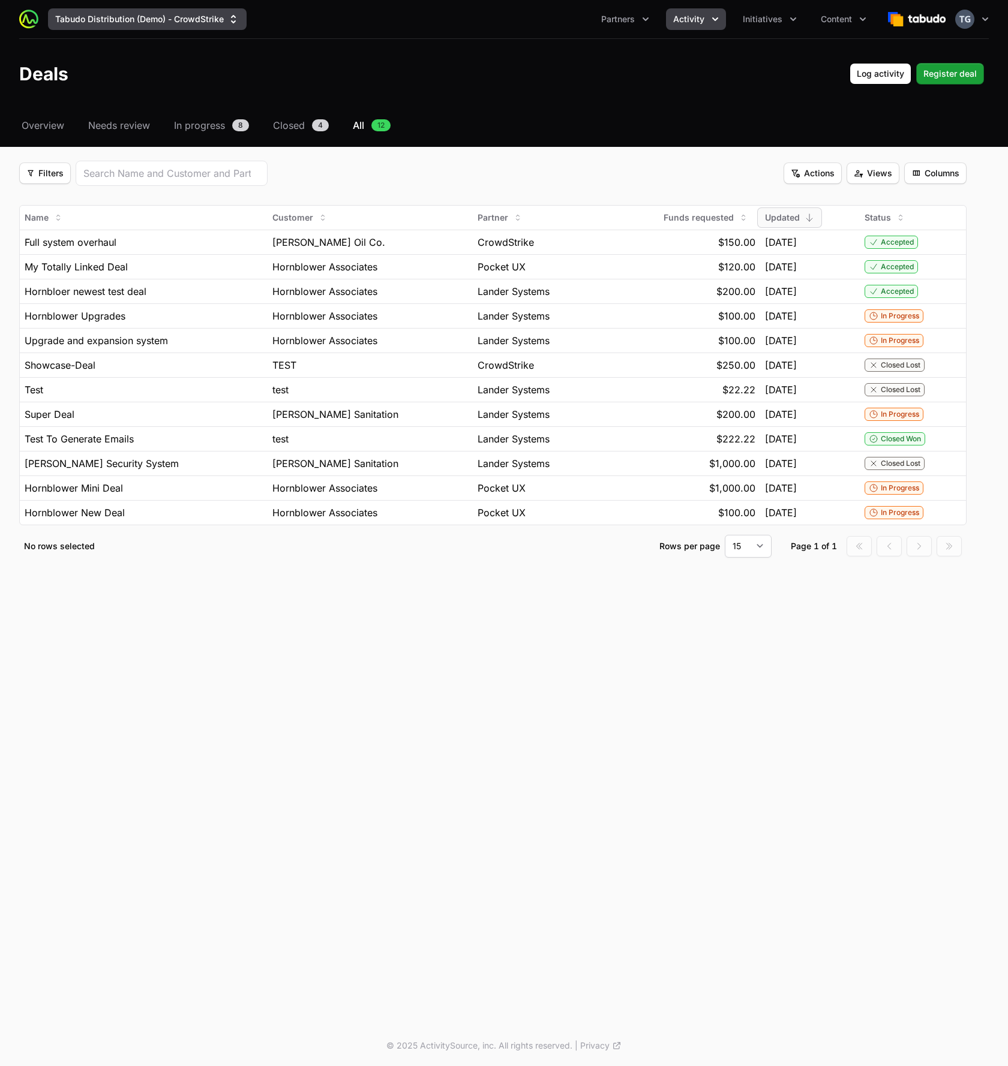
click at [144, 25] on button "Tabudo Distribution (Demo) - CrowdStrike" at bounding box center [147, 19] width 199 height 22
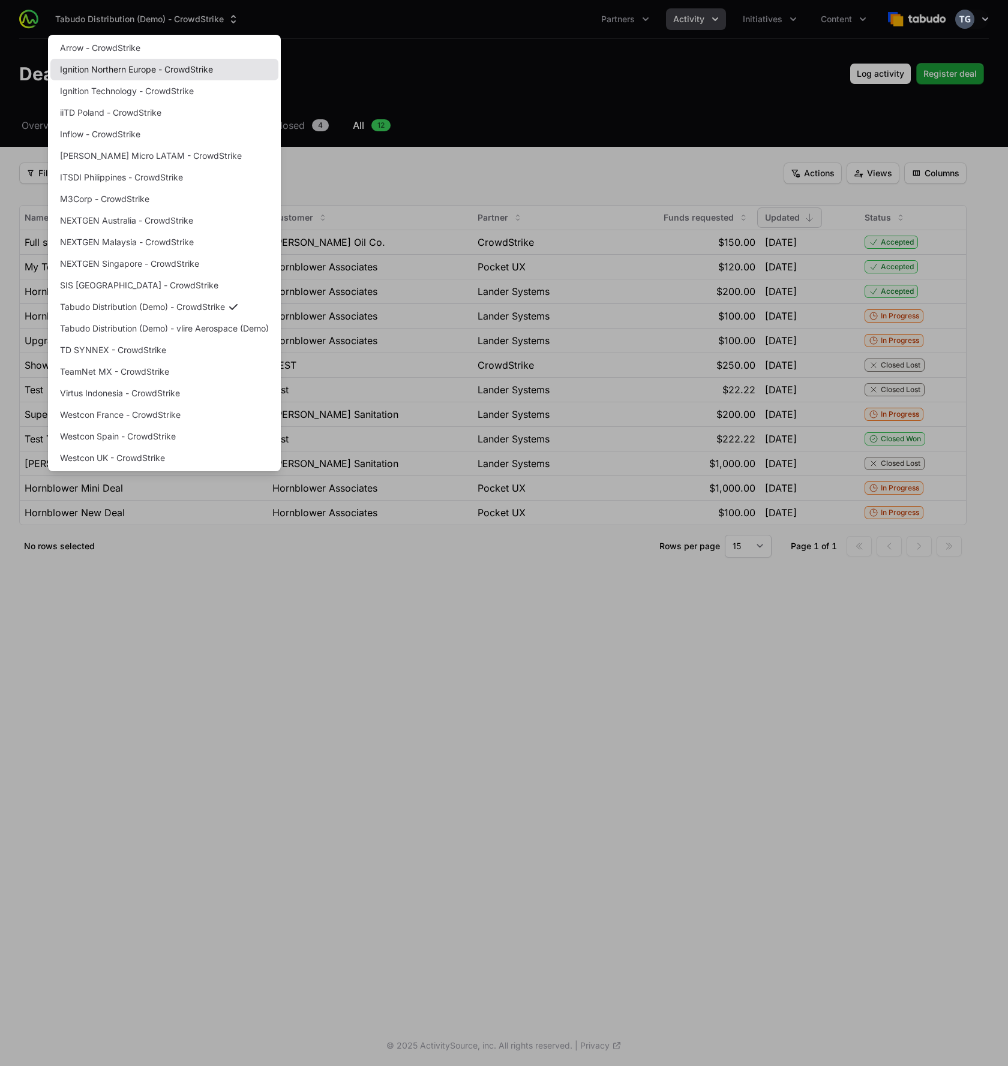
click at [132, 68] on link "Ignition Northern Europe - CrowdStrike" at bounding box center [164, 70] width 228 height 22
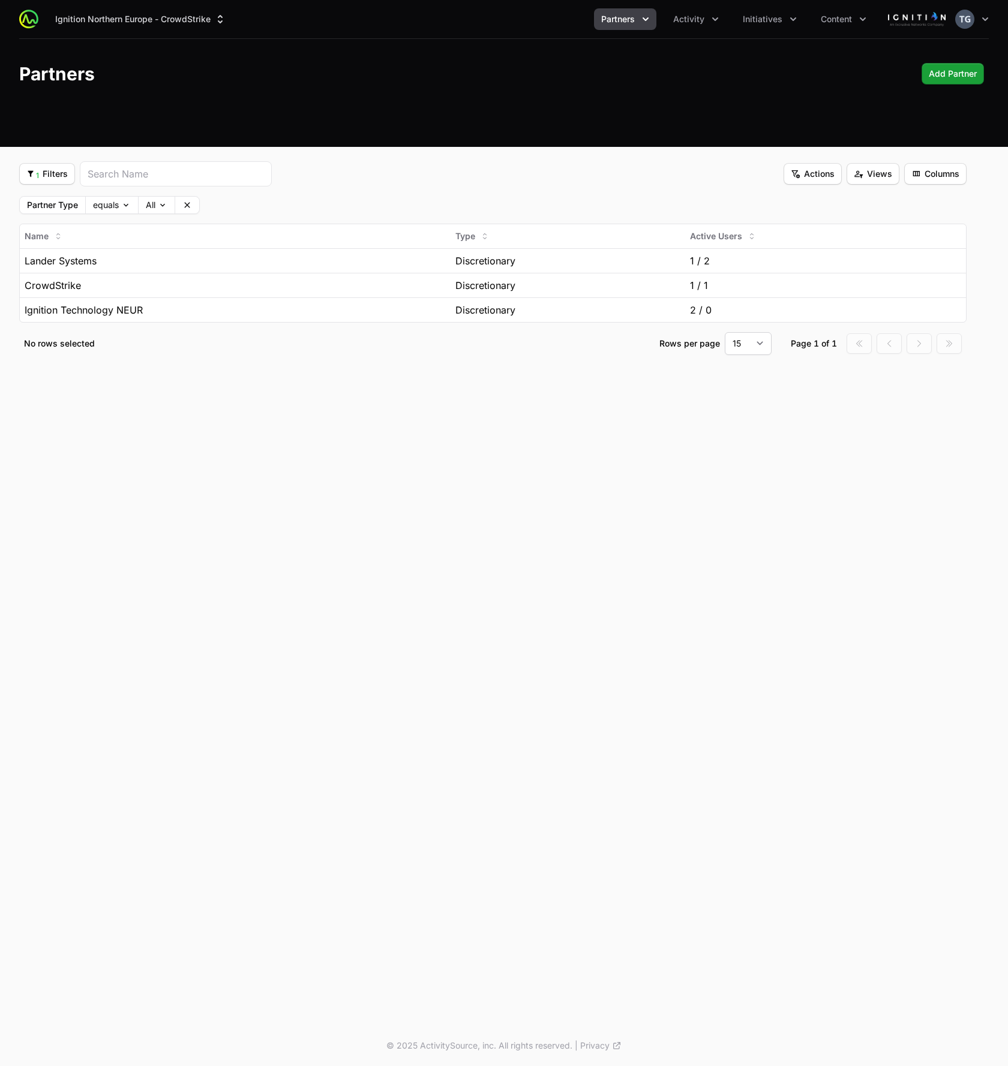
click at [335, 461] on div "Ignition Northern Europe - CrowdStrike Partners Activity Initiatives Content Op…" at bounding box center [504, 513] width 1008 height 1026
click at [151, 5] on div "Ignition Northern Europe - CrowdStrike Partners Activity Initiatives Content Op…" at bounding box center [503, 19] width 969 height 38
click at [151, 13] on button "Ignition Northern Europe - CrowdStrike" at bounding box center [140, 19] width 185 height 22
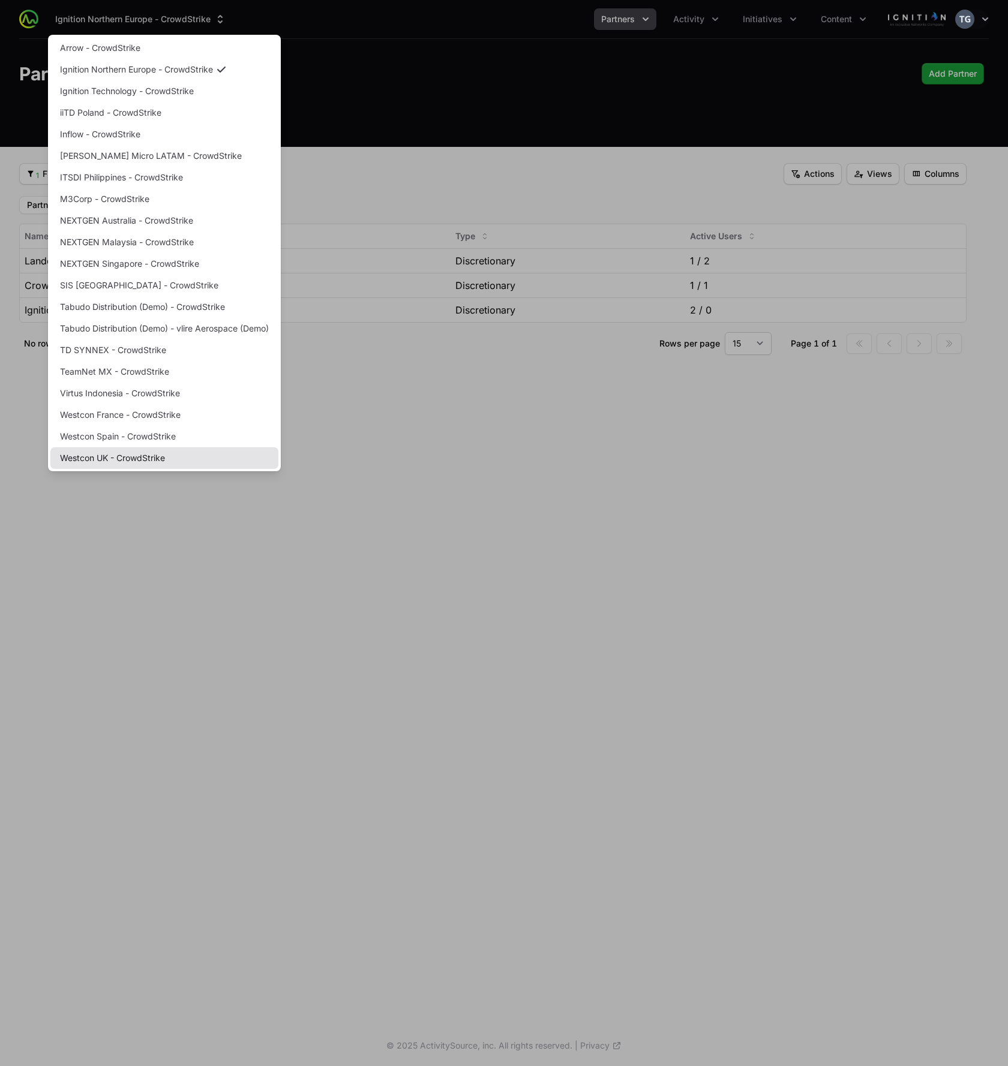
click at [151, 461] on link "Westcon UK - CrowdStrike" at bounding box center [164, 458] width 228 height 22
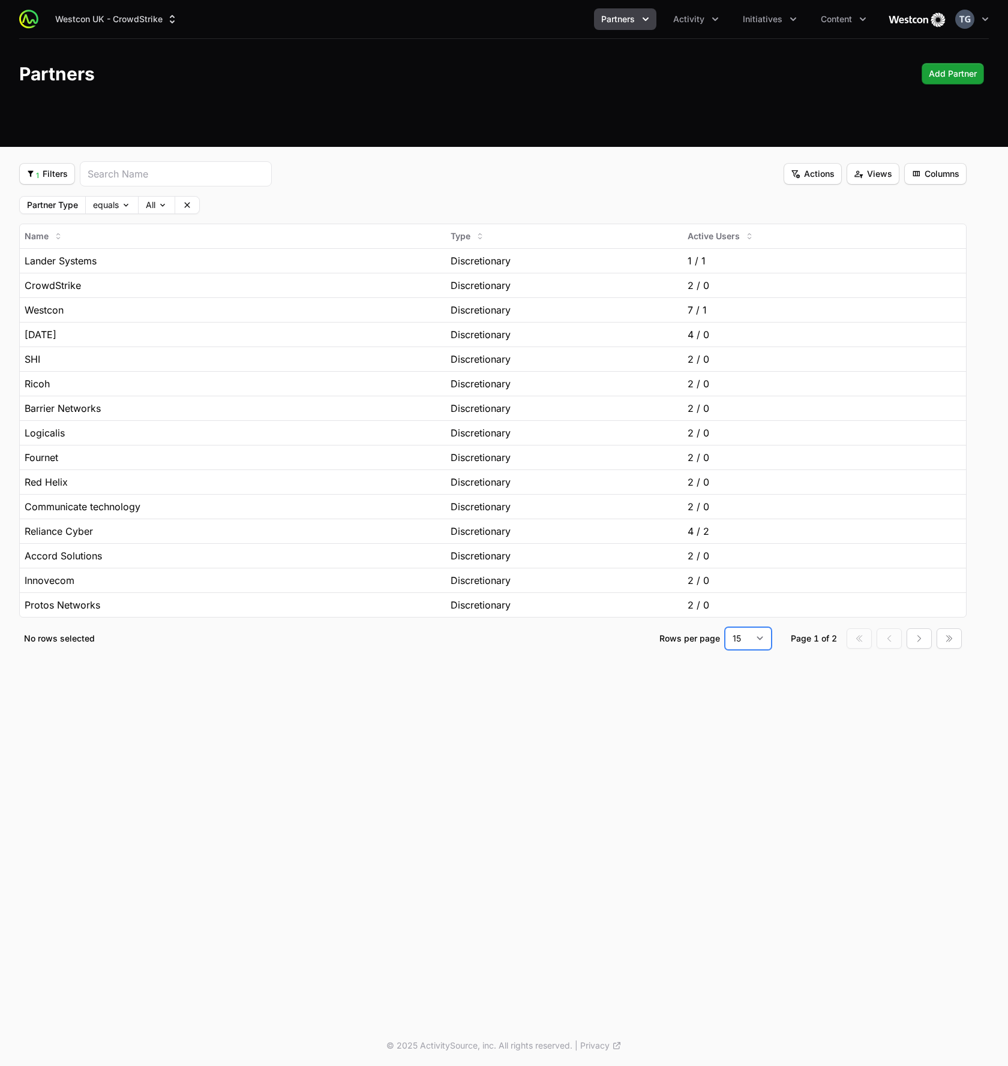
click at [746, 629] on select "15 30 50 100" at bounding box center [748, 638] width 47 height 23
click at [725, 627] on select "15 30 50 100" at bounding box center [748, 638] width 47 height 23
click at [600, 629] on div "Westcon UK - CrowdStrike Partners Activity Initiatives Content Open user menu O…" at bounding box center [504, 513] width 1008 height 1026
click at [431, 629] on div "1 Filters 1 Filters Actions Actions Views Views Columns Columns Partner Type eq…" at bounding box center [504, 444] width 1008 height 567
drag, startPoint x: 344, startPoint y: 199, endPoint x: 348, endPoint y: 189, distance: 11.3
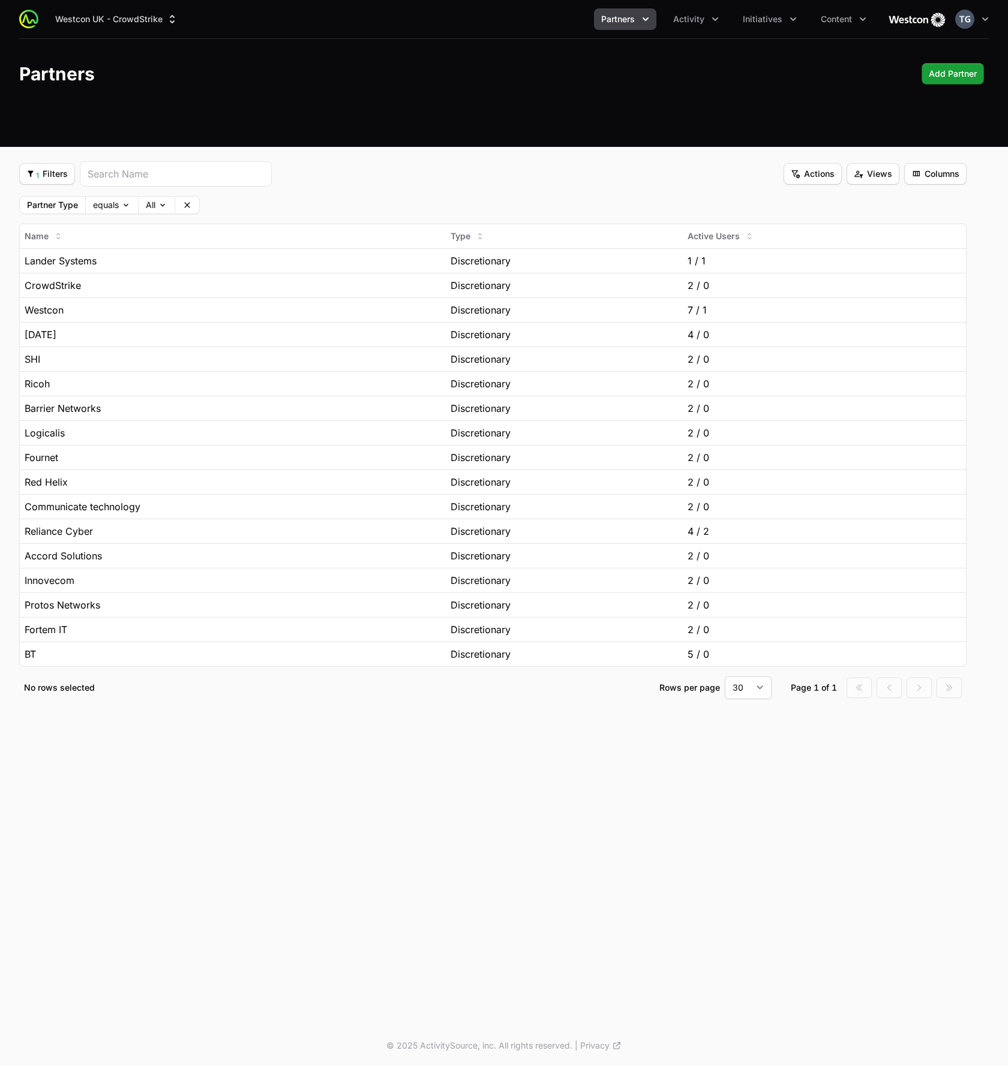
click at [344, 199] on div "Partner Type equals All Clear" at bounding box center [492, 205] width 947 height 18
drag, startPoint x: 774, startPoint y: 696, endPoint x: 762, endPoint y: 690, distance: 13.2
click at [771, 629] on div "Rows per page 15 30 50 100 Page 1 of 1 Go to first page Go to previous page Go …" at bounding box center [810, 688] width 302 height 23
click at [756, 629] on select "15 30 50 100" at bounding box center [748, 688] width 47 height 23
select select "100"
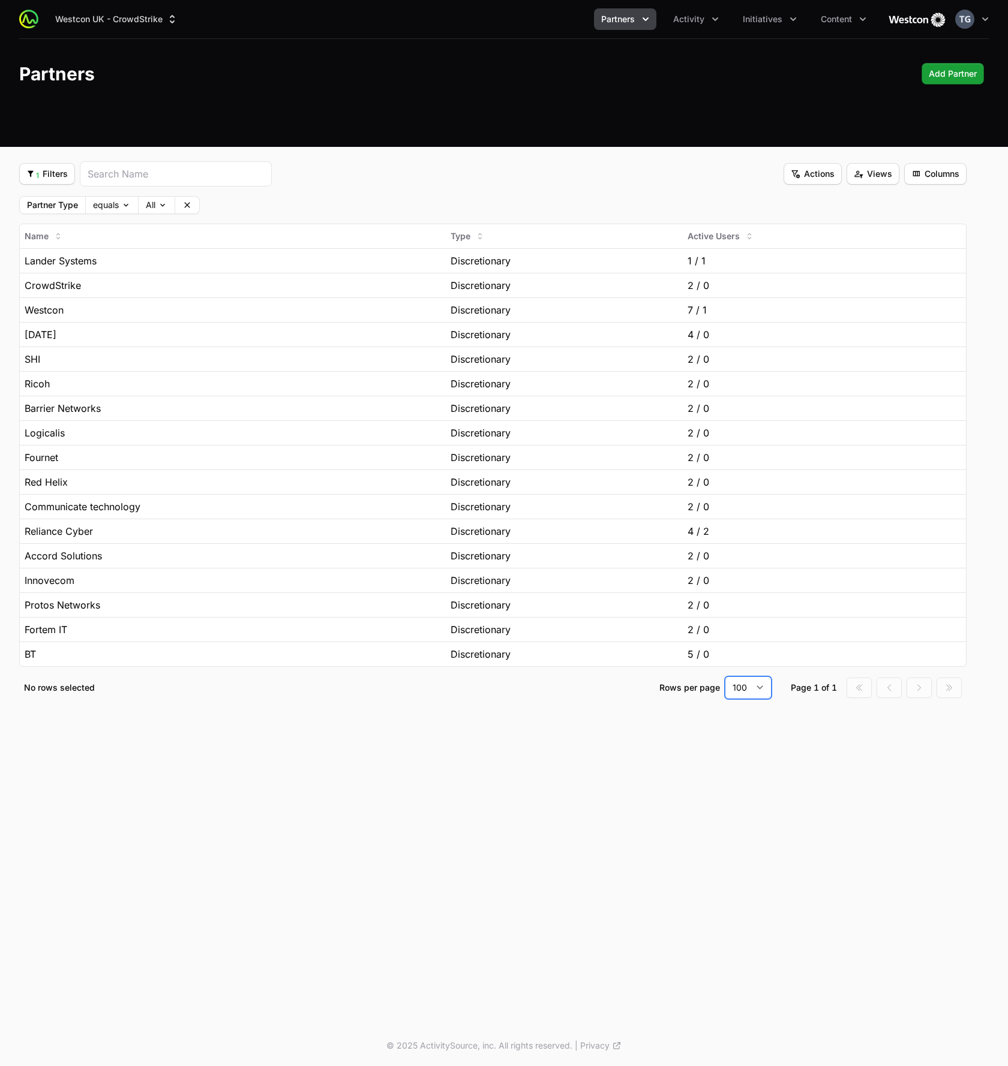
click at [725, 629] on select "15 30 50 100" at bounding box center [748, 688] width 47 height 23
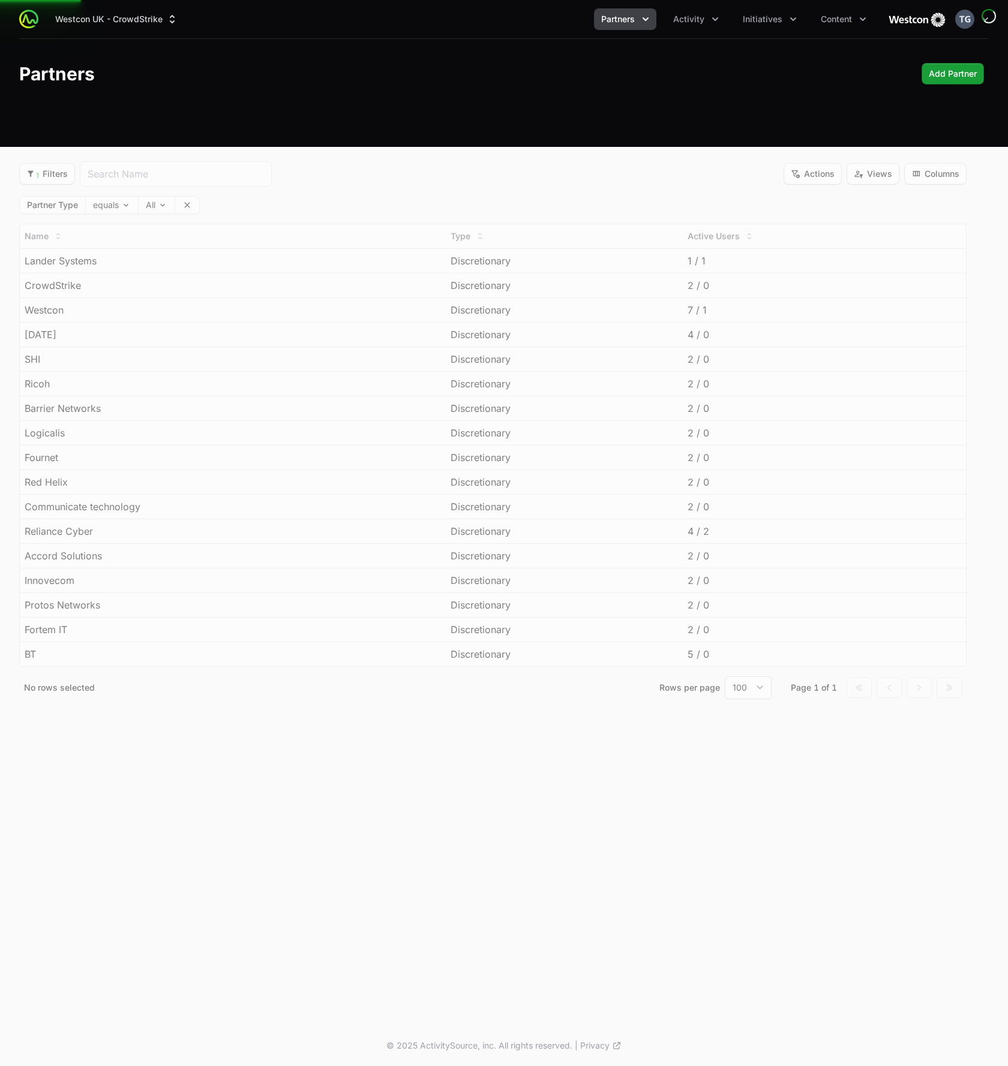
click at [572, 629] on div "1 Filters 1 Filters Actions Actions Views Views Columns Columns Partner Type eq…" at bounding box center [504, 444] width 1008 height 567
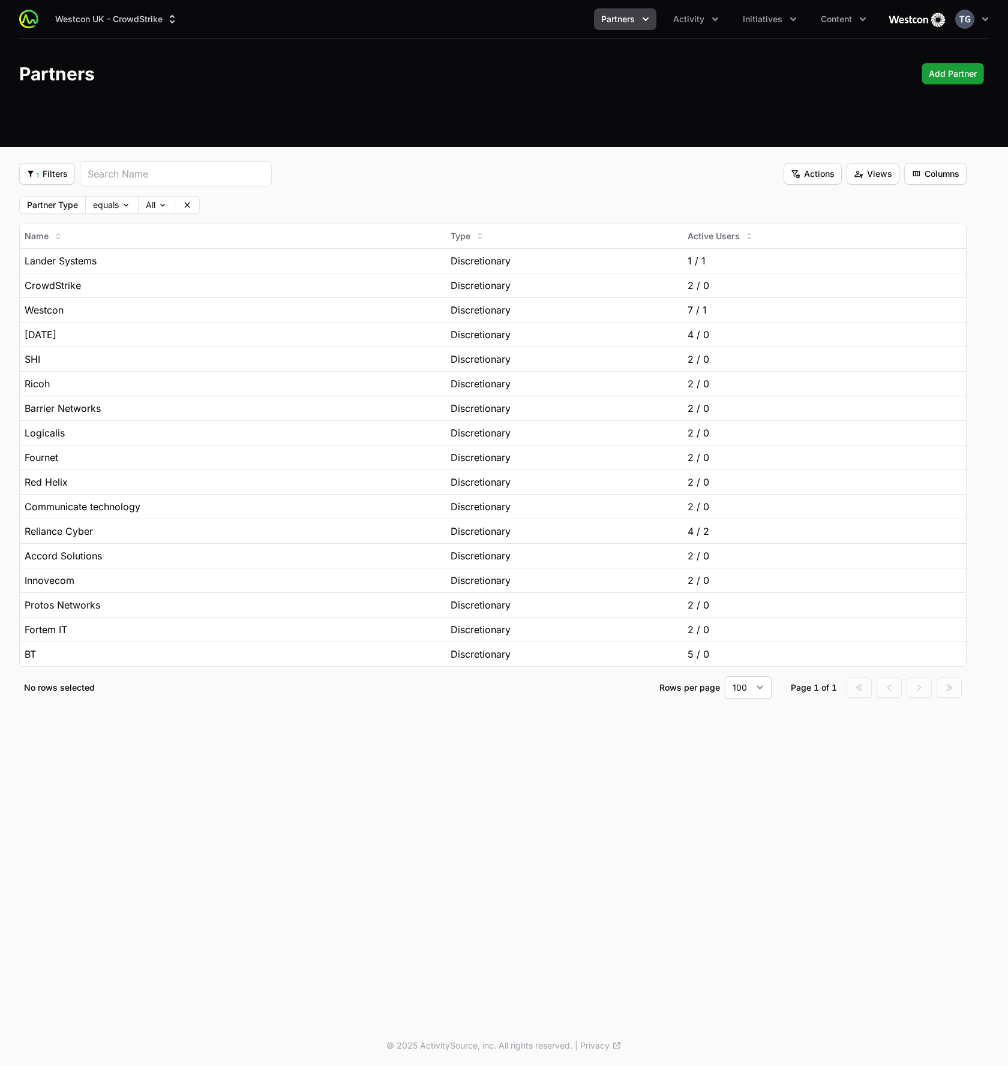
click at [187, 205] on icon at bounding box center [187, 205] width 10 height 10
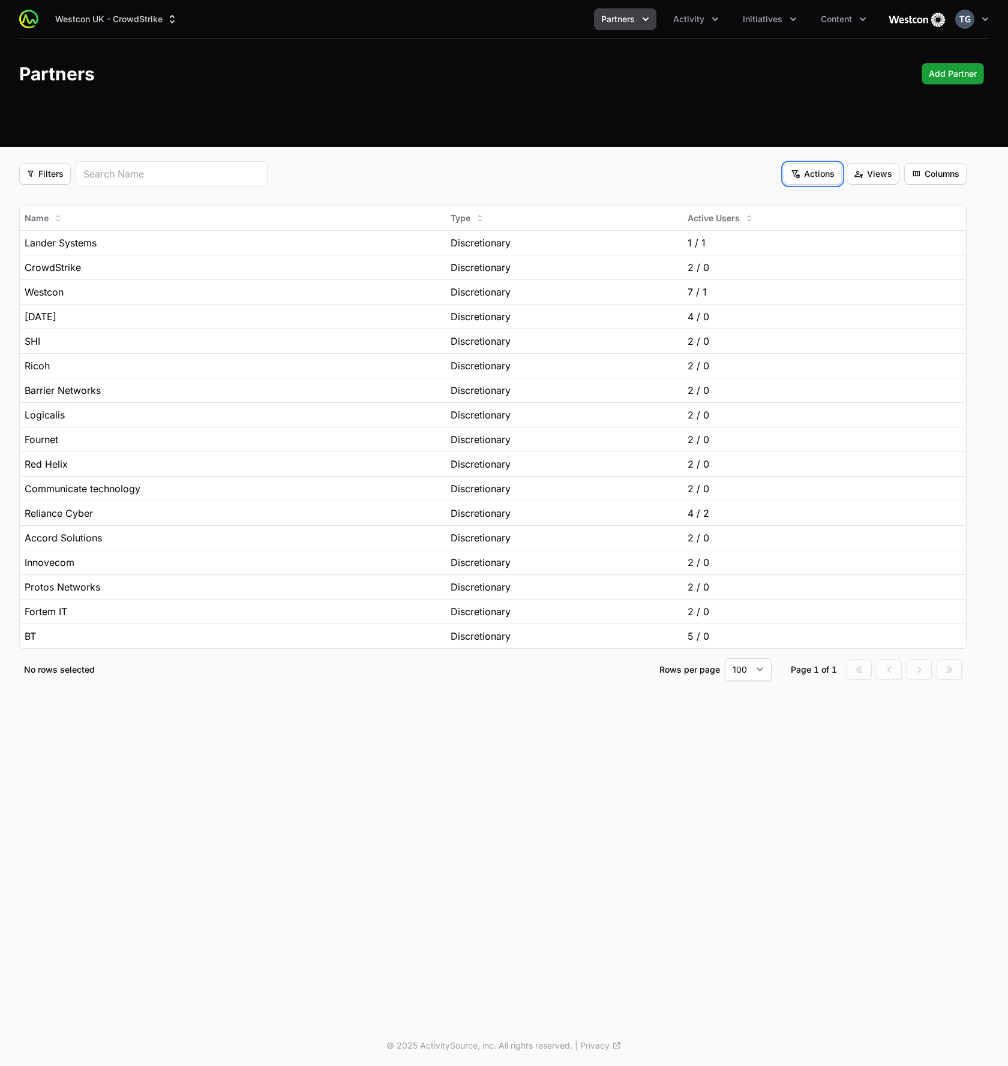
drag, startPoint x: 790, startPoint y: 169, endPoint x: 802, endPoint y: 175, distance: 13.2
click at [791, 169] on button "Actions Actions" at bounding box center [812, 174] width 58 height 22
click at [816, 168] on html "Westcon UK - CrowdStrike Partners Activity Initiatives Content Open user menu O…" at bounding box center [504, 533] width 1008 height 1066
click at [858, 175] on span "Views" at bounding box center [872, 174] width 38 height 14
click at [928, 175] on html "Westcon UK - CrowdStrike Partners Activity Initiatives Content Open user menu O…" at bounding box center [504, 533] width 1008 height 1066
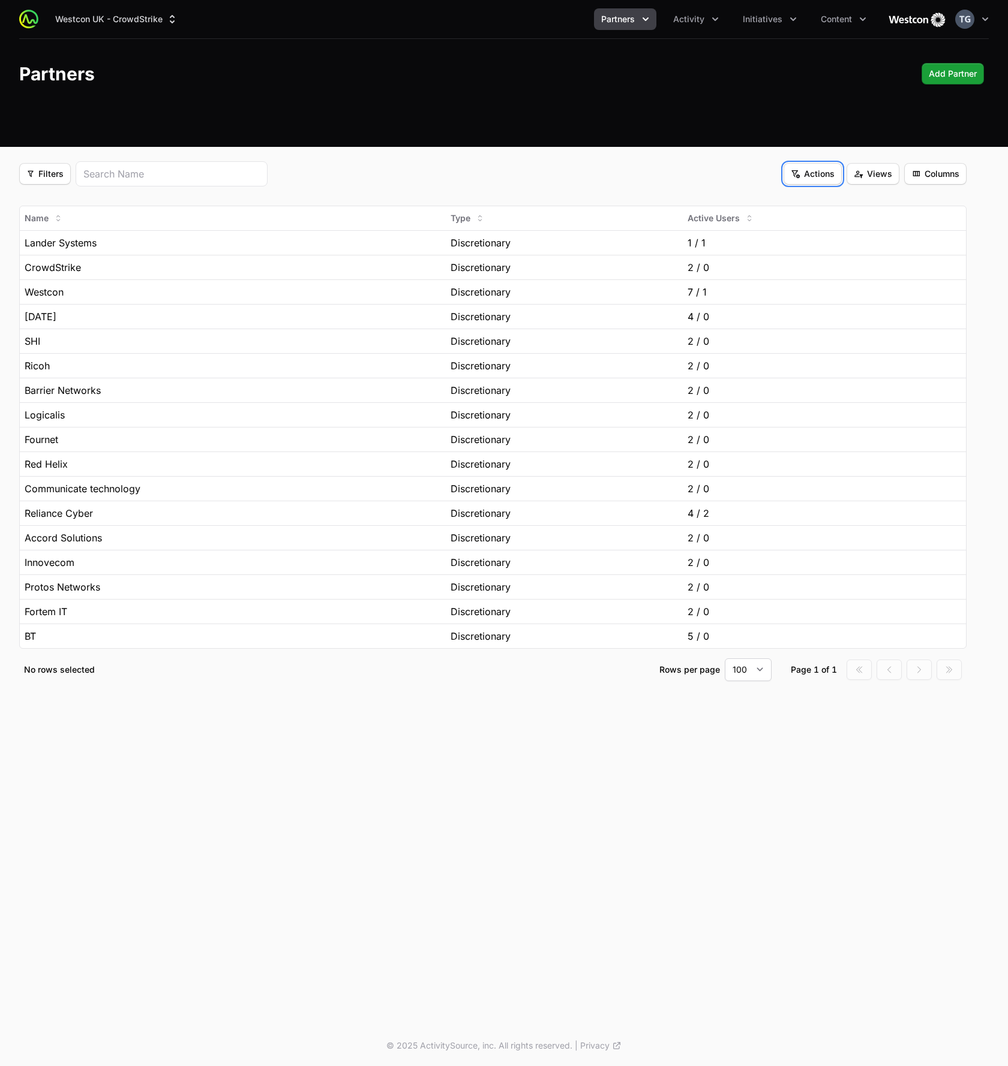
click at [822, 164] on button "Actions Actions" at bounding box center [812, 174] width 58 height 22
click at [620, 177] on html "Westcon UK - CrowdStrike Partners Activity Initiatives Content Open user menu O…" at bounding box center [504, 533] width 1008 height 1066
click at [134, 20] on button "Westcon UK - CrowdStrike" at bounding box center [116, 19] width 137 height 22
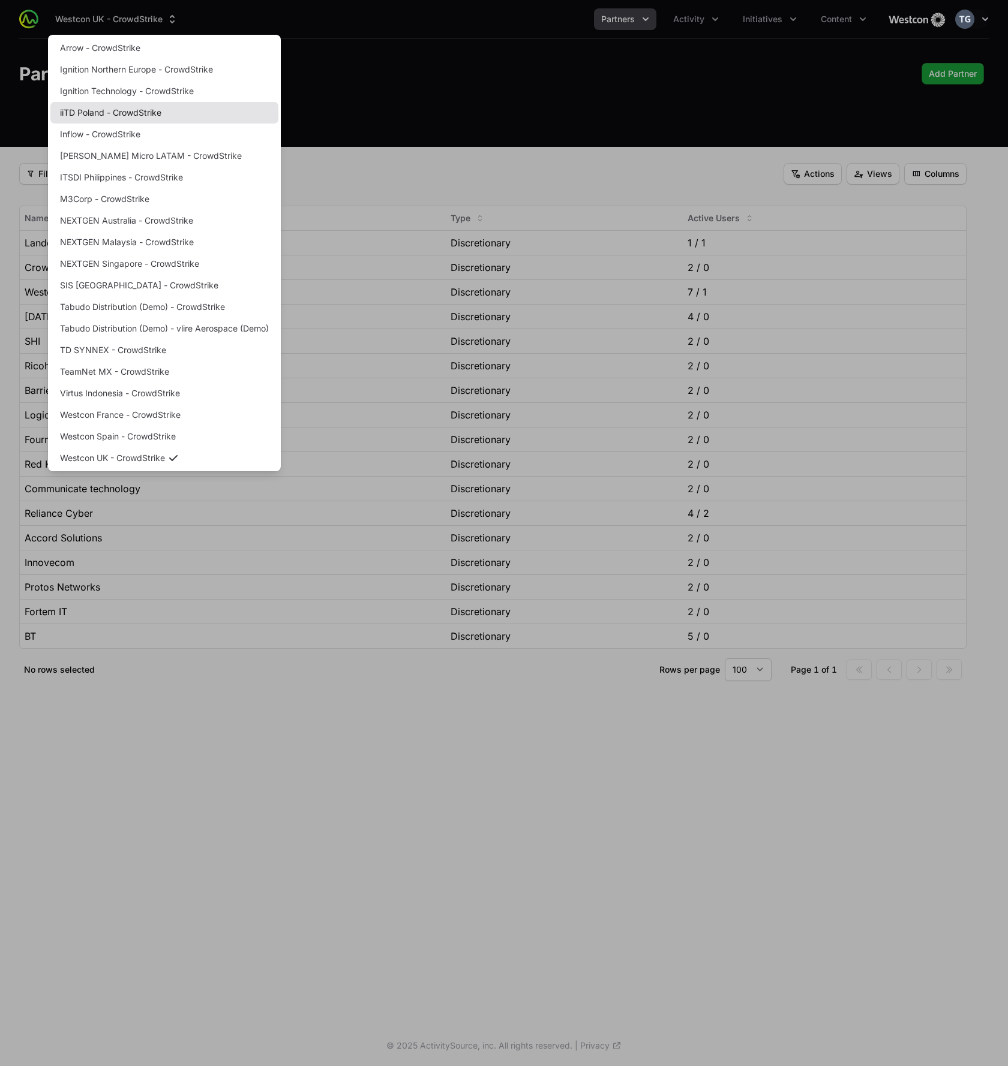
click at [122, 116] on link "iiTD Poland - CrowdStrike" at bounding box center [164, 113] width 228 height 22
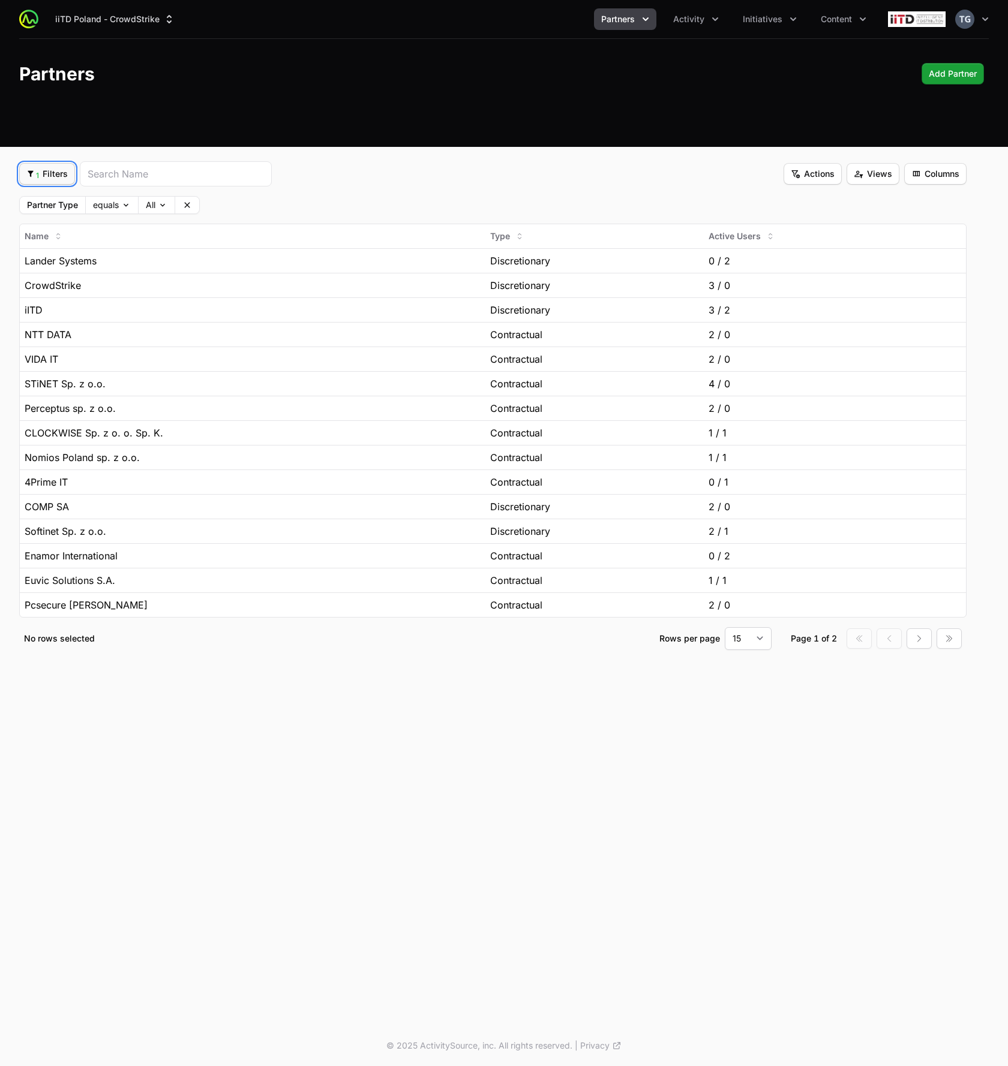
click at [54, 182] on button "1 Filters 1 Filters" at bounding box center [47, 174] width 56 height 22
click at [58, 169] on html "iiTD Poland - CrowdStrike Partners Activity Initiatives Content Open user menu …" at bounding box center [504, 533] width 1008 height 1066
click at [269, 207] on div "Partner Type equals All Clear" at bounding box center [492, 205] width 947 height 18
click at [58, 176] on span "1 Filters" at bounding box center [46, 174] width 41 height 14
click at [285, 221] on html "iiTD Poland - CrowdStrike Partners Activity Initiatives Content Open user menu …" at bounding box center [504, 533] width 1008 height 1066
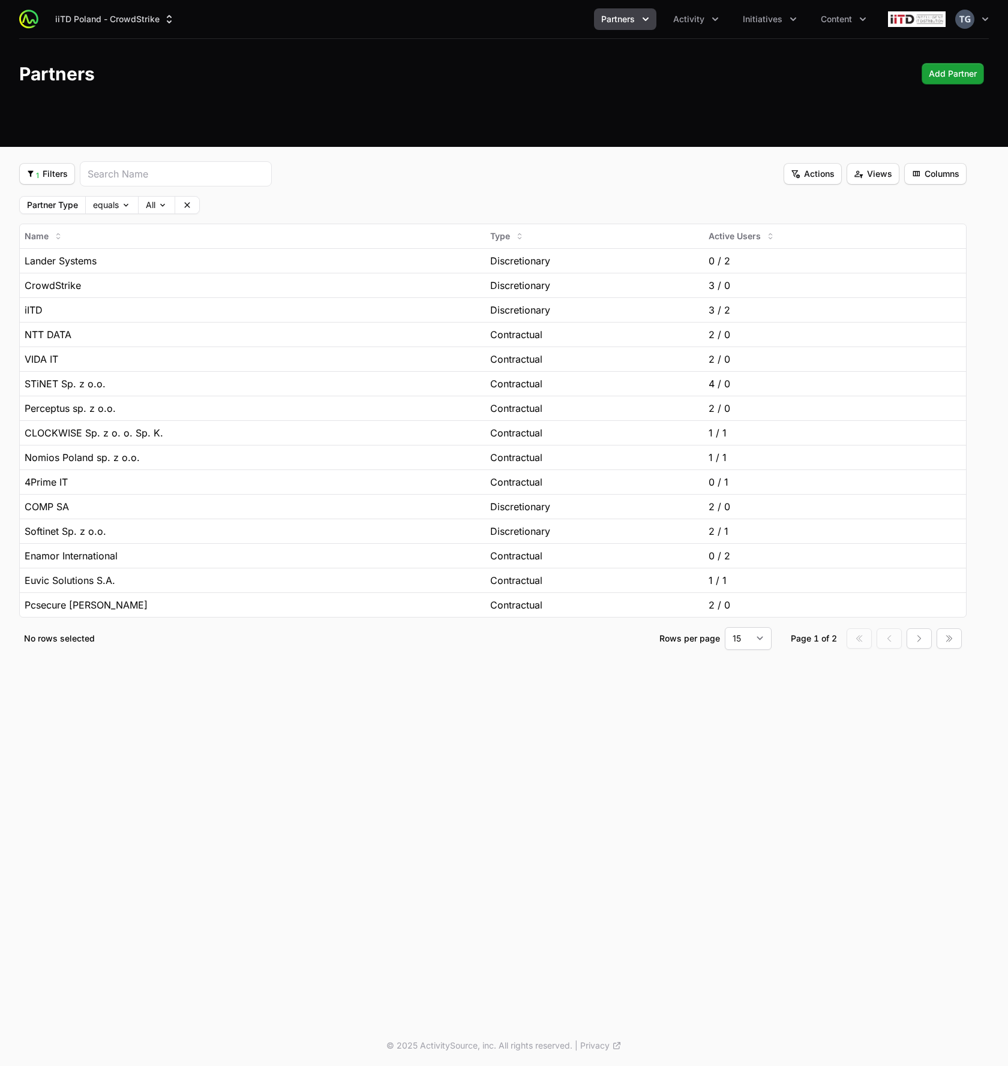
click at [275, 206] on div "Partner Type equals All Clear" at bounding box center [492, 205] width 947 height 18
click at [710, 24] on icon "Activity menu" at bounding box center [715, 19] width 12 height 12
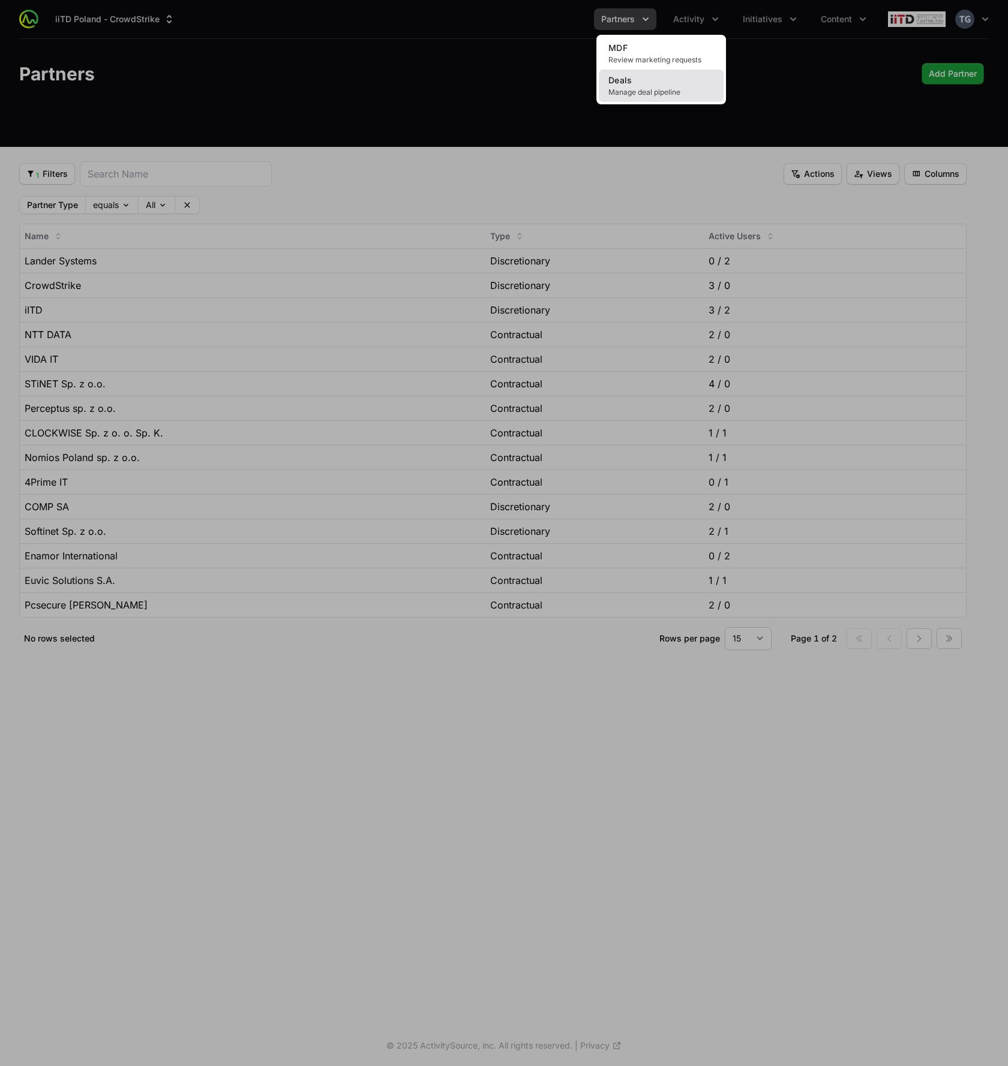
click at [660, 90] on span "Manage deal pipeline" at bounding box center [661, 93] width 106 height 10
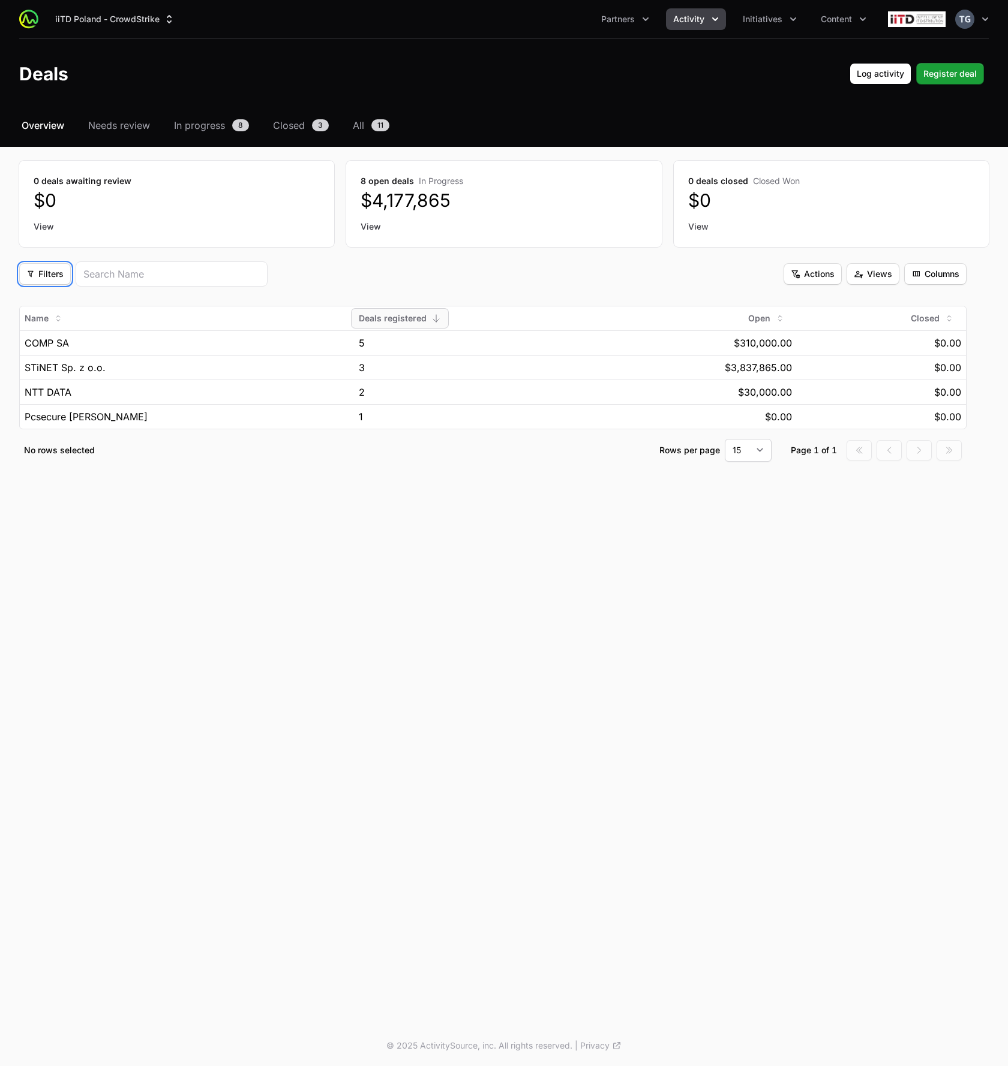
click at [31, 281] on span "Filters" at bounding box center [44, 274] width 37 height 14
click at [38, 300] on div "Initiatives" at bounding box center [66, 303] width 126 height 18
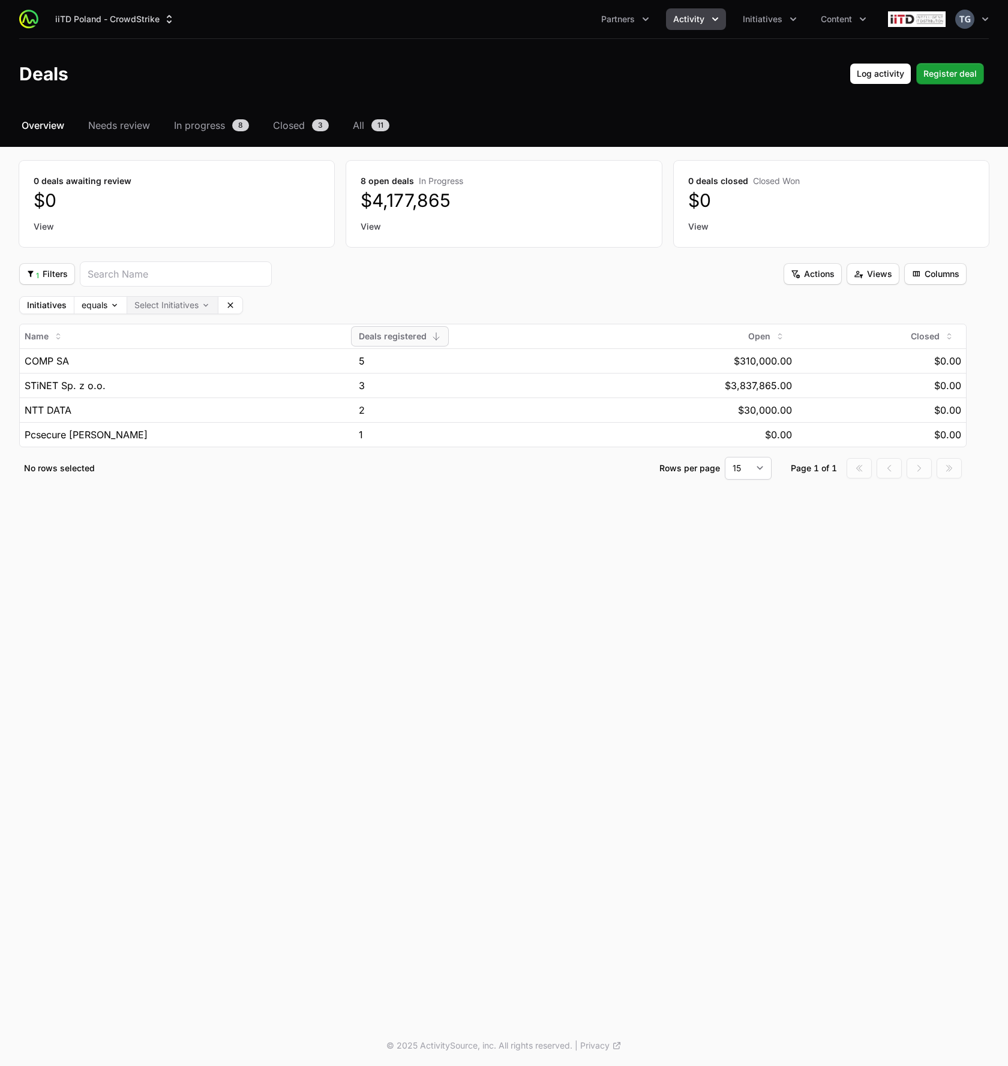
click at [170, 309] on body "iiTD Poland - CrowdStrike Partners Activity Initiatives Content Open user menu …" at bounding box center [504, 533] width 1008 height 1066
click at [205, 304] on body "iiTD Poland - CrowdStrike Partners Activity Initiatives Content Open user menu …" at bounding box center [504, 533] width 1008 height 1066
click at [230, 305] on icon at bounding box center [234, 305] width 10 height 10
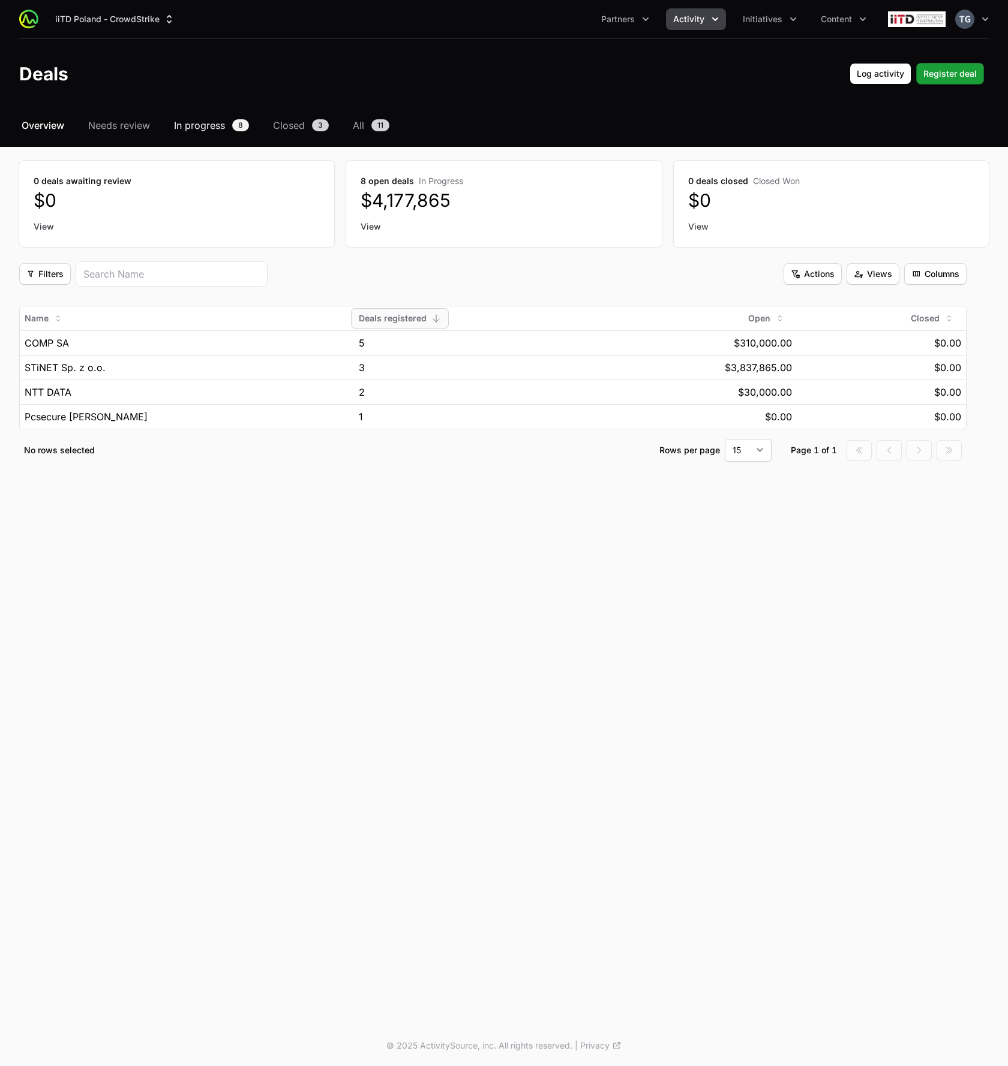
click at [232, 124] on link "In progress 8" at bounding box center [212, 125] width 80 height 14
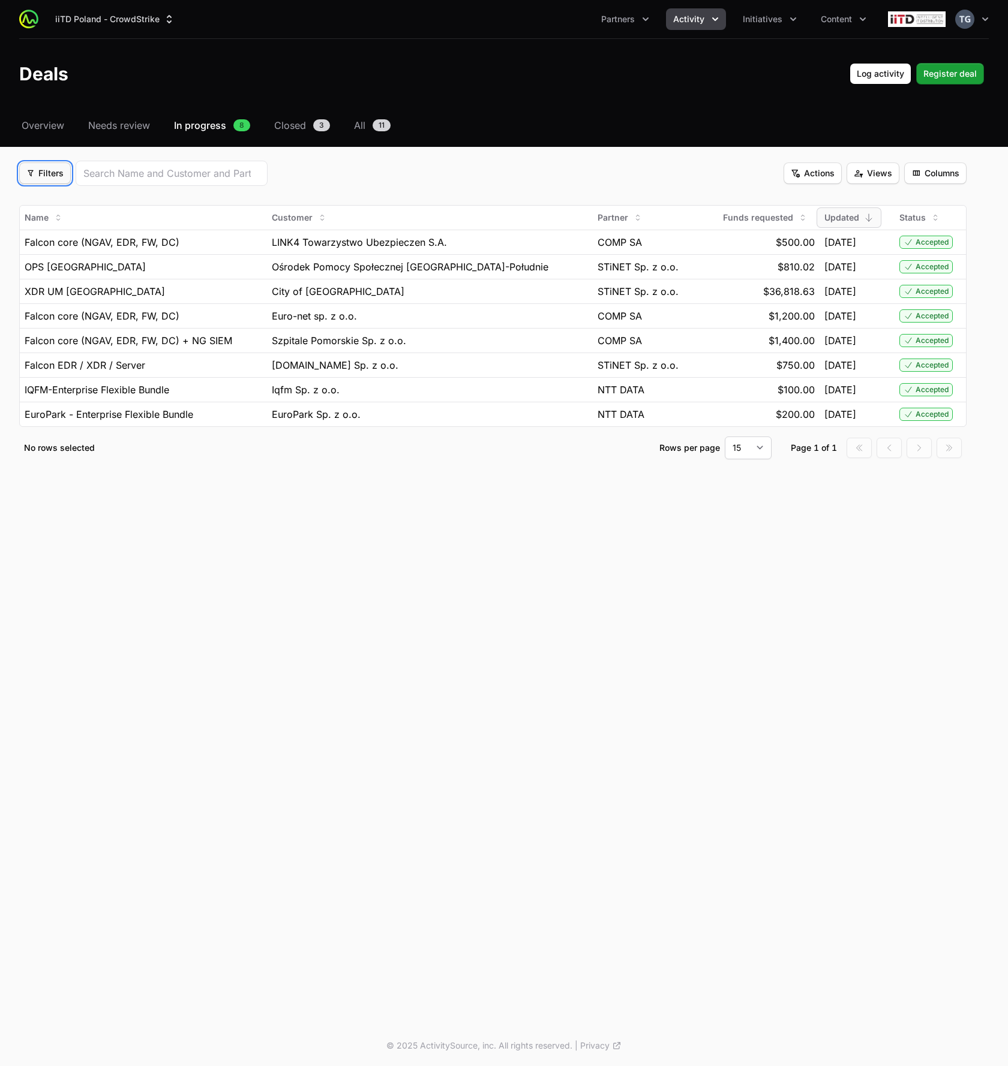
click at [30, 173] on icon "Filter options" at bounding box center [30, 173] width 8 height 8
click at [43, 196] on div "Partner" at bounding box center [66, 202] width 126 height 18
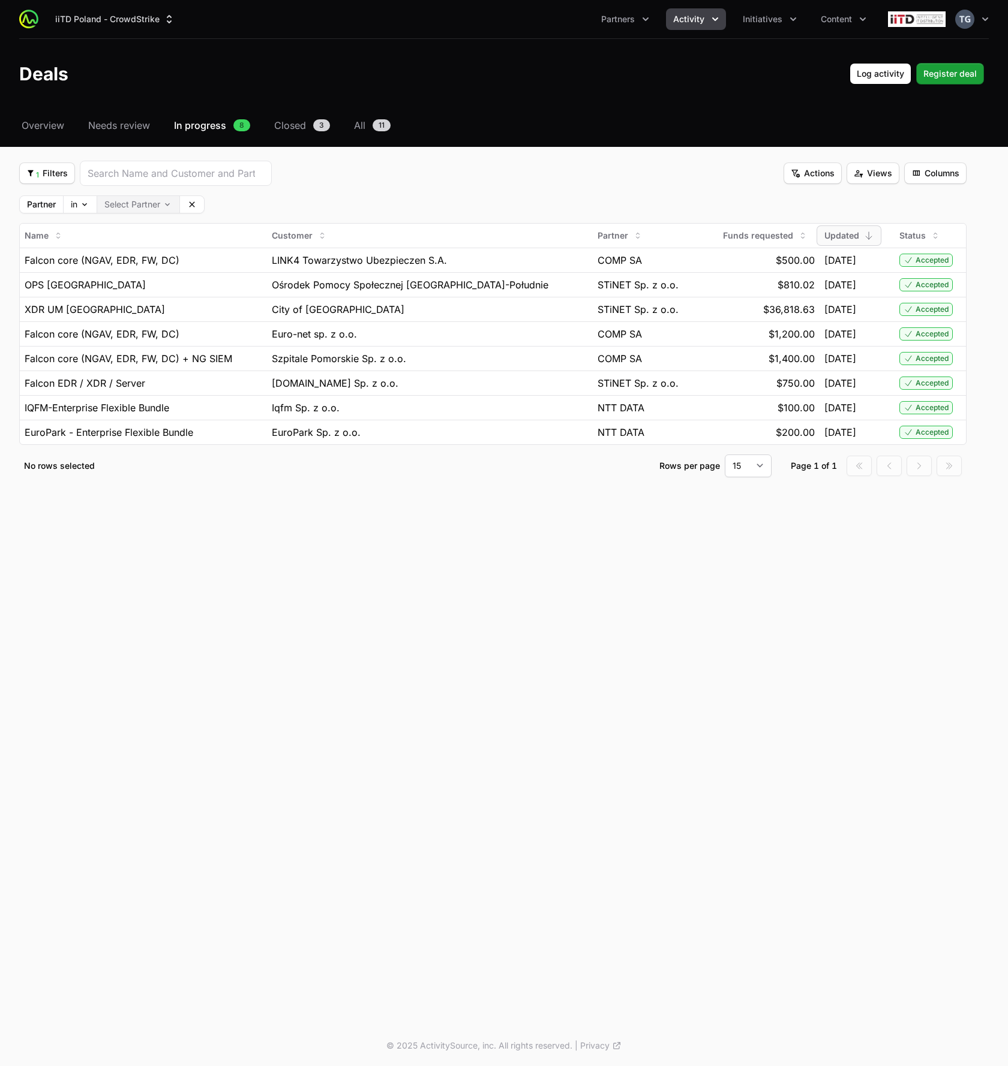
click at [146, 204] on body "iiTD Poland - CrowdStrike Partners Activity Initiatives Content Open user menu …" at bounding box center [504, 533] width 1008 height 1066
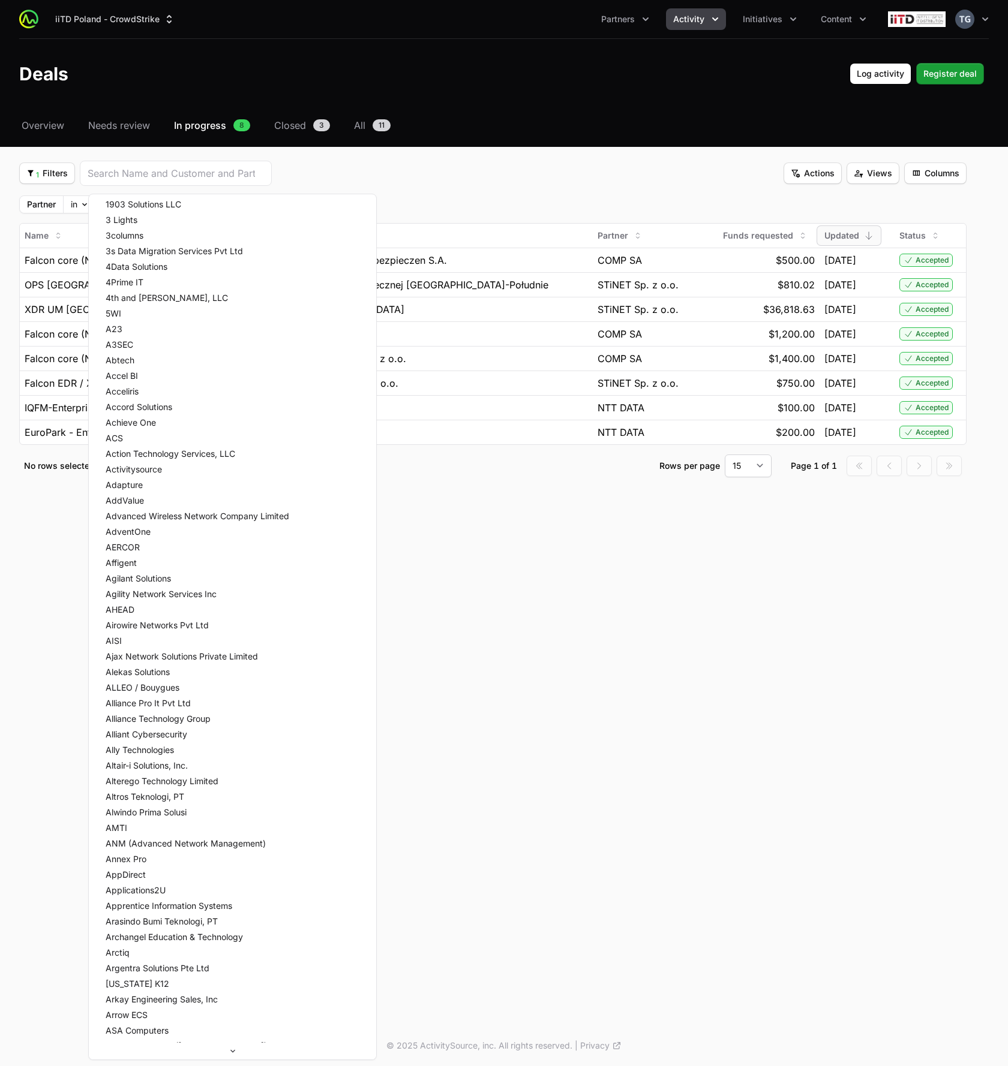
click at [491, 194] on html "iiTD Poland - CrowdStrike Partners Activity Initiatives Content Open user menu …" at bounding box center [504, 533] width 1008 height 1066
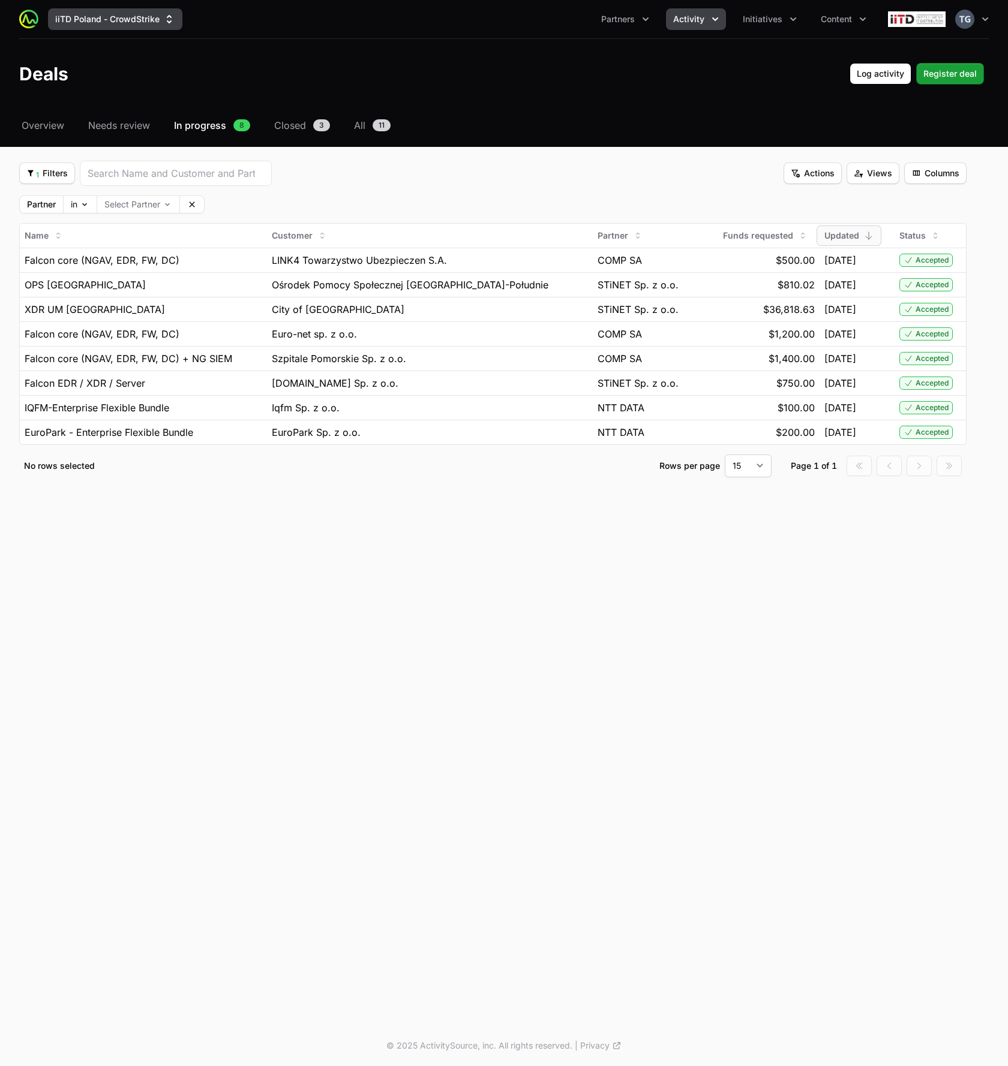
click at [119, 19] on button "iiTD Poland - CrowdStrike" at bounding box center [115, 19] width 134 height 22
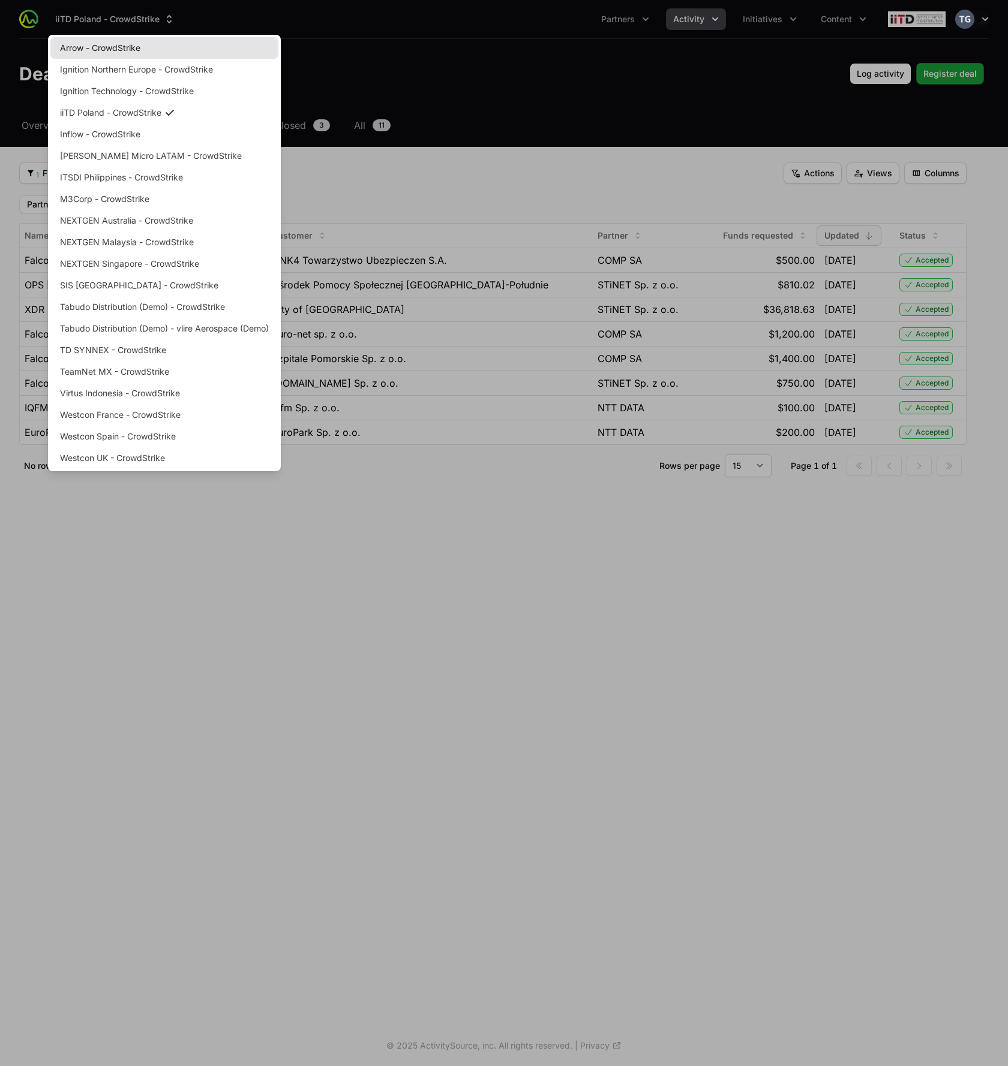
click at [107, 53] on link "Arrow - CrowdStrike" at bounding box center [164, 48] width 228 height 22
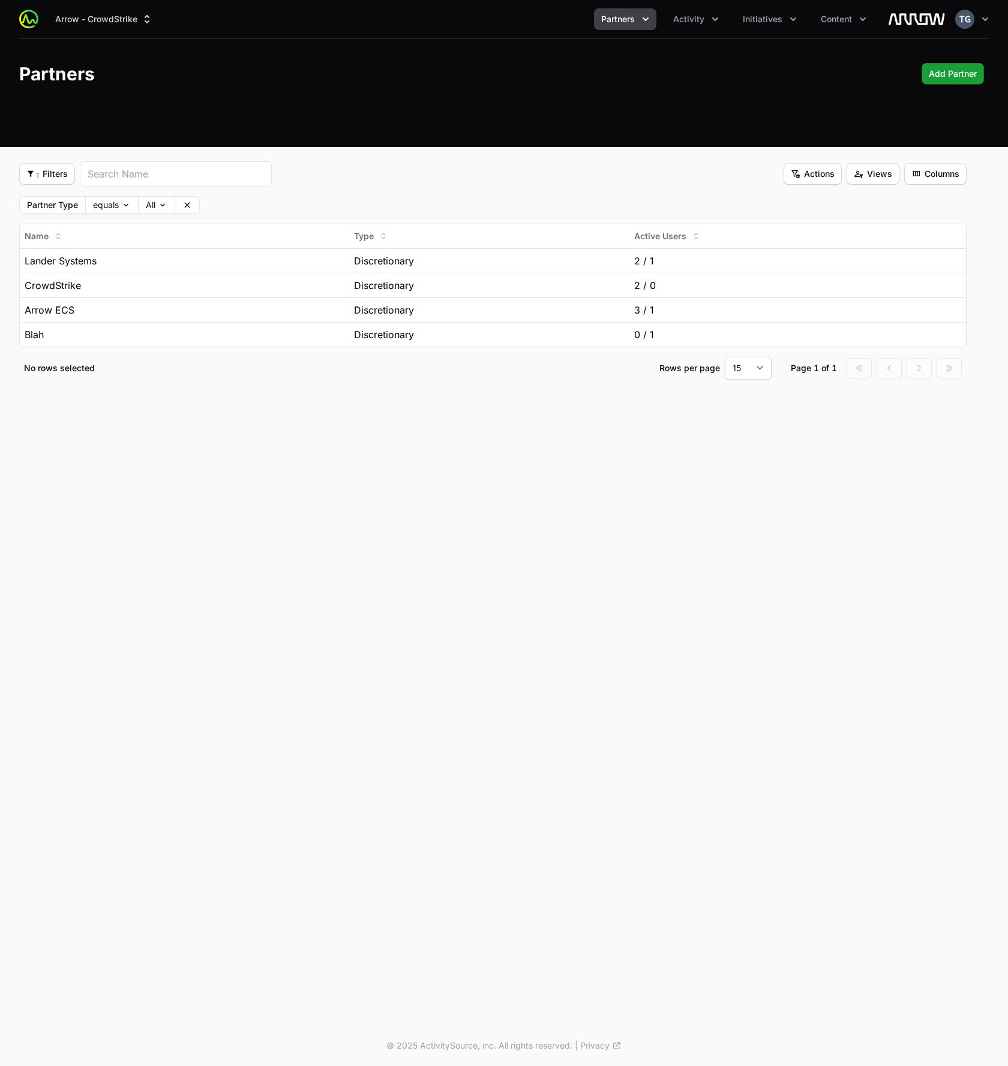
click at [378, 159] on div "Arrow - CrowdStrike Partners Activity Initiatives Content Open user menu Open m…" at bounding box center [504, 204] width 1008 height 408
click at [148, 199] on body "Arrow - CrowdStrike Partners Activity Initiatives Content Open user menu Open m…" at bounding box center [504, 533] width 1008 height 1066
click at [288, 209] on html "Arrow - CrowdStrike Partners Activity Initiatives Content Open user menu Open m…" at bounding box center [504, 533] width 1008 height 1066
click at [123, 209] on body "Arrow - CrowdStrike Partners Activity Initiatives Content Open user menu Open m…" at bounding box center [504, 533] width 1008 height 1066
click at [43, 205] on label "Partner Type" at bounding box center [52, 205] width 51 height 8
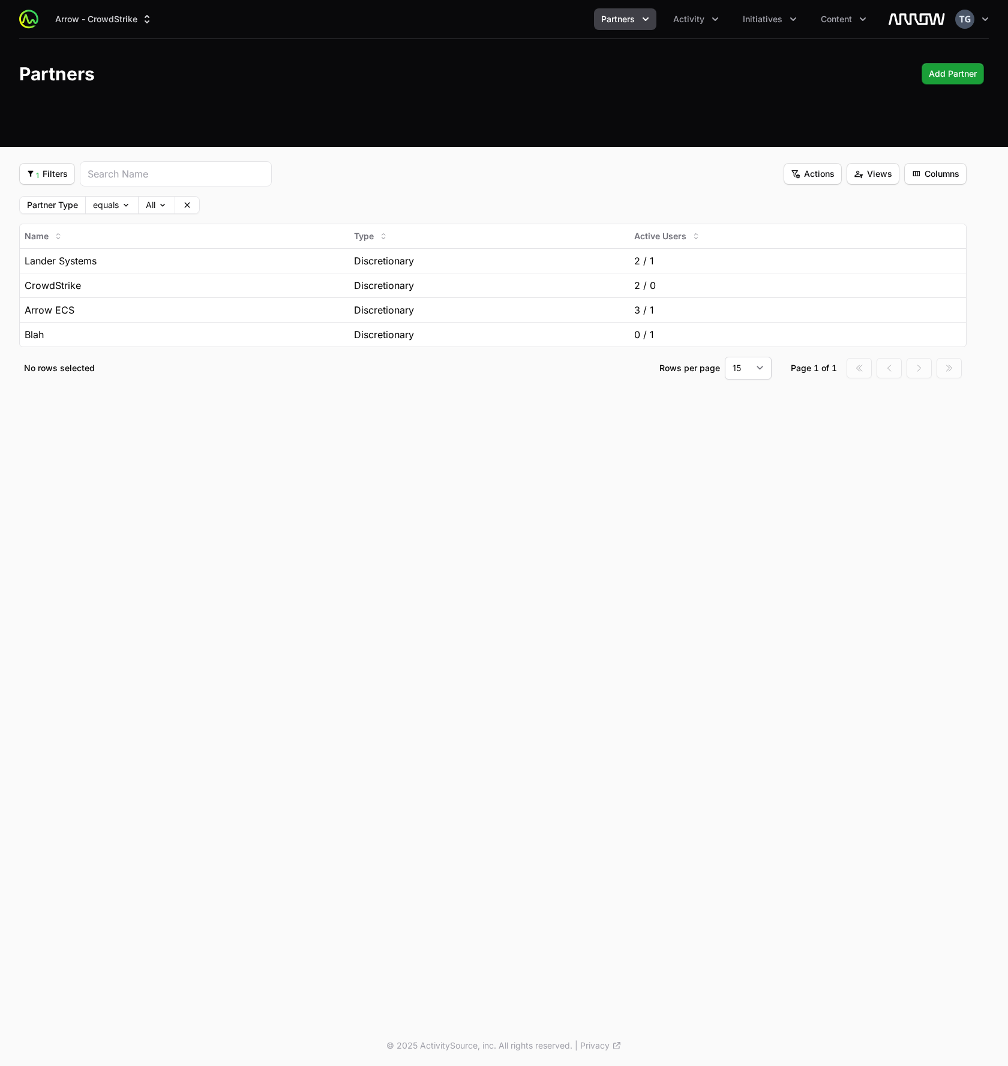
click at [380, 197] on div "Partner Type equals All Clear" at bounding box center [492, 205] width 947 height 18
click at [71, 181] on button "1 Filters 1 Filters" at bounding box center [47, 174] width 56 height 22
click at [73, 178] on html "Arrow - CrowdStrike Partners Activity Initiatives Content Open user menu Open m…" at bounding box center [504, 533] width 1008 height 1066
click at [702, 16] on span "Activity" at bounding box center [688, 19] width 31 height 12
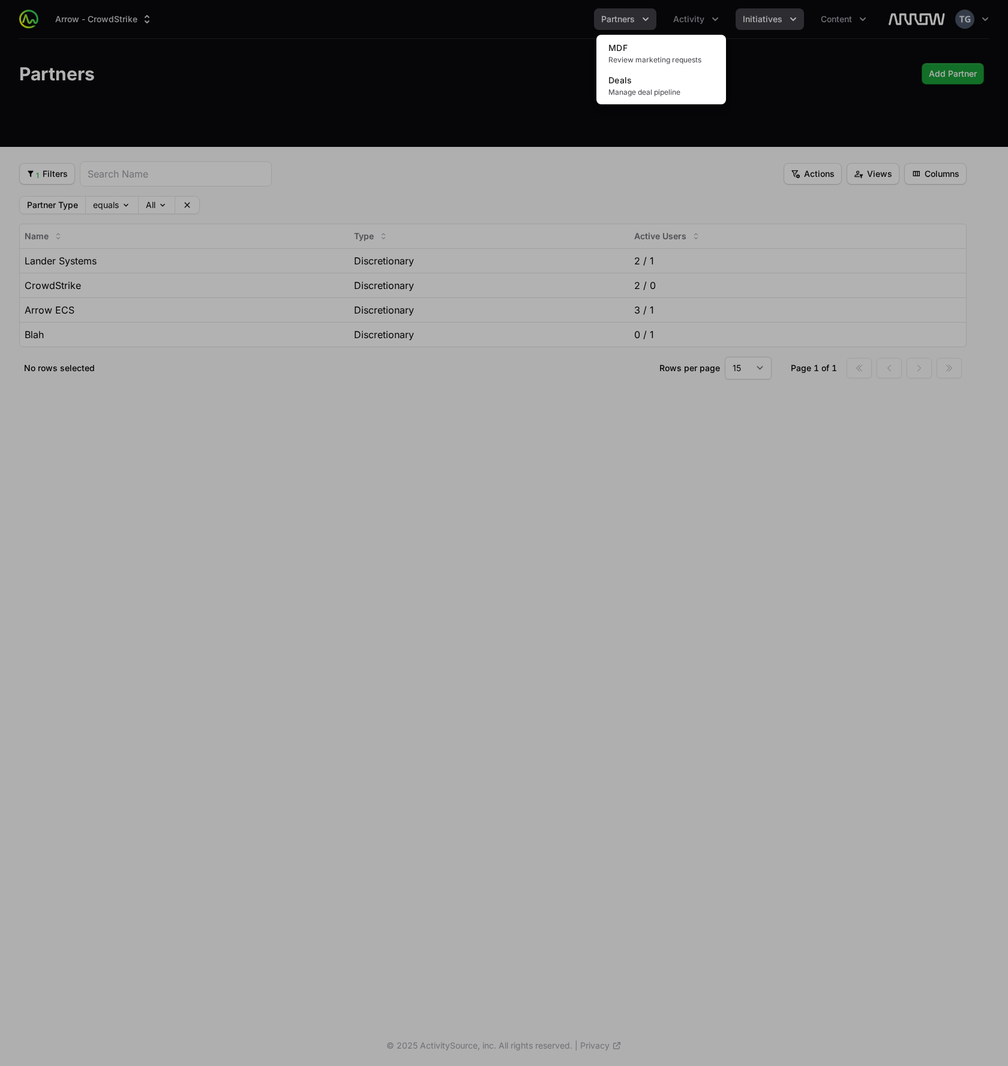
click at [762, 15] on div "Activity menu" at bounding box center [504, 533] width 1008 height 1066
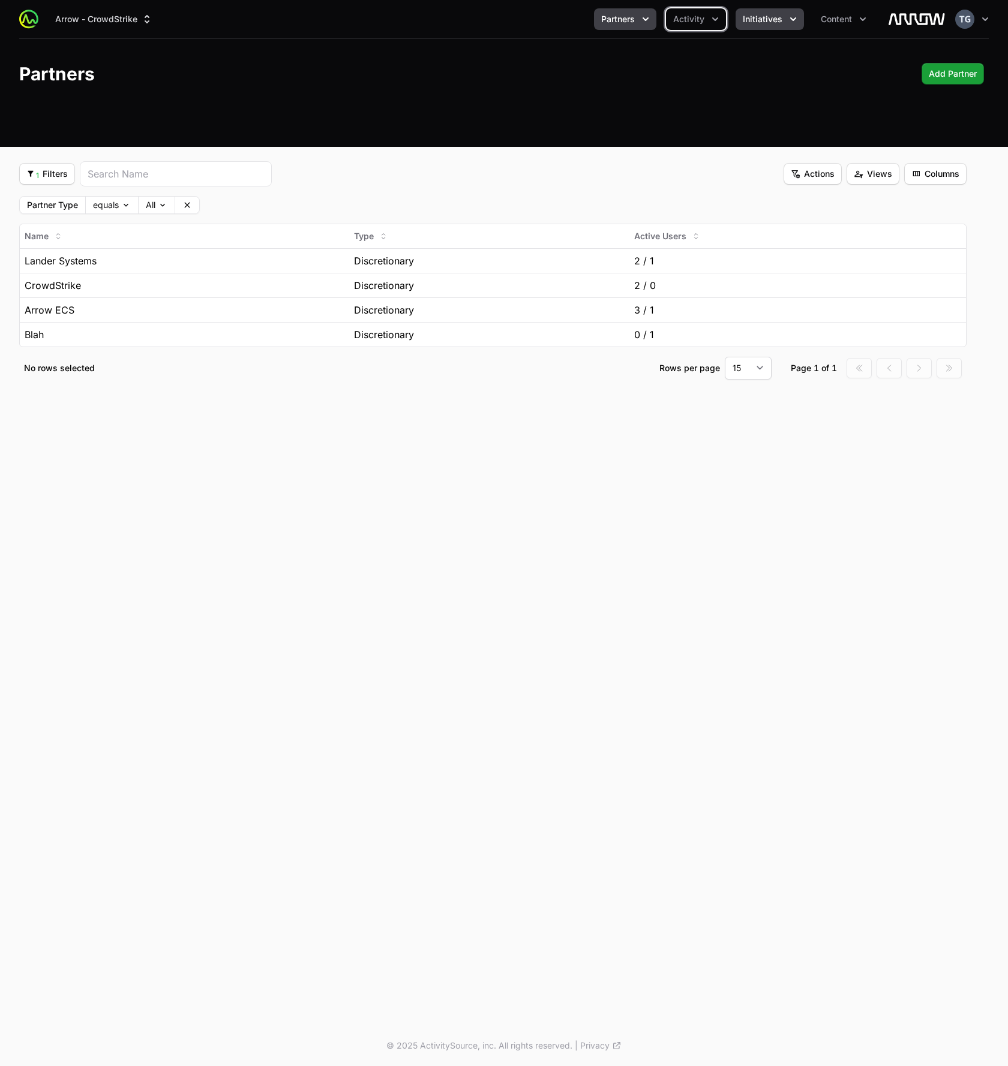
click at [763, 18] on span "Initiatives" at bounding box center [763, 19] width 40 height 12
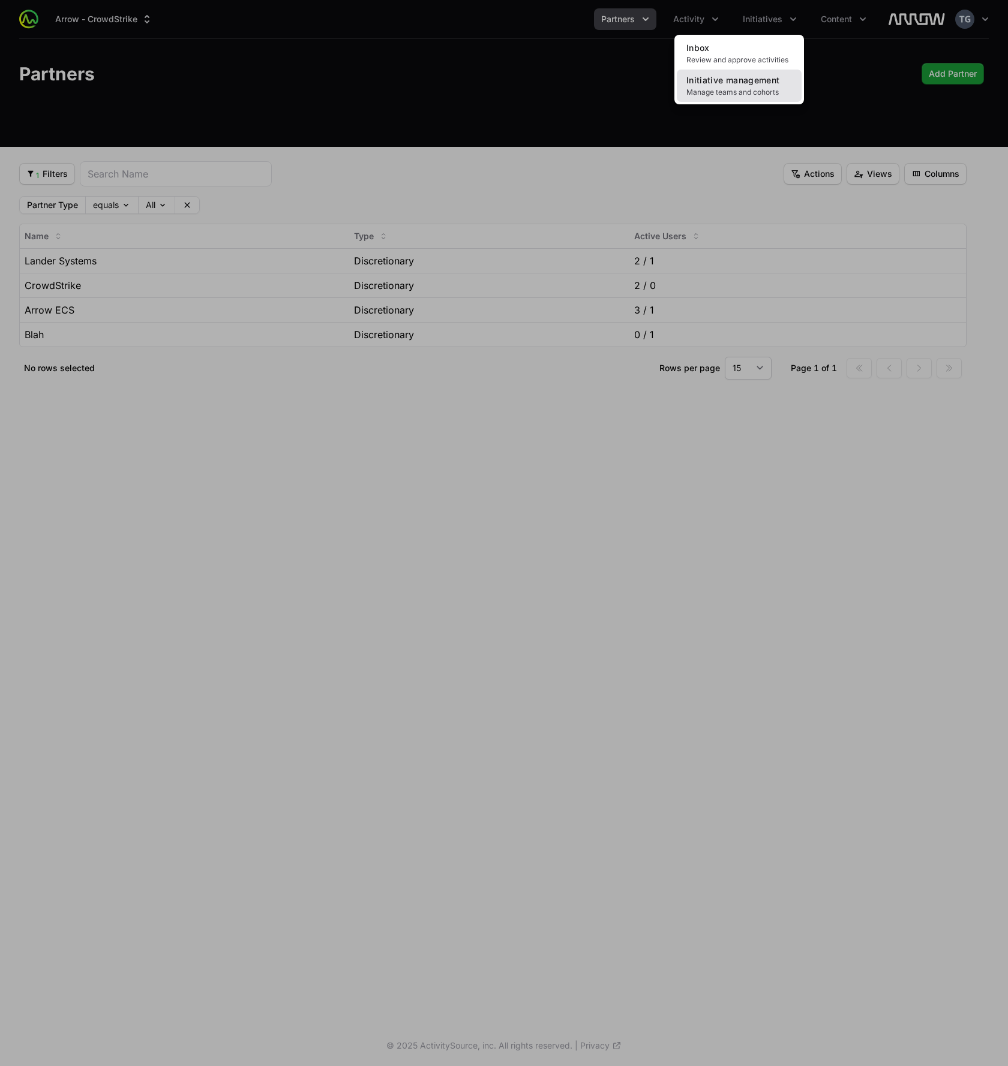
click at [716, 83] on span "Initiative management" at bounding box center [732, 80] width 93 height 10
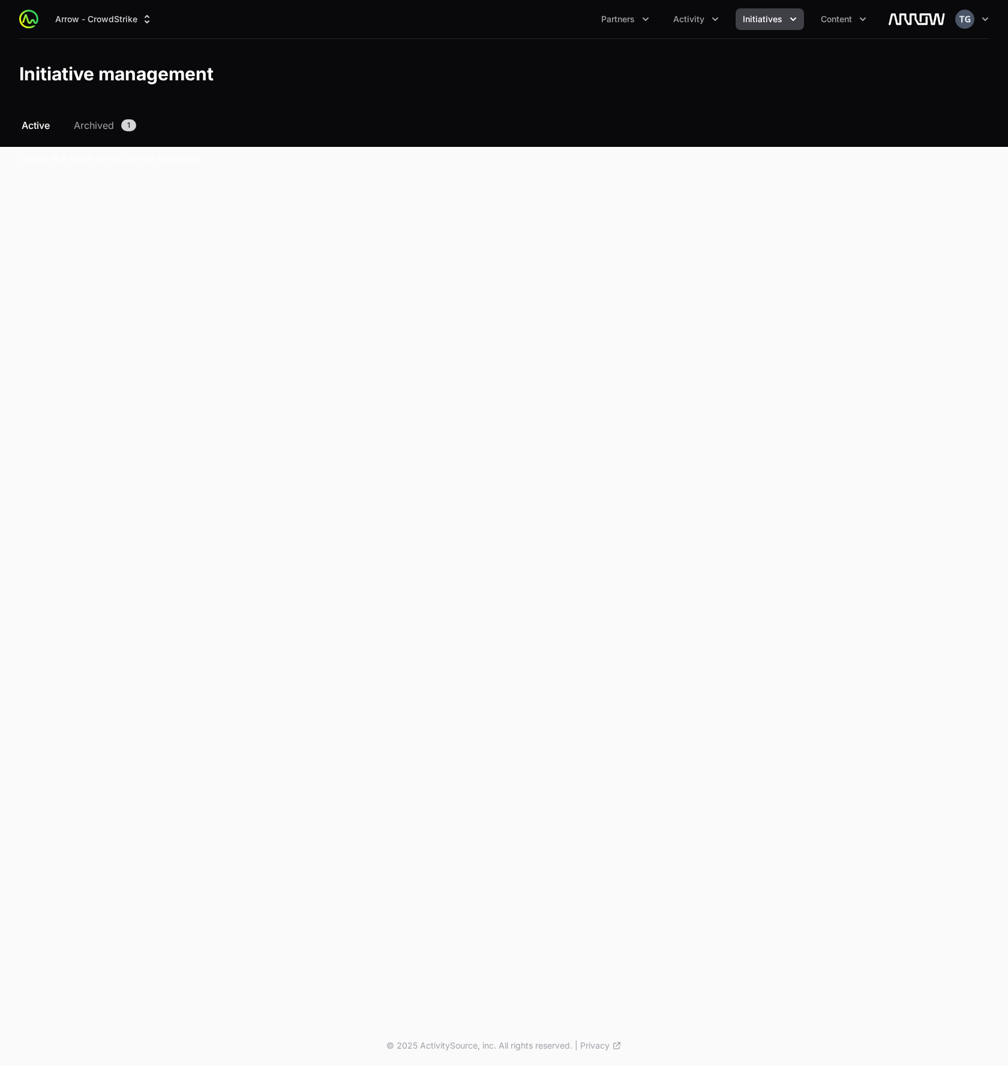
click at [758, 14] on span "Initiatives" at bounding box center [763, 19] width 40 height 12
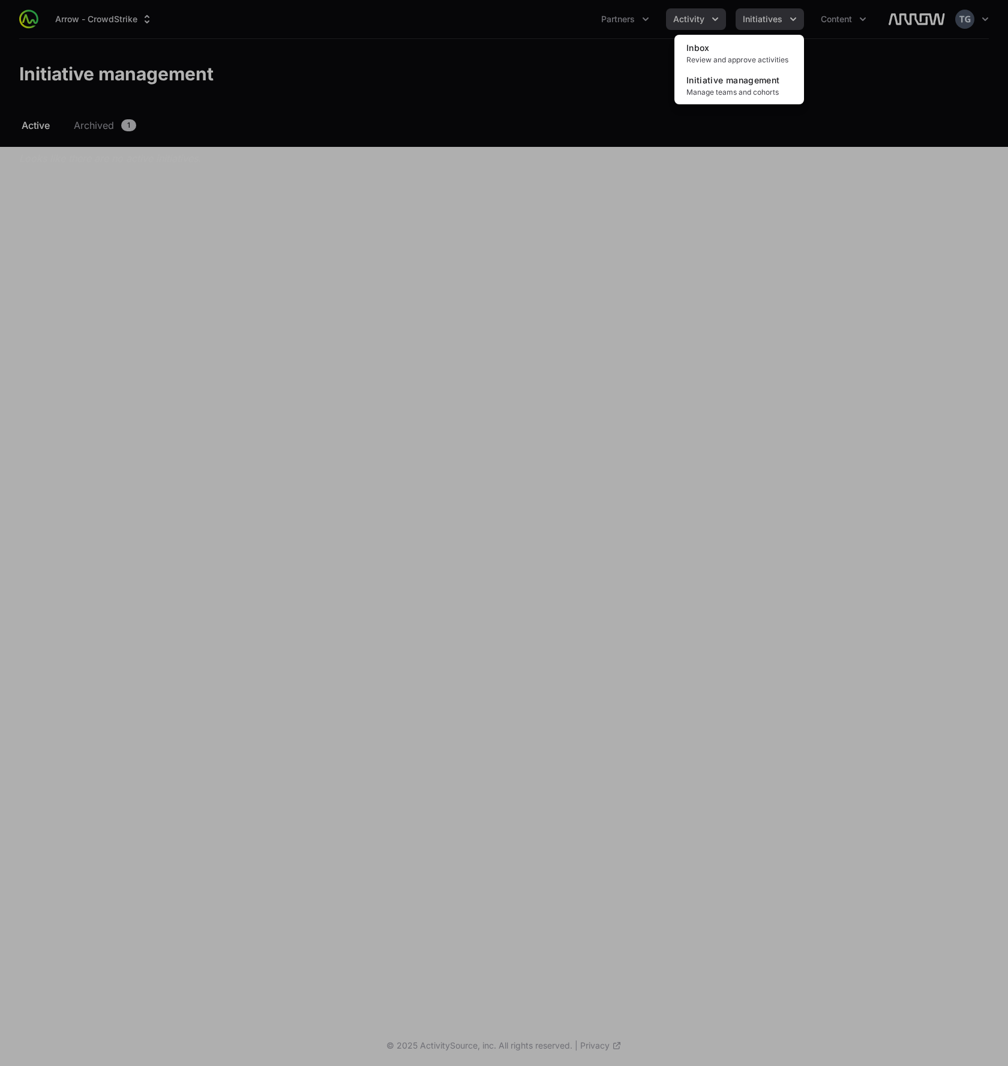
click at [672, 26] on div "Initiatives menu" at bounding box center [504, 533] width 1008 height 1066
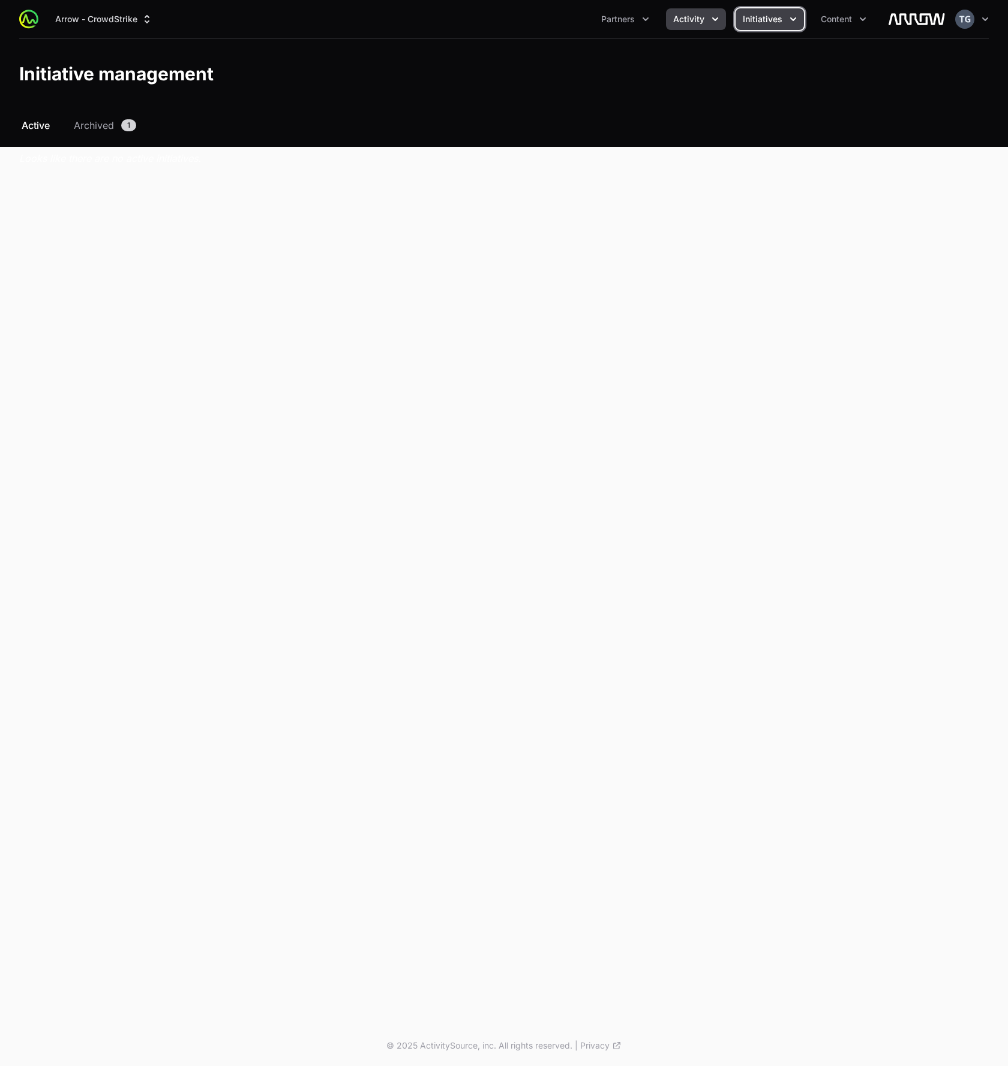
click at [678, 22] on span "Activity" at bounding box center [688, 19] width 31 height 12
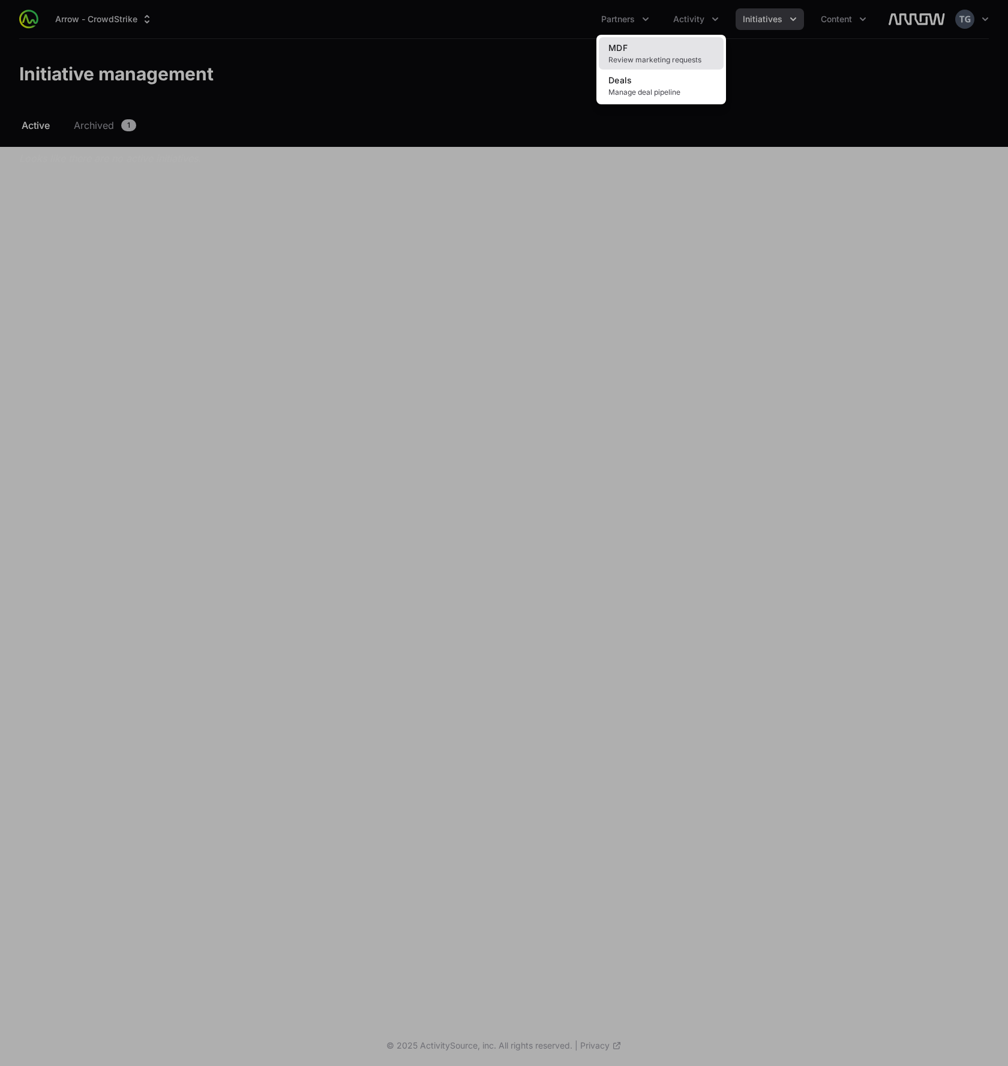
click at [677, 55] on span "Review marketing requests" at bounding box center [661, 60] width 106 height 10
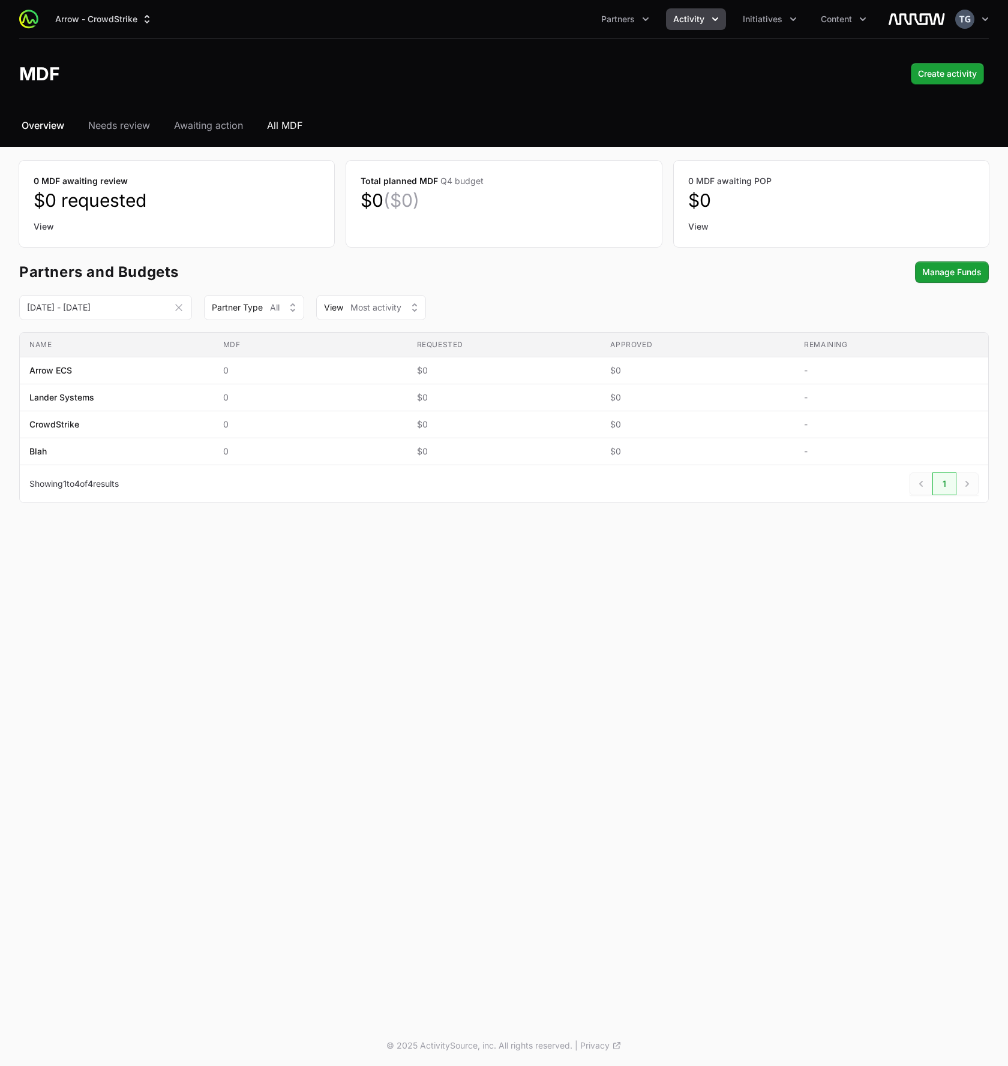
click at [290, 124] on span "All MDF" at bounding box center [284, 125] width 35 height 14
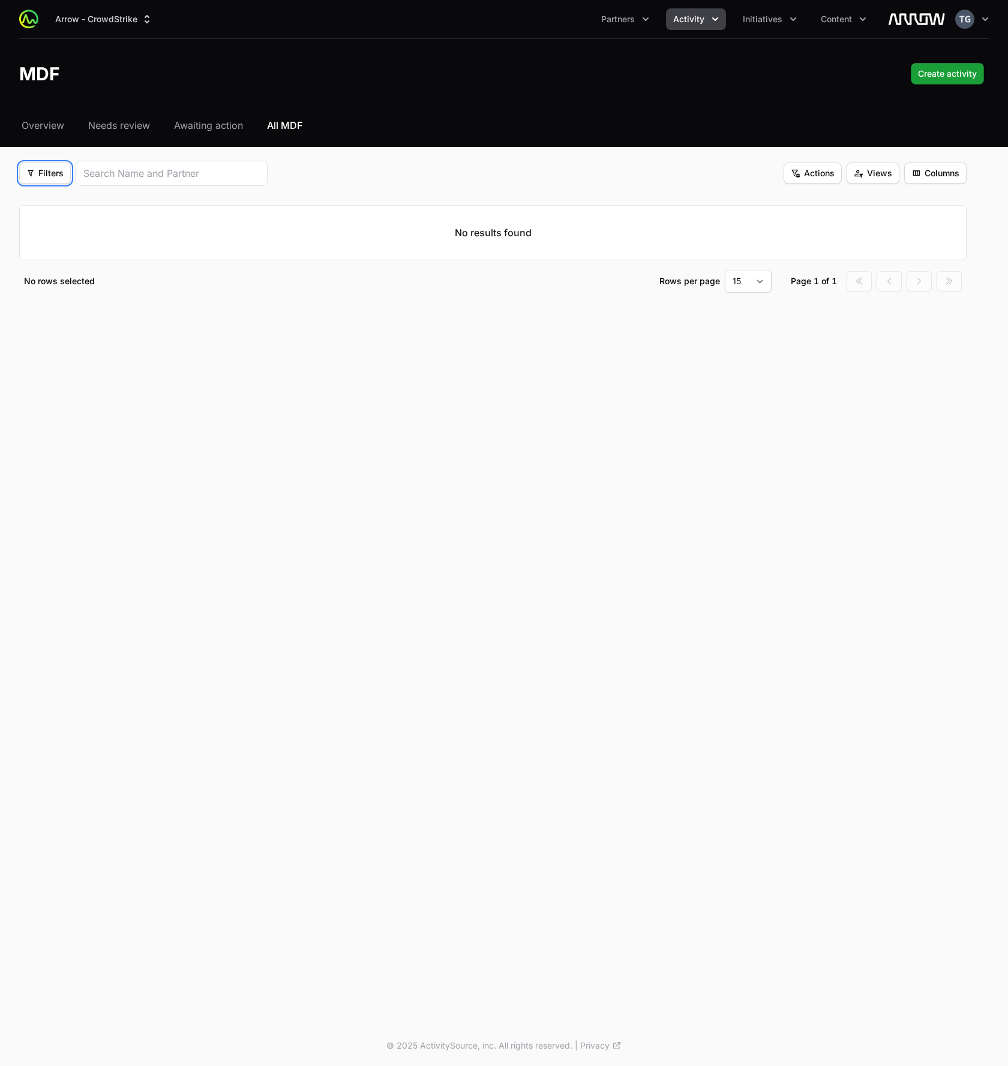
click at [34, 172] on icon "Filter options" at bounding box center [30, 173] width 8 height 8
click at [447, 158] on html "Arrow - CrowdStrike Partners Activity Initiatives Content Open user menu Open m…" at bounding box center [504, 533] width 1008 height 1066
click at [699, 22] on span "Activity" at bounding box center [688, 19] width 31 height 12
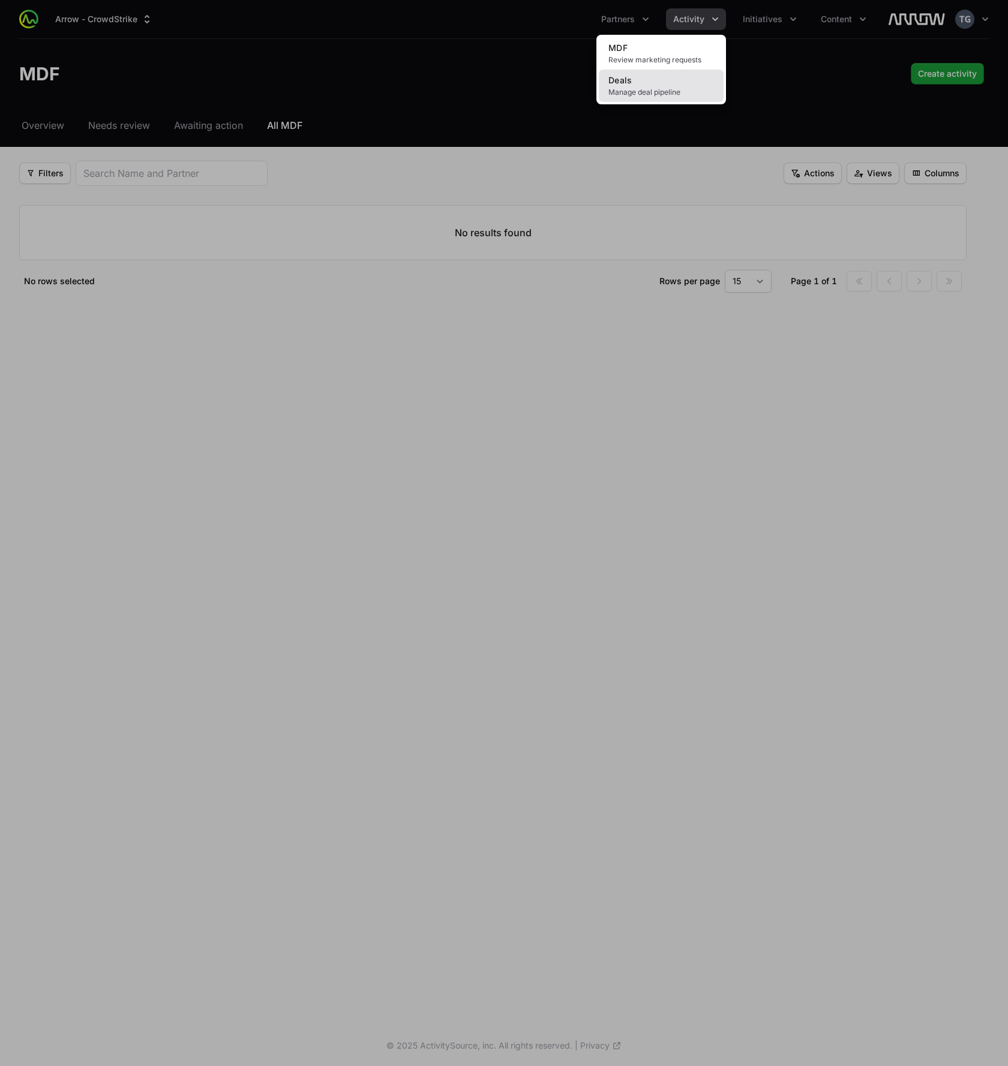
click at [675, 83] on link "Deals Manage deal pipeline" at bounding box center [661, 86] width 125 height 32
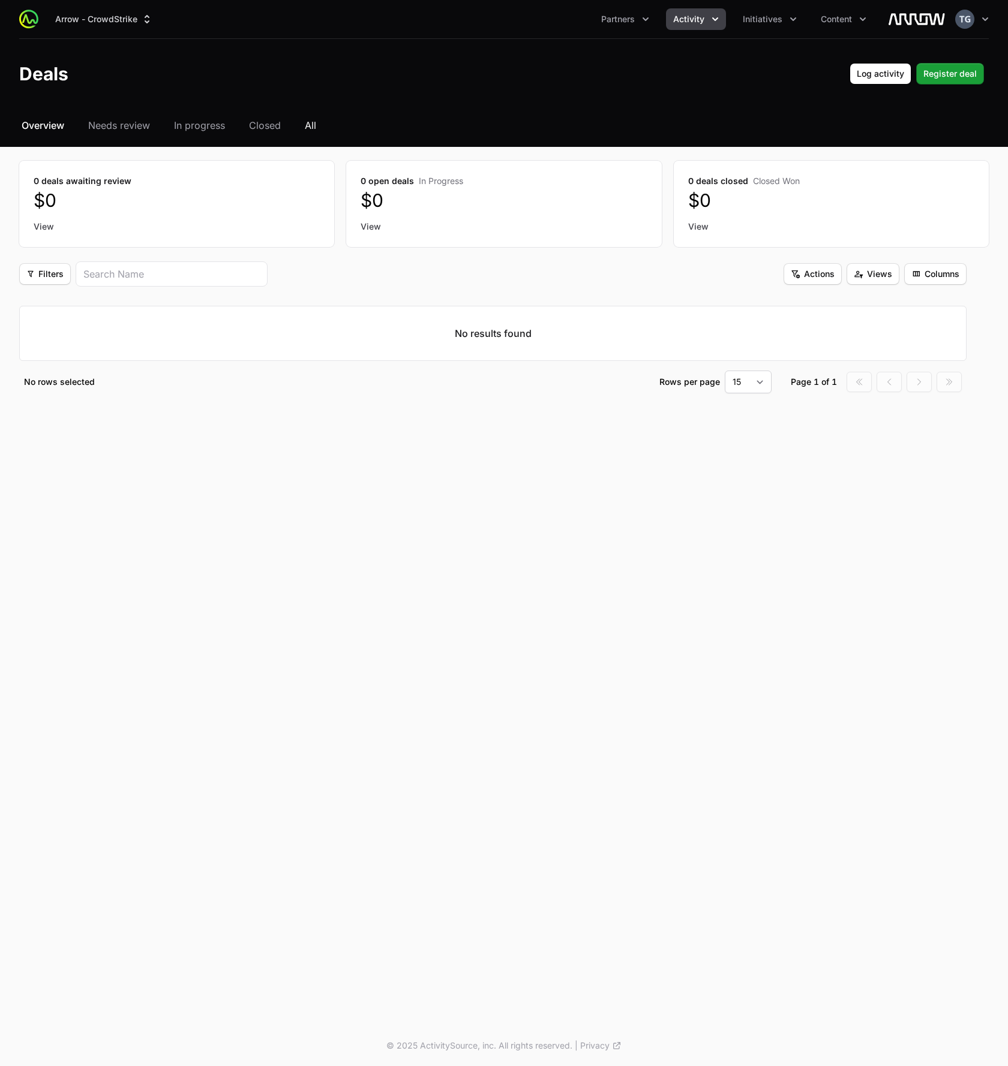
drag, startPoint x: 327, startPoint y: 126, endPoint x: 316, endPoint y: 124, distance: 11.1
click at [326, 127] on nav "Overview Needs review In progress Closed All" at bounding box center [503, 125] width 969 height 14
click at [314, 124] on span "All" at bounding box center [310, 125] width 11 height 14
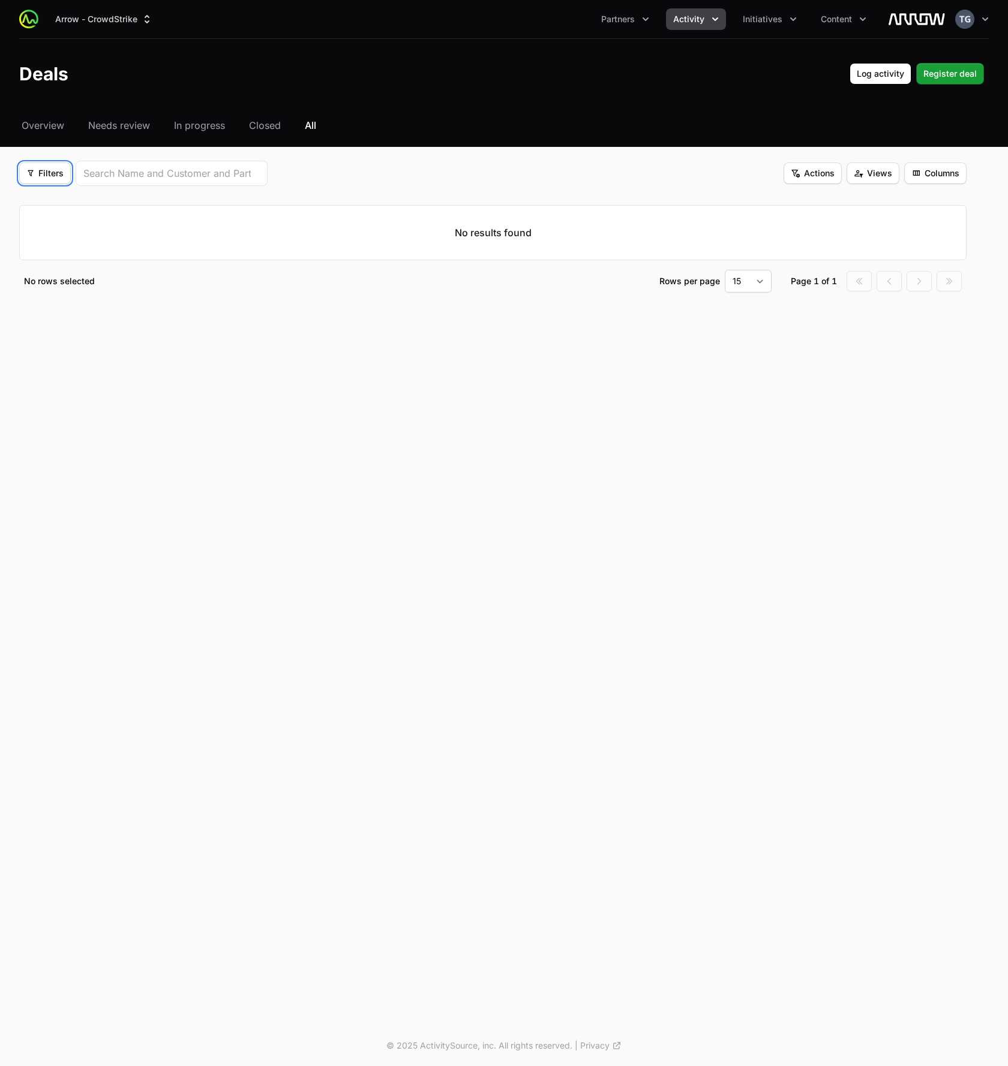
click at [41, 177] on span "Filters" at bounding box center [44, 173] width 37 height 14
click at [81, 218] on div "Initiatives" at bounding box center [66, 220] width 126 height 18
click at [253, 73] on div "Deals Log activity Log activity Register deal Register deal" at bounding box center [503, 74] width 969 height 22
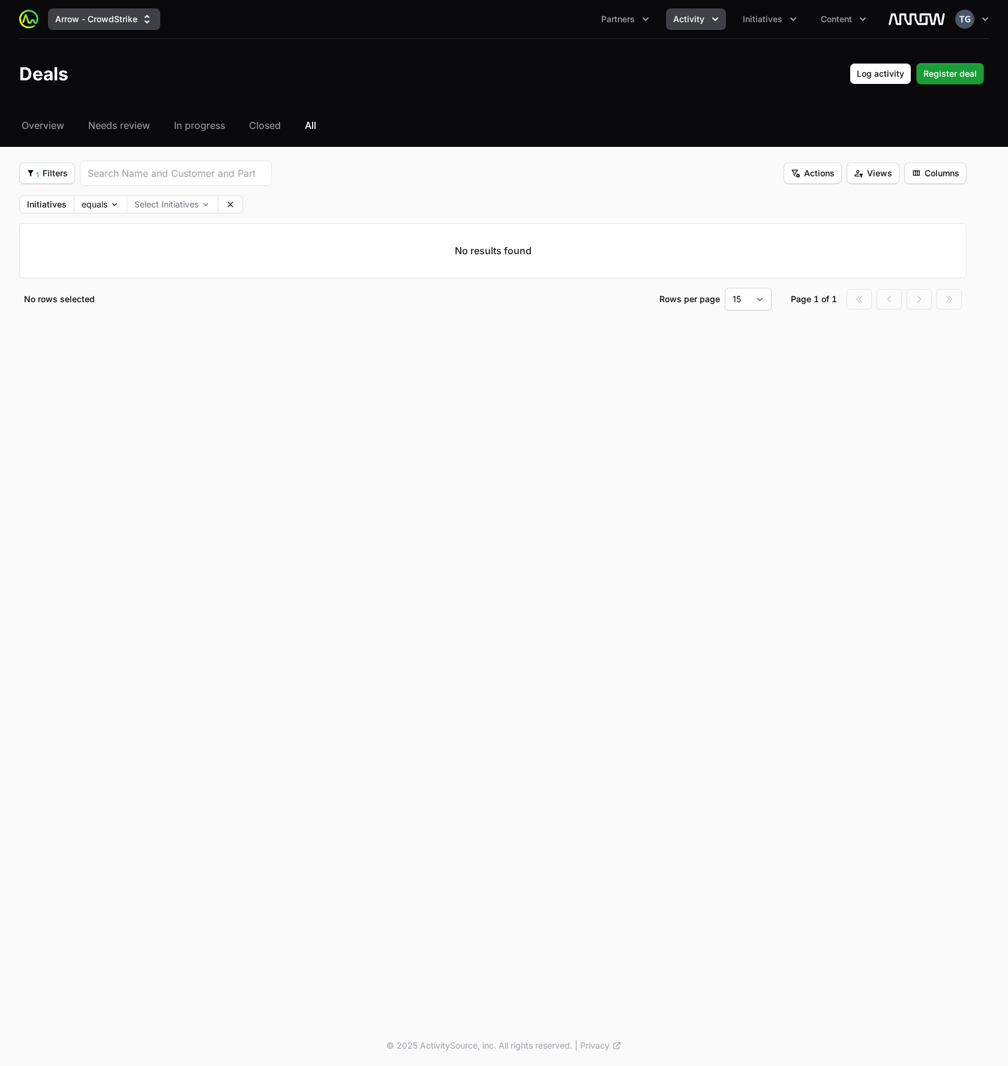
click at [110, 14] on button "Arrow - CrowdStrike" at bounding box center [104, 19] width 112 height 22
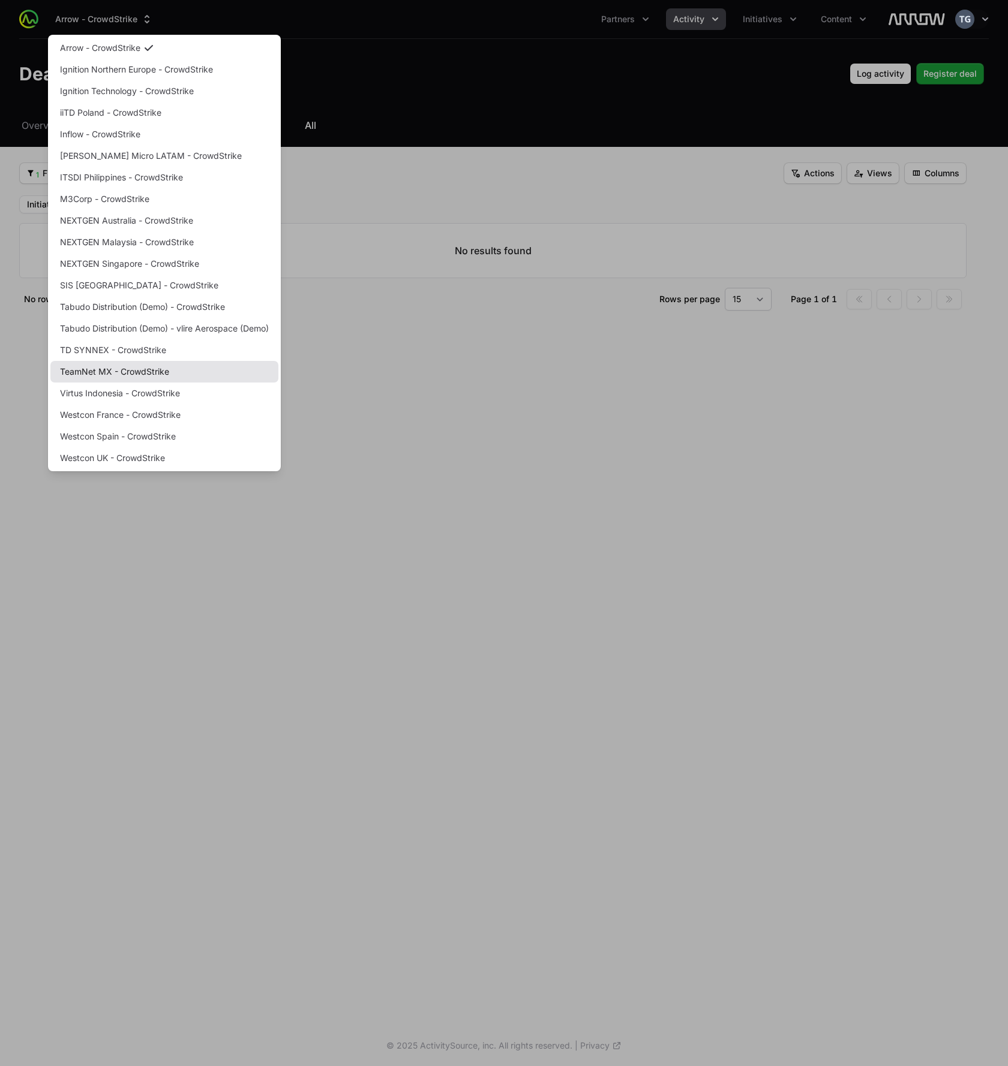
click at [118, 370] on link "TeamNet MX - CrowdStrike" at bounding box center [164, 372] width 228 height 22
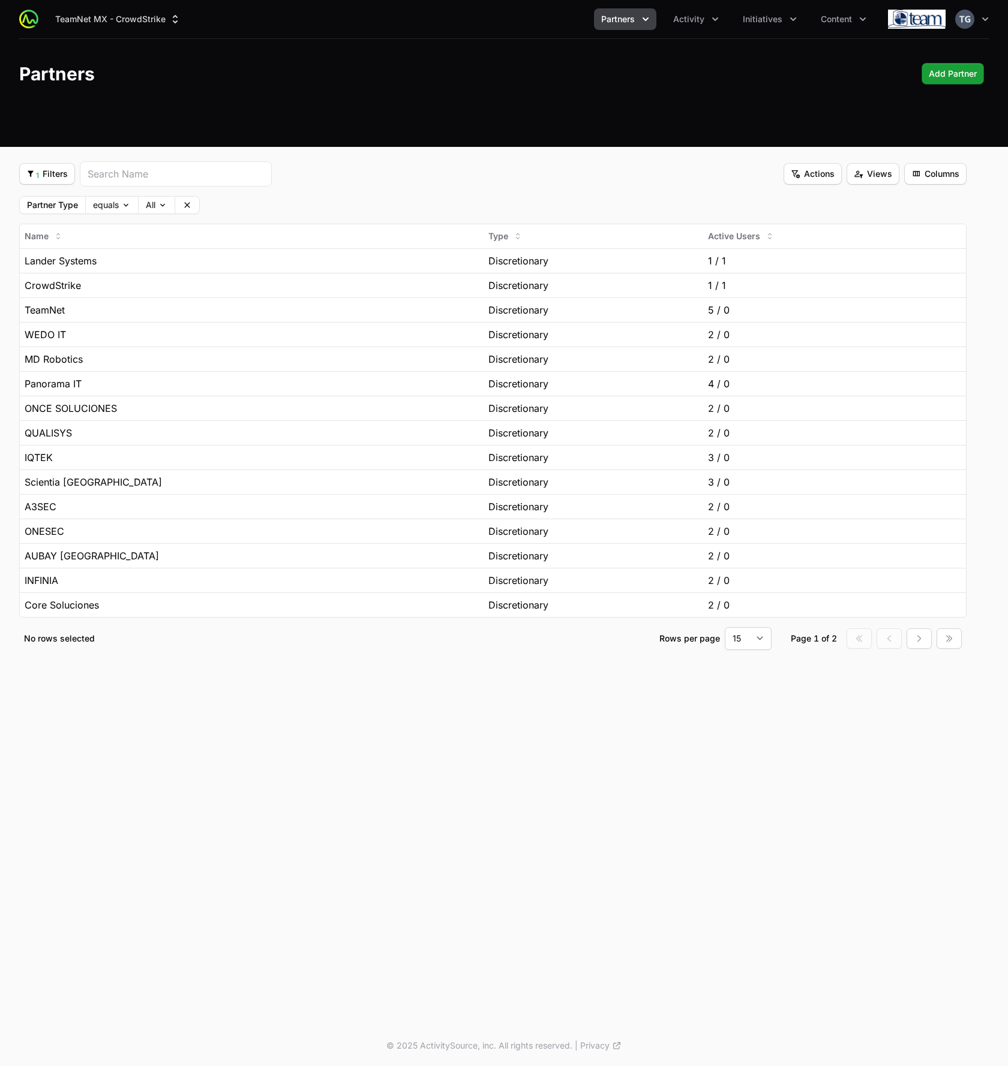
click at [77, 175] on div "1 Filters 1 Filters" at bounding box center [145, 173] width 253 height 25
click at [31, 137] on div "TeamNet MX - CrowdStrike Partners Activity Initiatives Content Open user menu O…" at bounding box center [504, 73] width 1008 height 147
click at [10, 207] on div "1 Add filter 1 Filters Actions Actions Views Views Columns Columns Partner Type…" at bounding box center [504, 420] width 1008 height 518
click at [6, 272] on div "1 Add filter 1 Filters Actions Actions Views Views Columns Columns Partner Type…" at bounding box center [504, 420] width 1008 height 518
click at [740, 22] on button "Initiatives" at bounding box center [769, 19] width 68 height 22
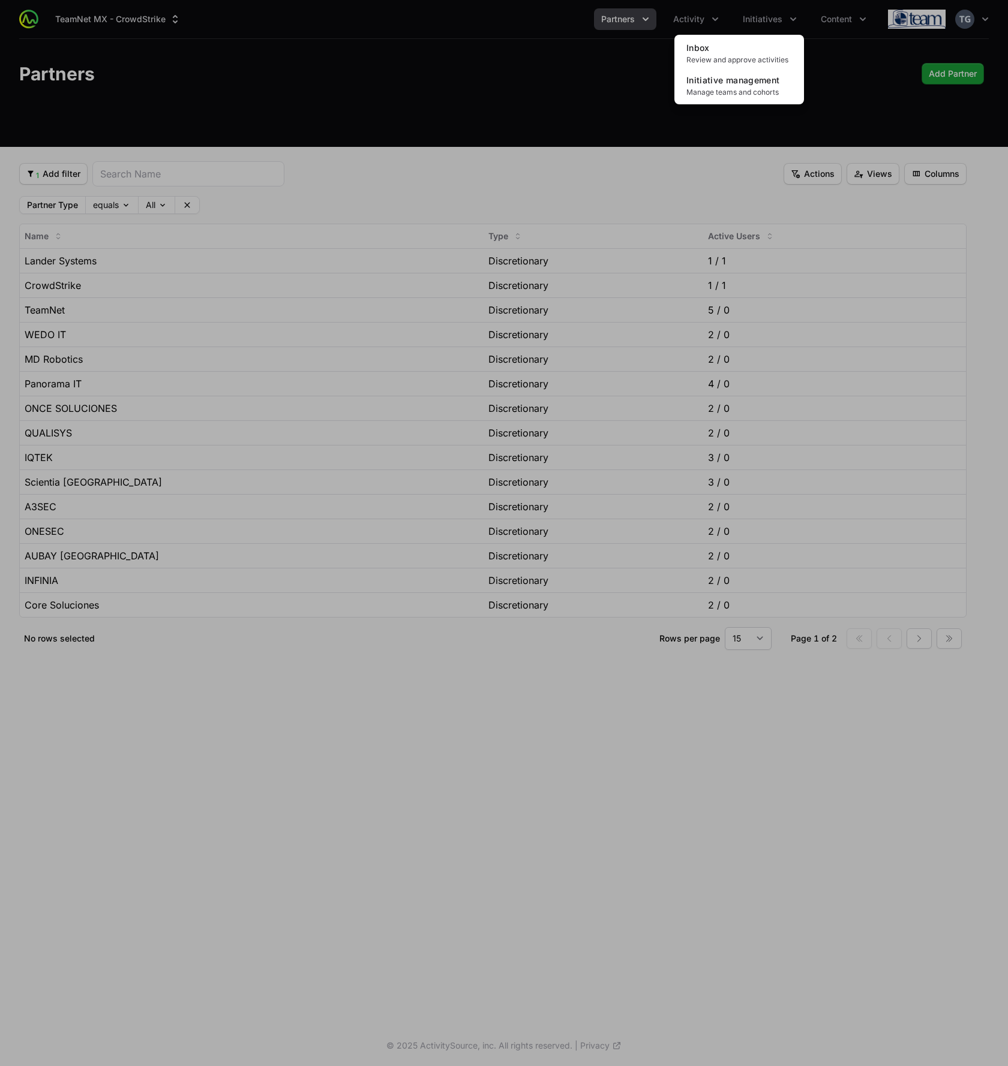
click at [744, 19] on div "Initiatives menu" at bounding box center [504, 533] width 1008 height 1066
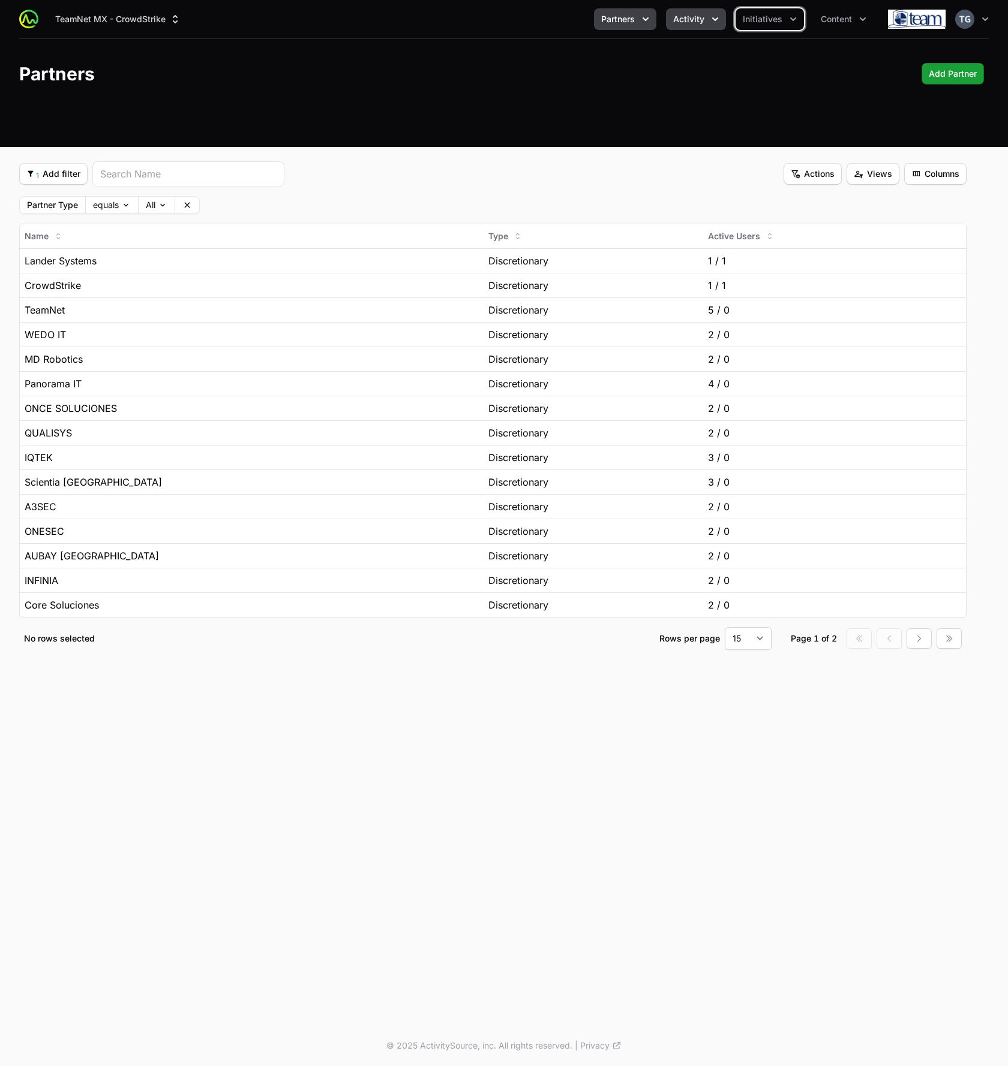
click at [681, 26] on button "Activity" at bounding box center [696, 19] width 60 height 22
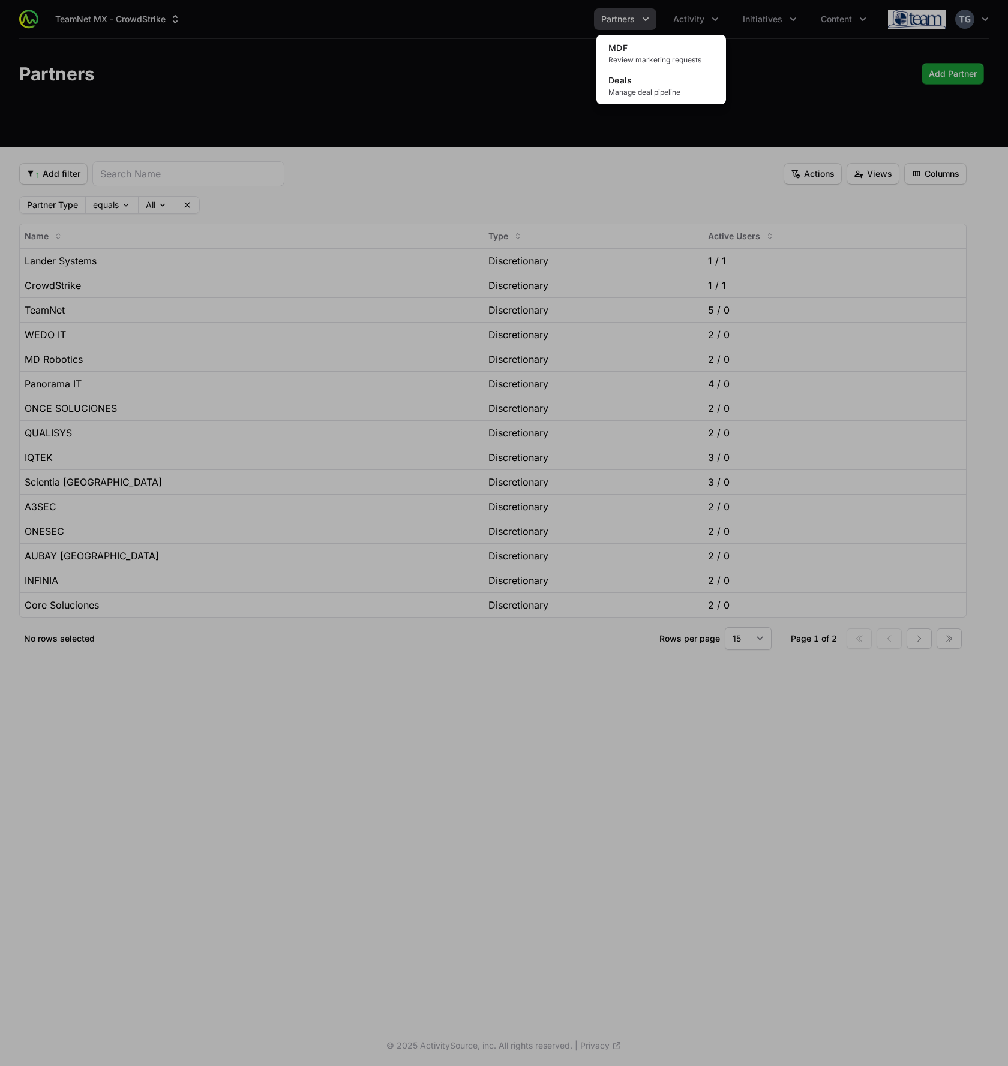
click at [683, 25] on div "Activity menu" at bounding box center [504, 533] width 1008 height 1066
